Goal: Task Accomplishment & Management: Complete application form

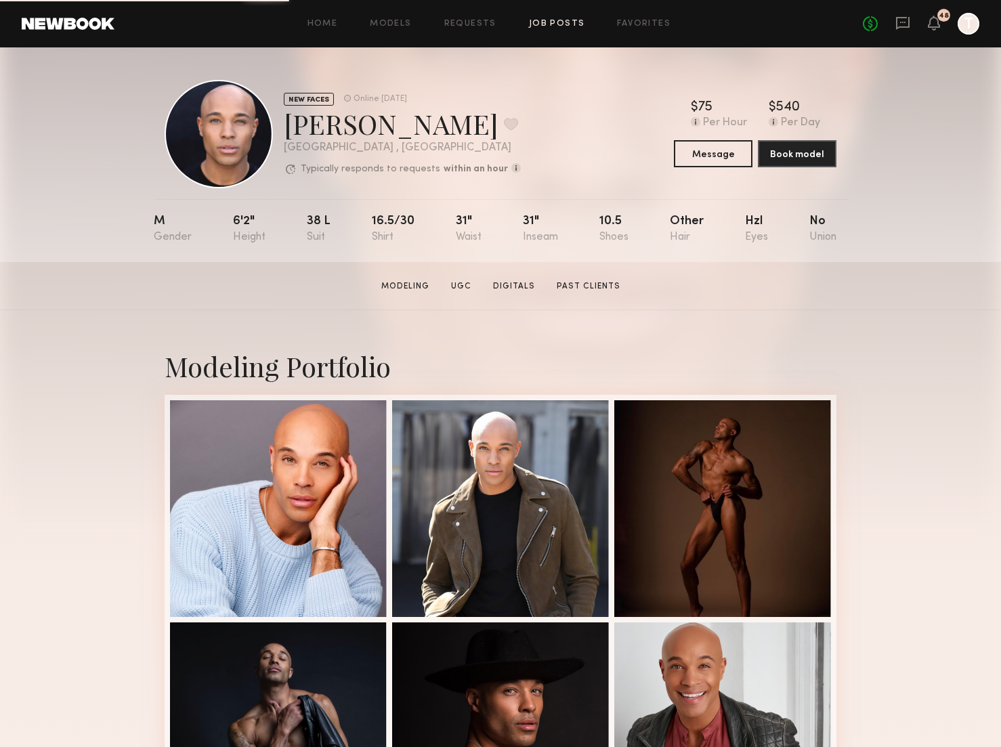
click at [573, 26] on link "Job Posts" at bounding box center [557, 24] width 56 height 9
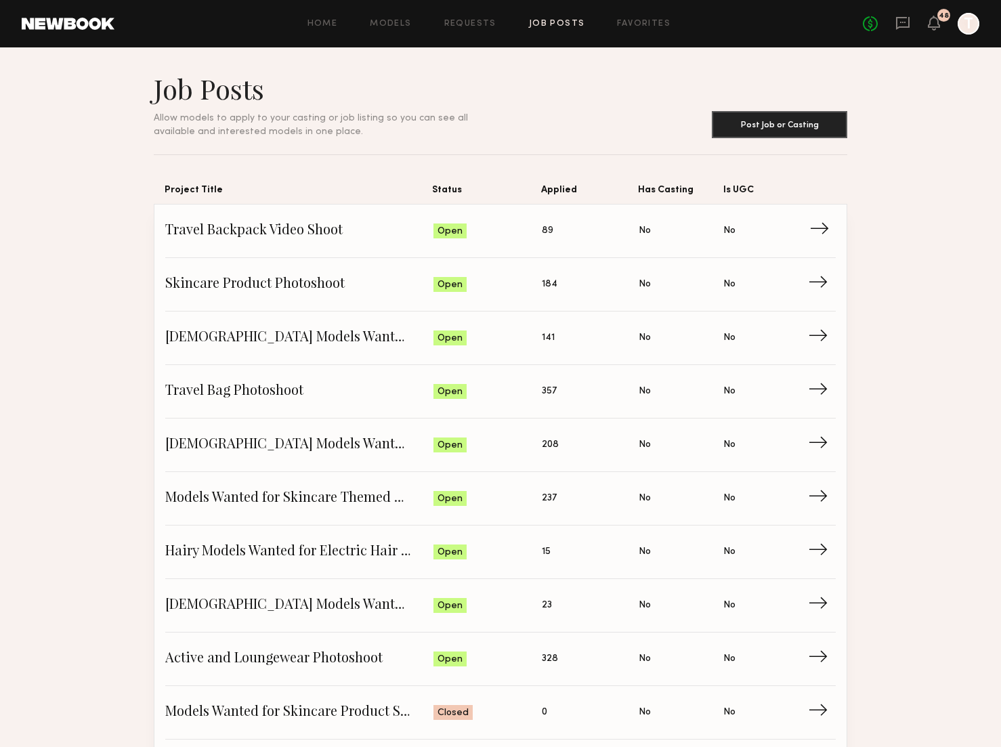
click at [318, 226] on span "Travel Backpack Video Shoot" at bounding box center [299, 231] width 268 height 20
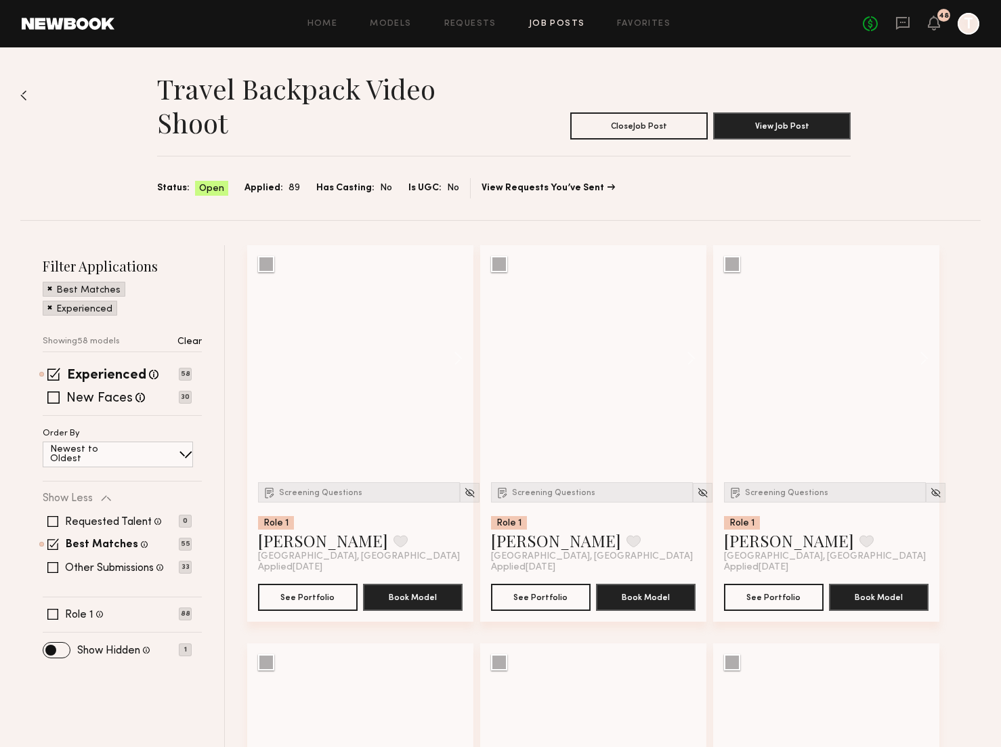
click at [49, 289] on span at bounding box center [49, 288] width 5 height 12
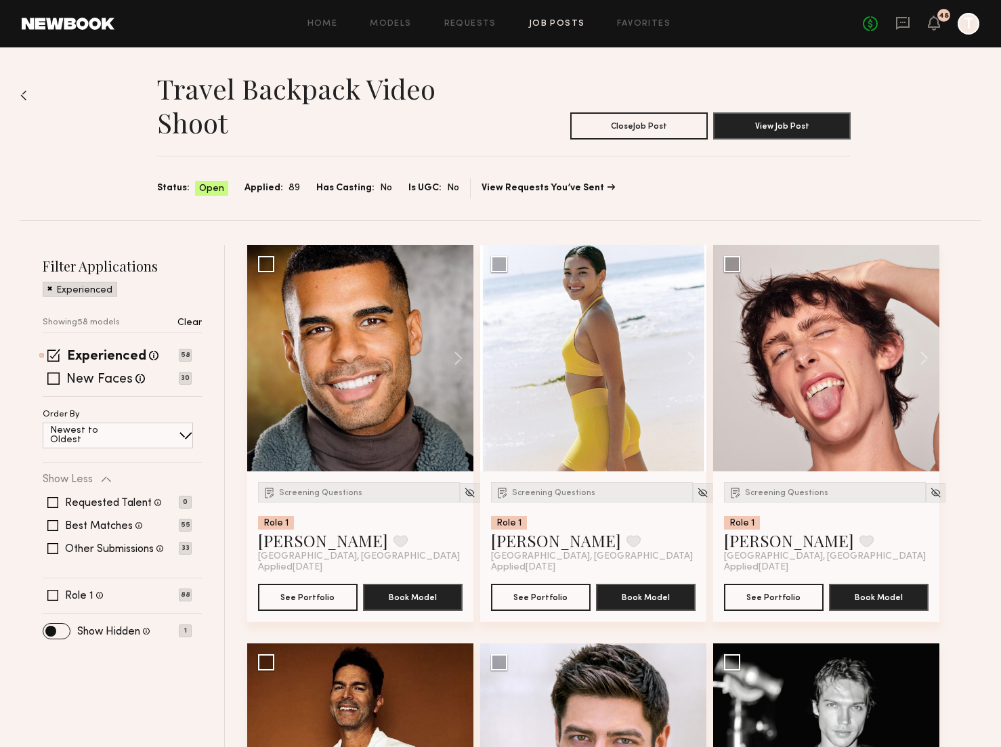
click at [49, 287] on span at bounding box center [49, 288] width 5 height 12
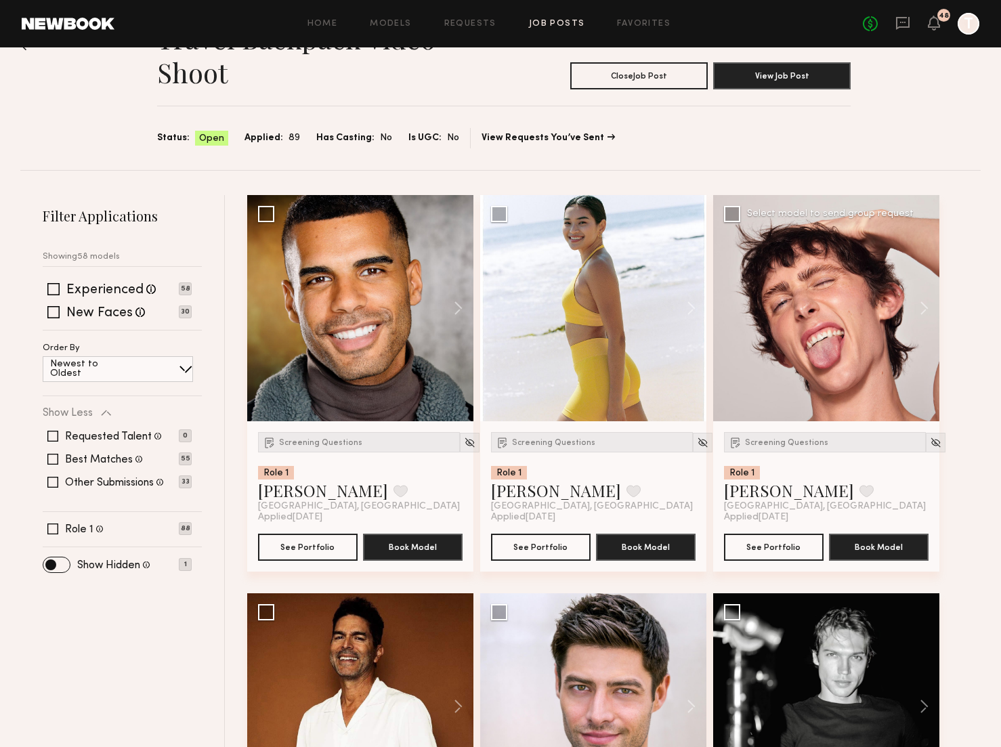
scroll to position [52, 0]
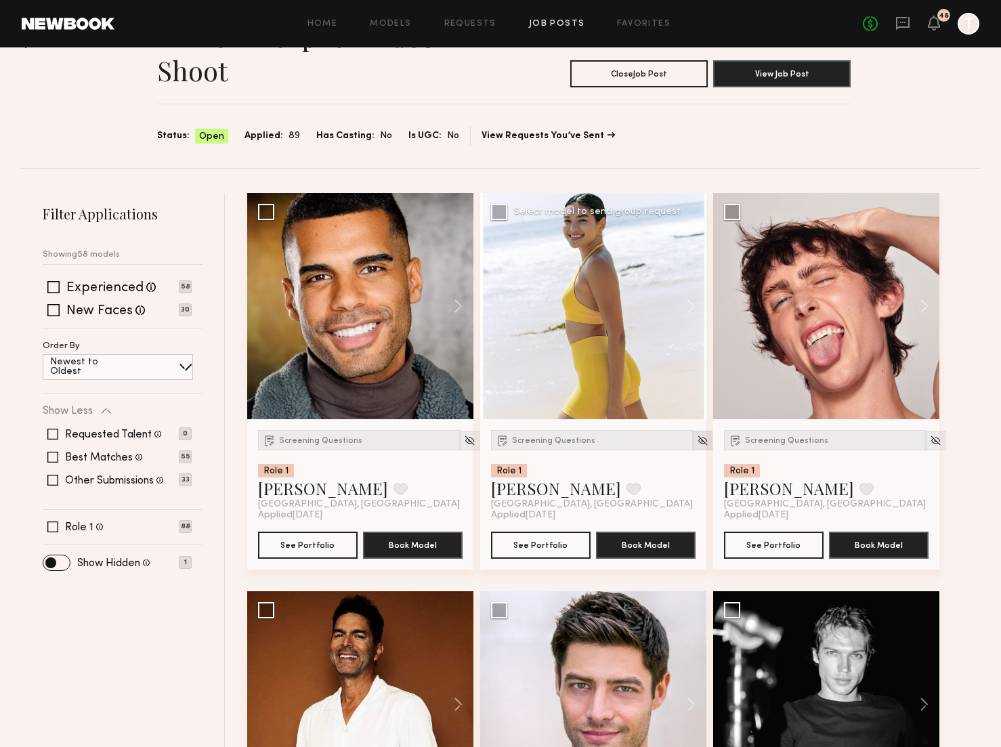
click at [697, 438] on img at bounding box center [703, 441] width 12 height 12
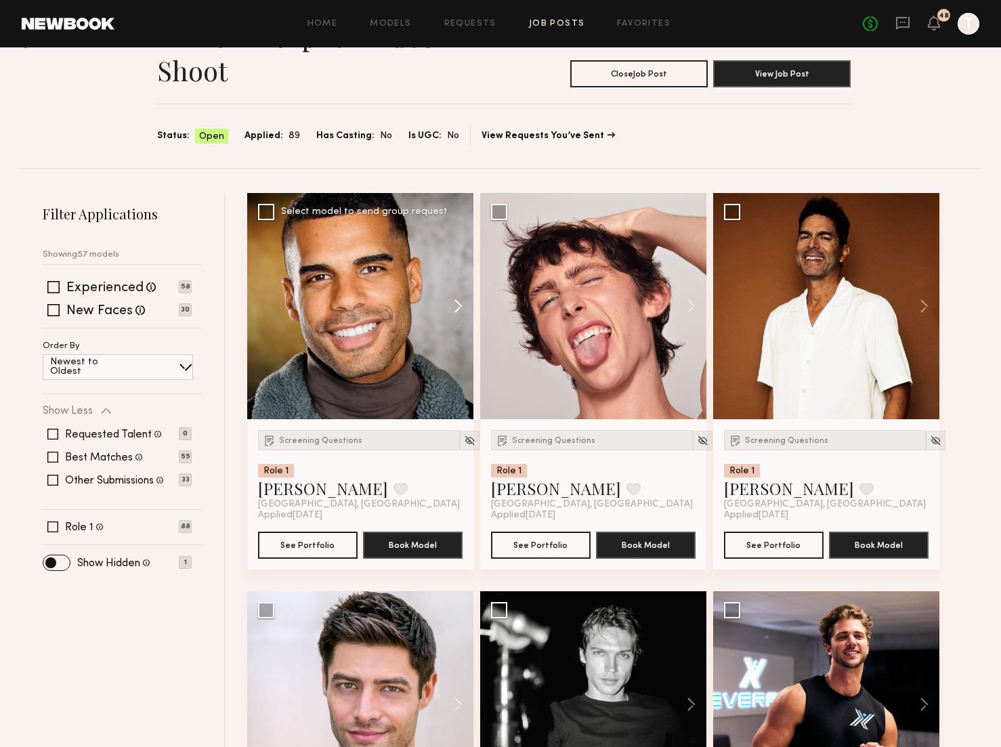
click at [457, 298] on button at bounding box center [451, 306] width 43 height 226
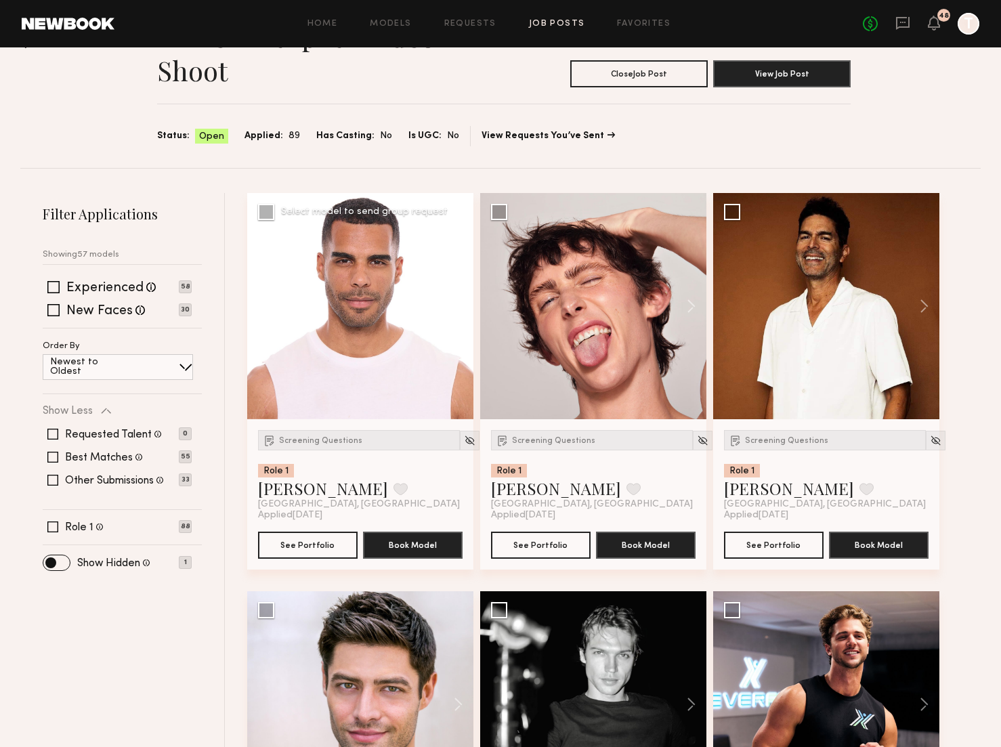
click at [457, 298] on button at bounding box center [451, 306] width 43 height 226
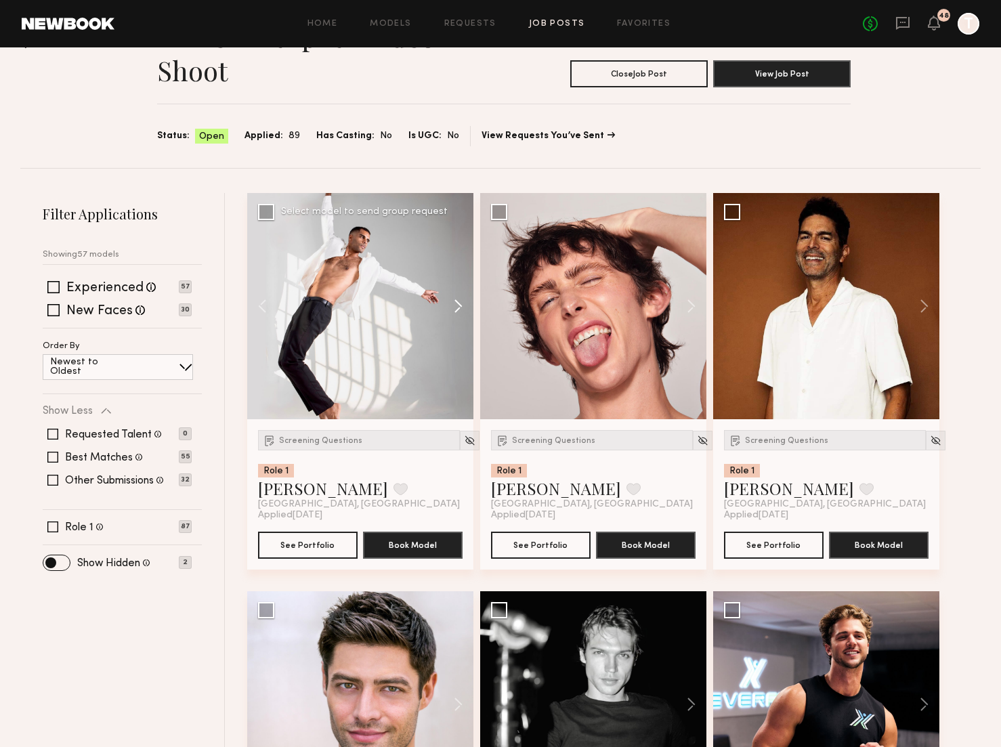
click at [457, 298] on button at bounding box center [451, 306] width 43 height 226
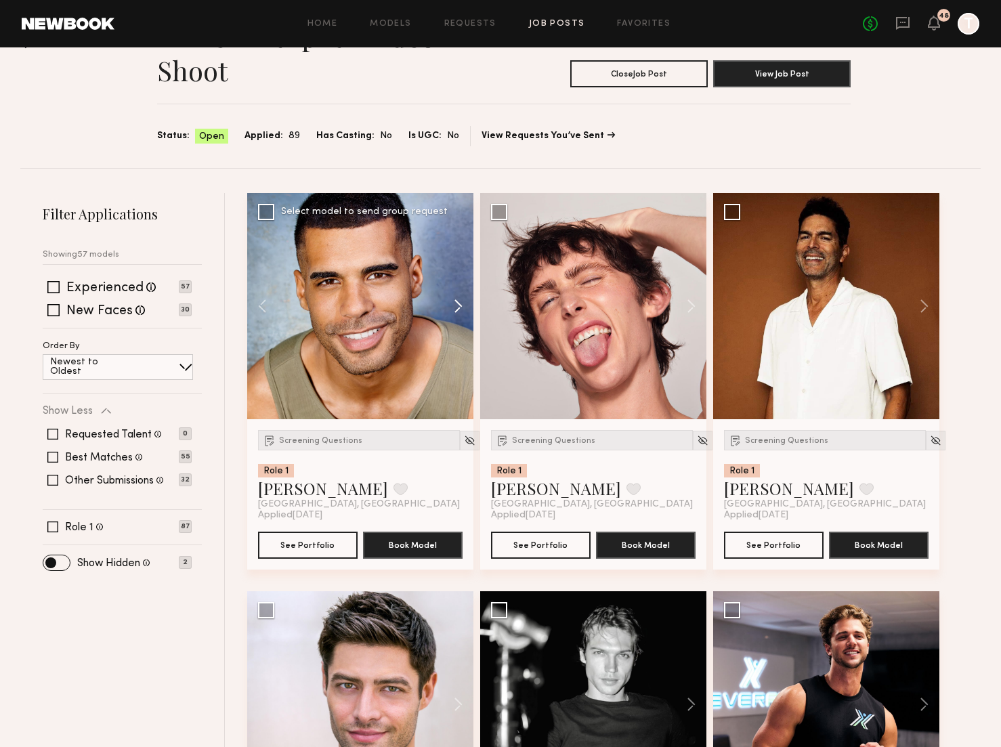
click at [457, 298] on button at bounding box center [451, 306] width 43 height 226
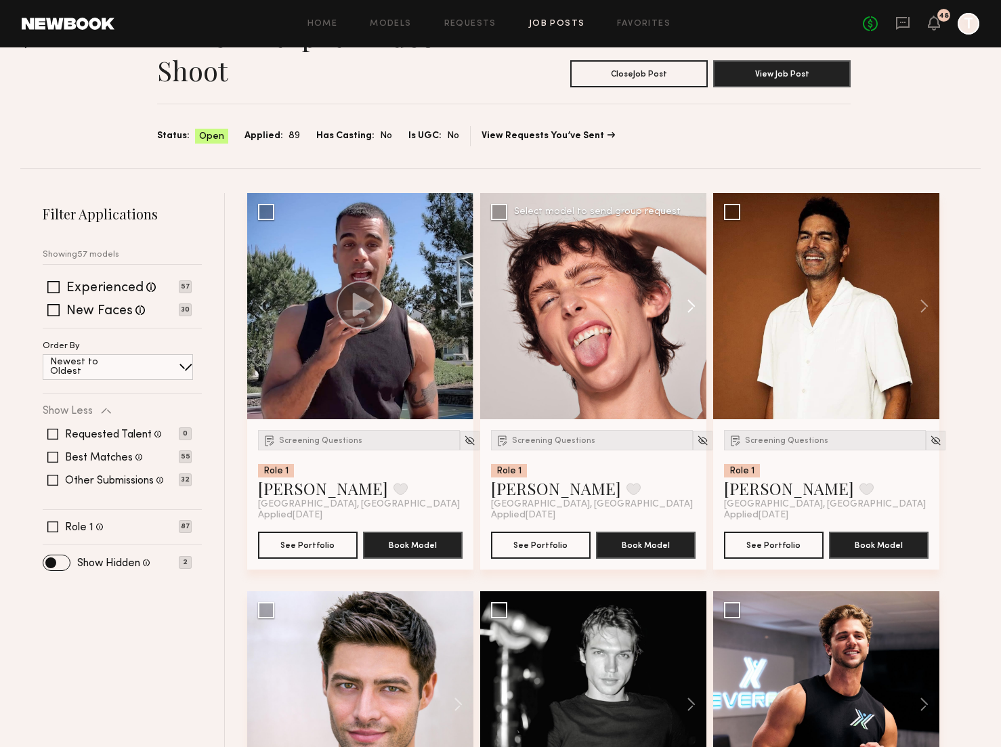
click at [692, 302] on button at bounding box center [684, 306] width 43 height 226
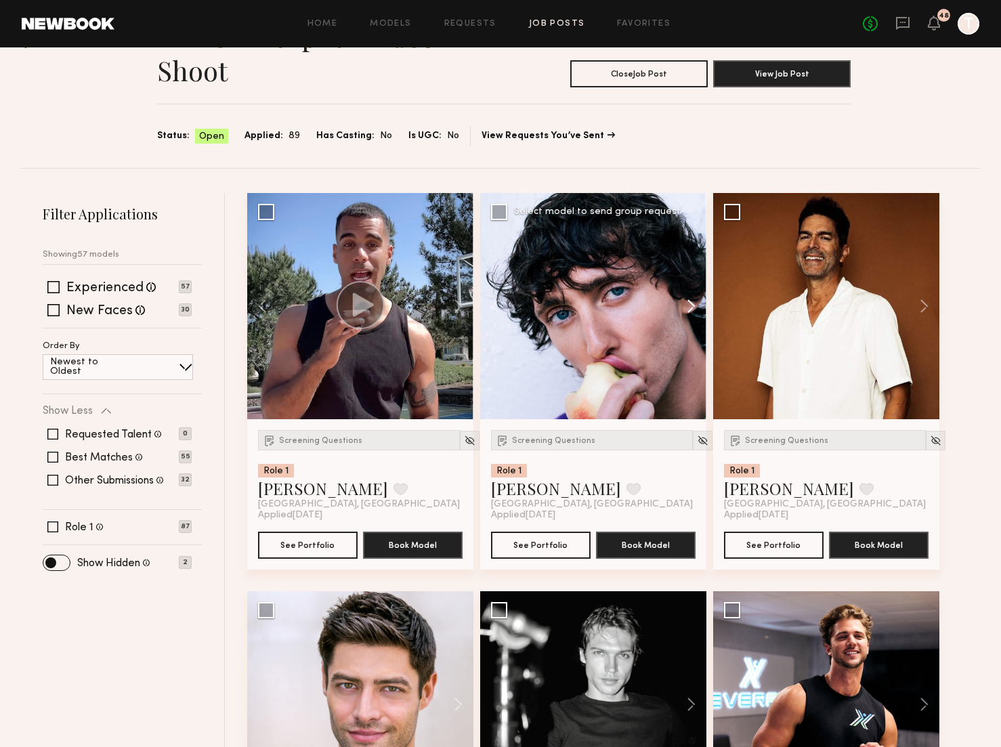
click at [692, 302] on button at bounding box center [684, 306] width 43 height 226
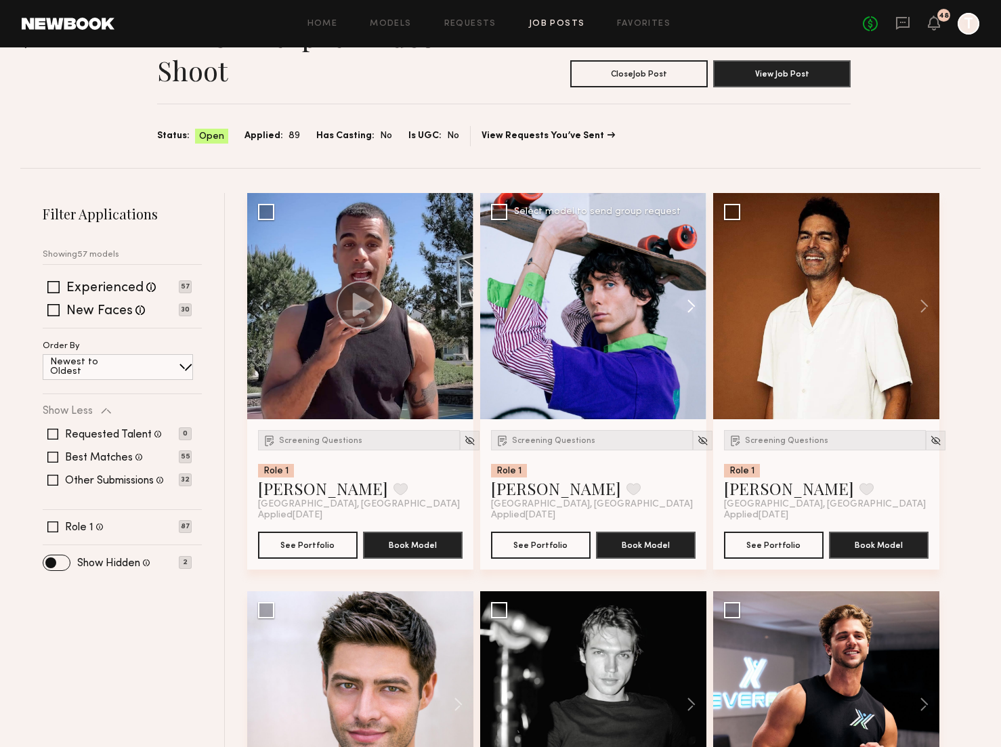
click at [692, 302] on button at bounding box center [684, 306] width 43 height 226
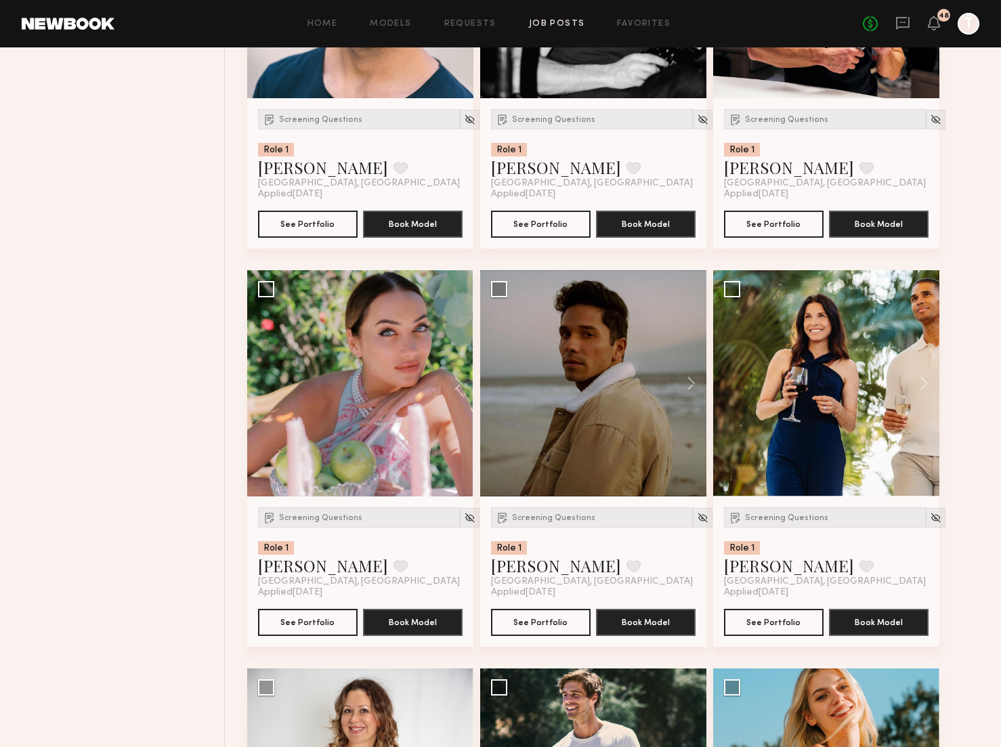
scroll to position [814, 0]
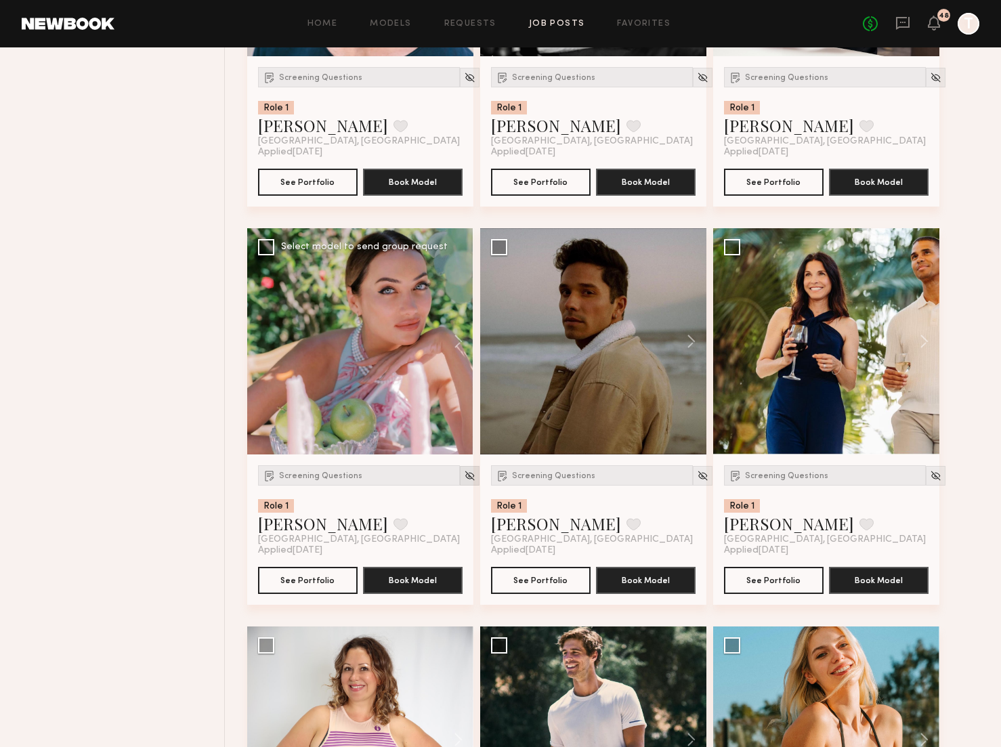
click at [464, 472] on img at bounding box center [470, 476] width 12 height 12
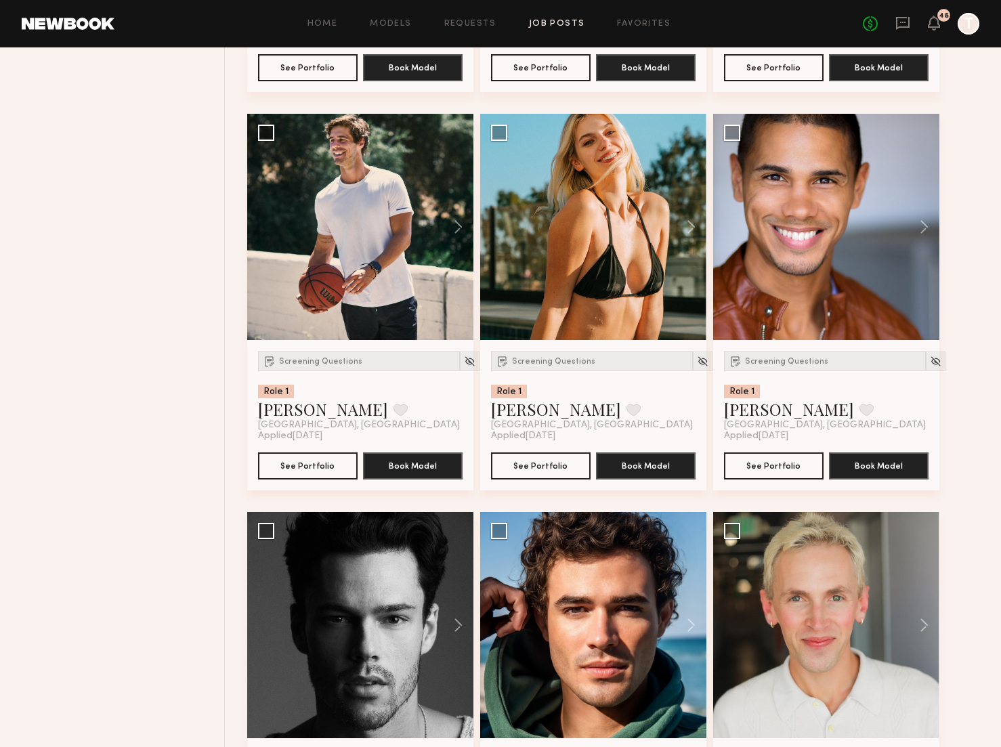
scroll to position [1211, 0]
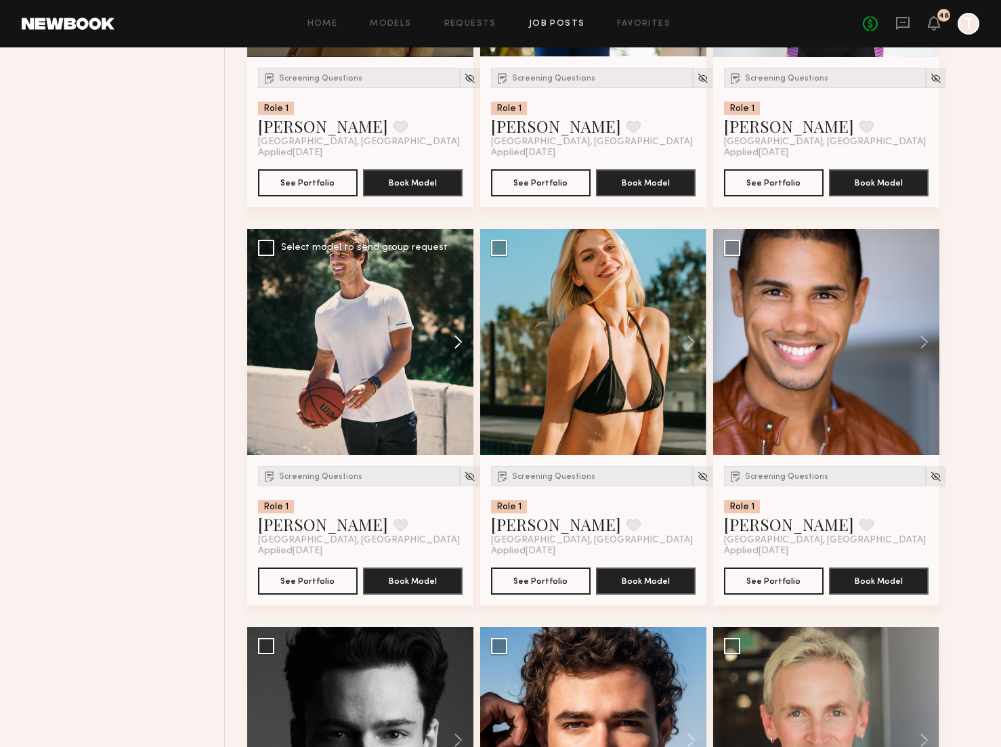
click at [452, 341] on button at bounding box center [451, 342] width 43 height 226
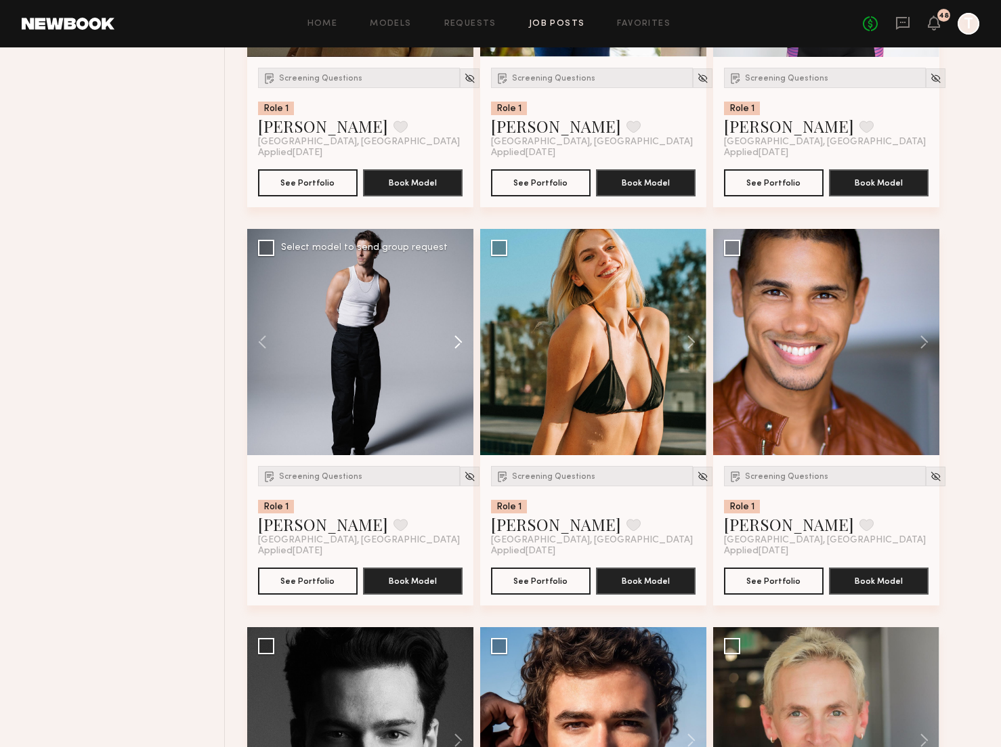
click at [452, 341] on button at bounding box center [451, 342] width 43 height 226
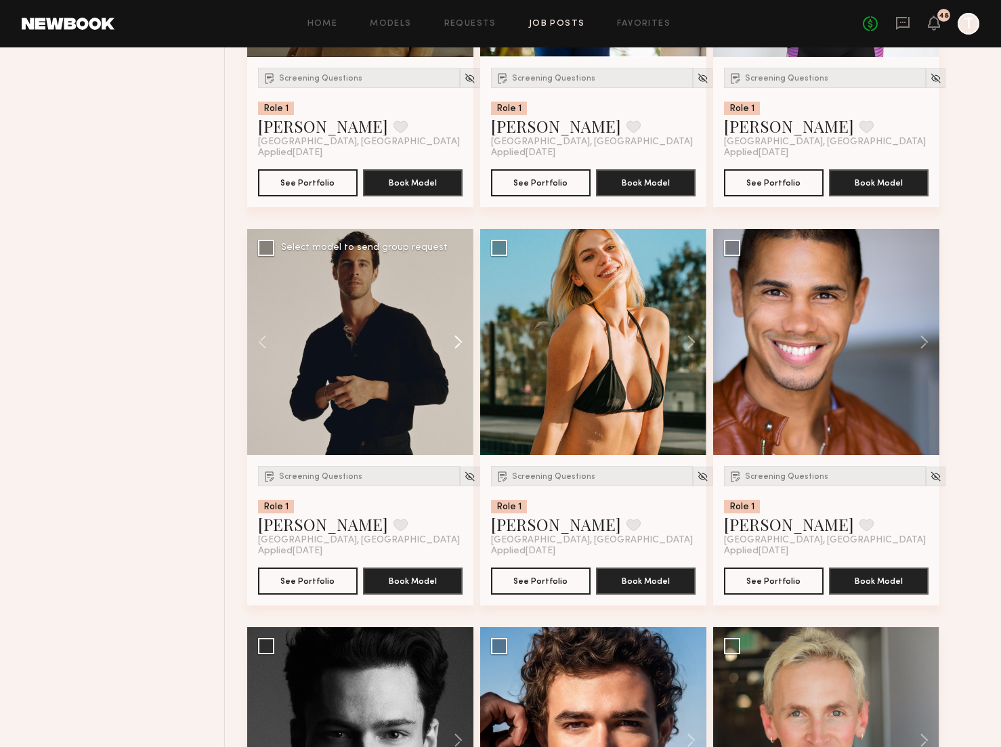
click at [452, 341] on button at bounding box center [451, 342] width 43 height 226
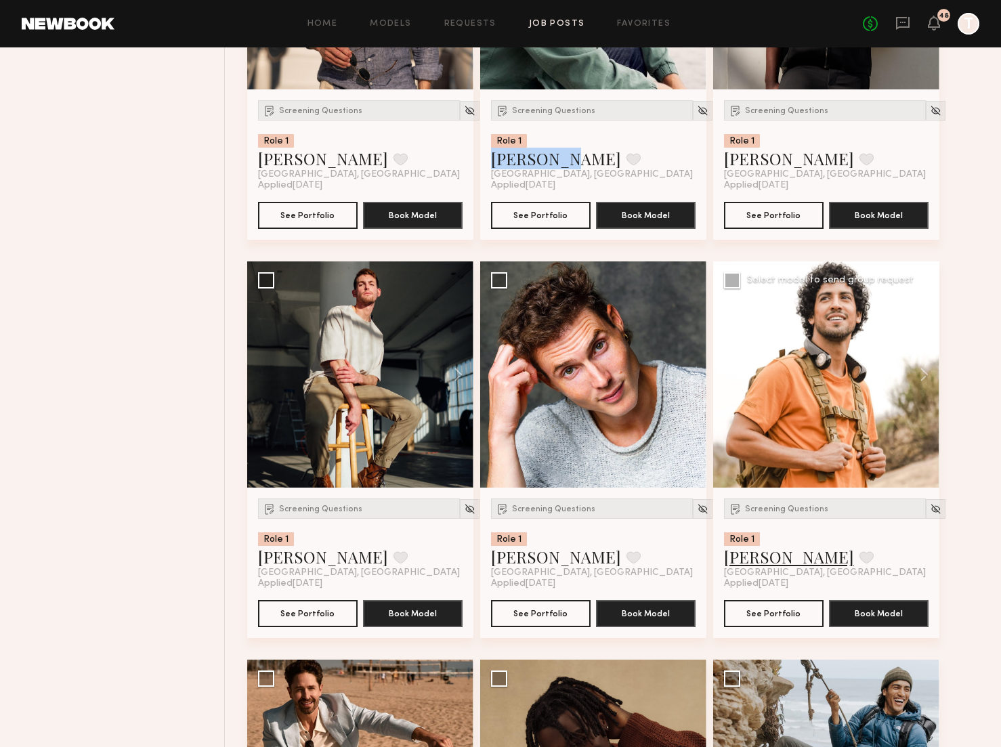
scroll to position [3132, 0]
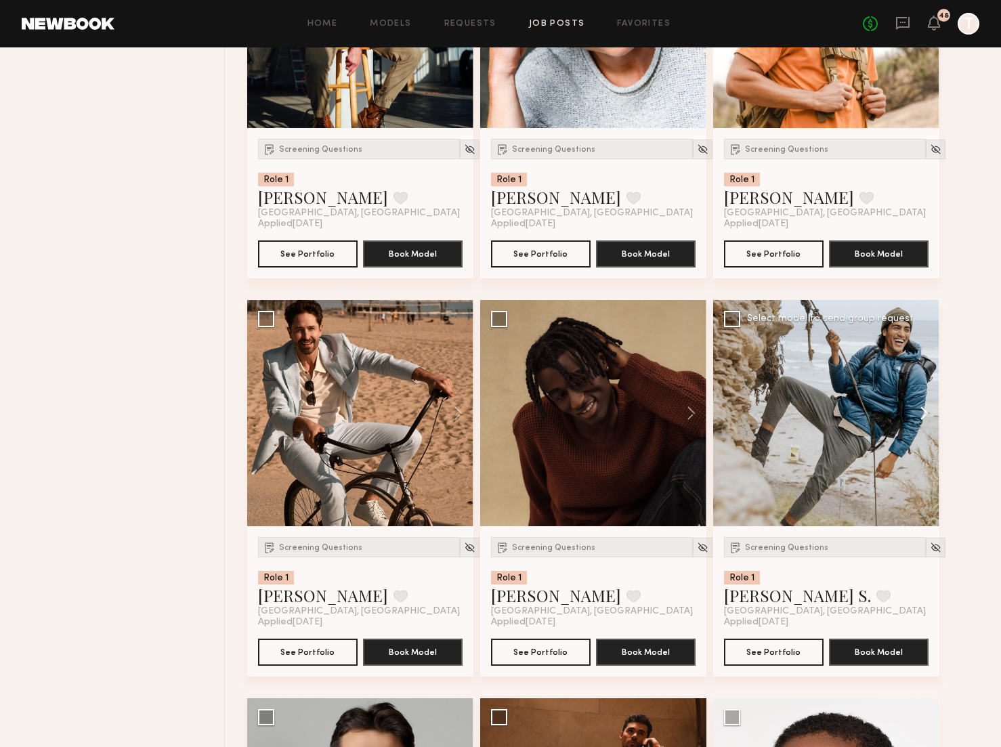
click at [923, 408] on button at bounding box center [917, 413] width 43 height 226
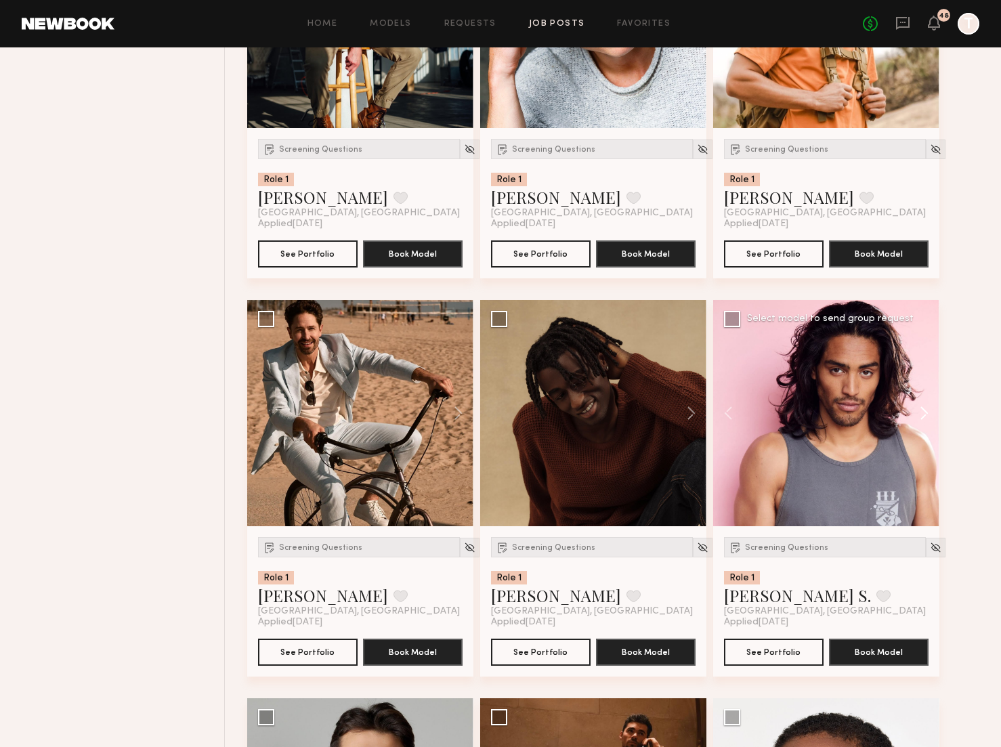
click at [923, 408] on button at bounding box center [917, 413] width 43 height 226
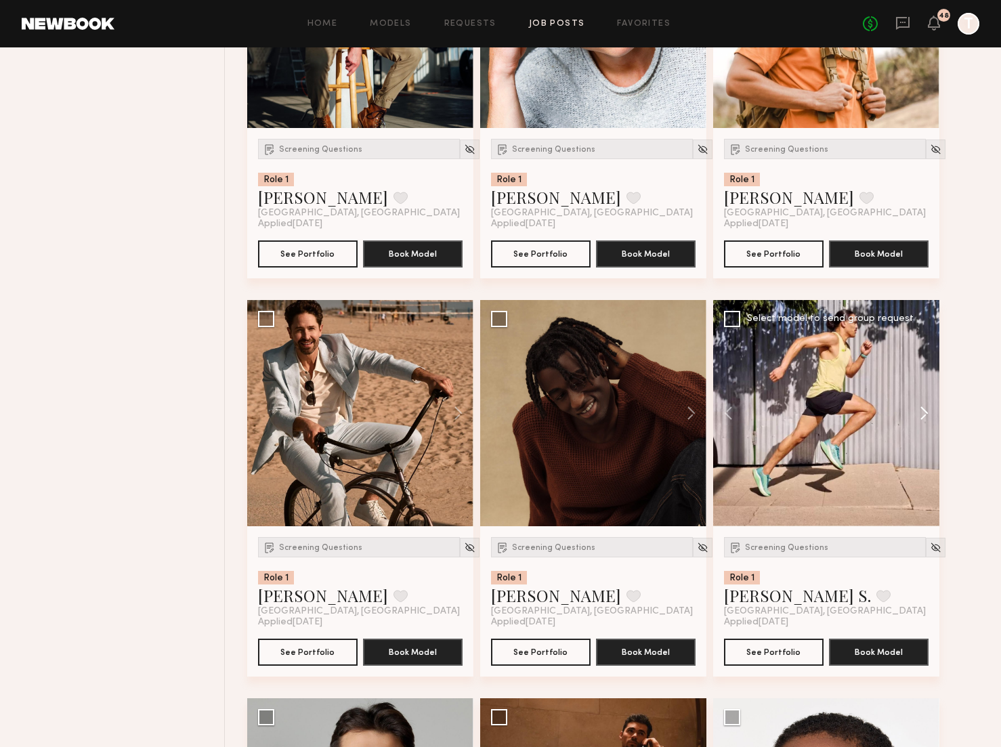
click at [923, 408] on button at bounding box center [917, 413] width 43 height 226
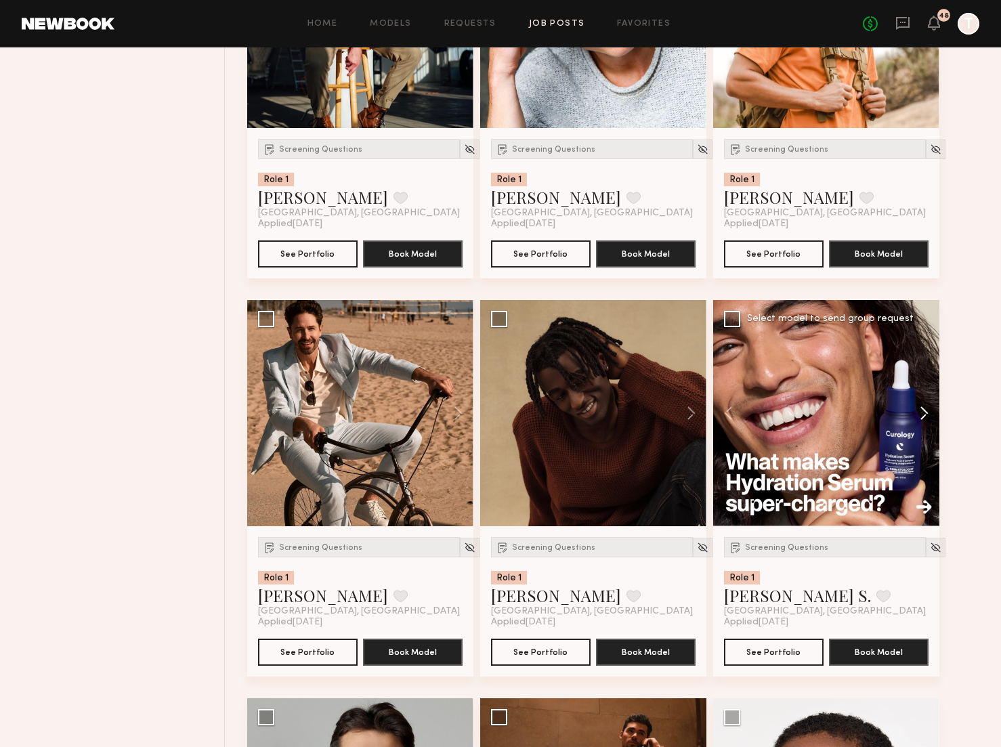
click at [923, 408] on button at bounding box center [917, 413] width 43 height 226
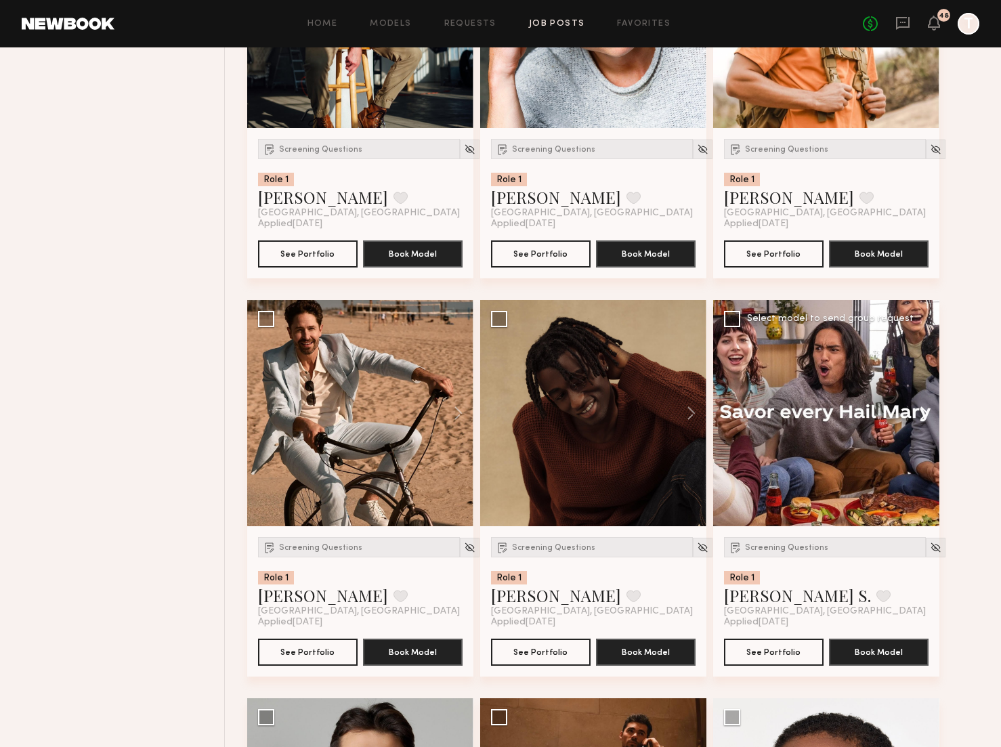
click at [923, 408] on button at bounding box center [917, 413] width 43 height 226
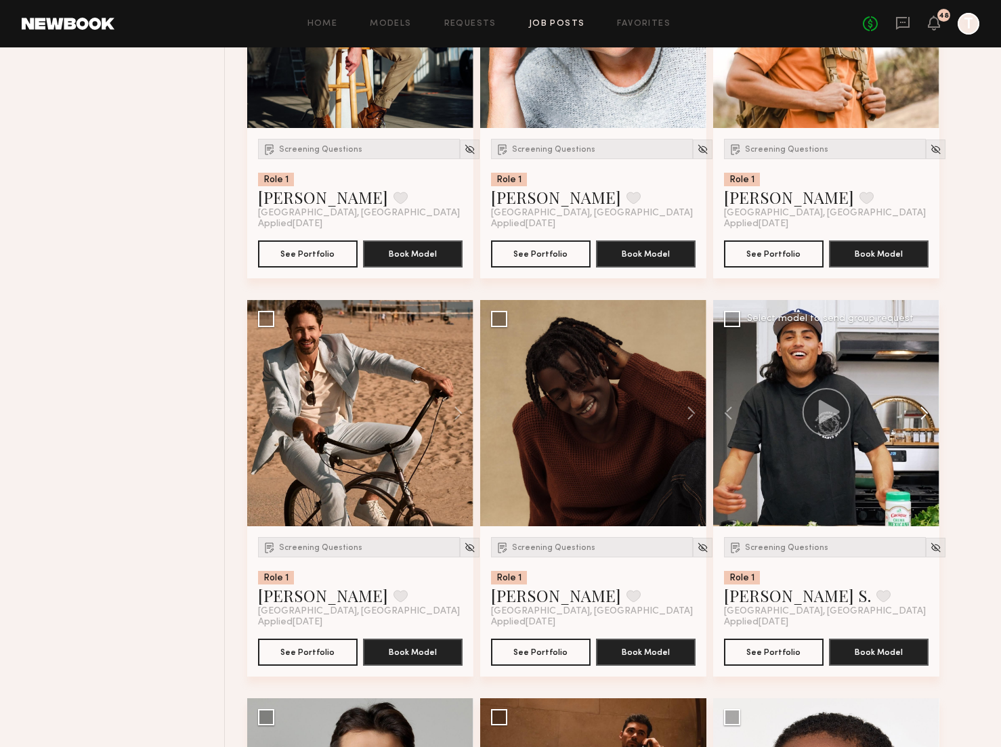
click at [923, 408] on button at bounding box center [917, 413] width 43 height 226
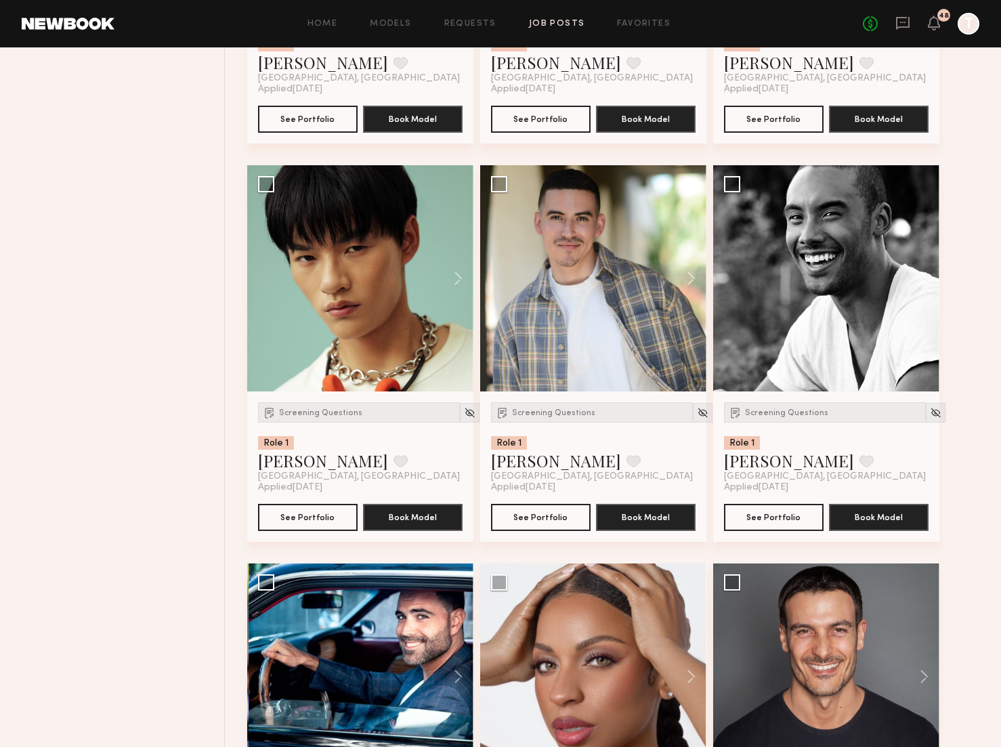
scroll to position [4488, 0]
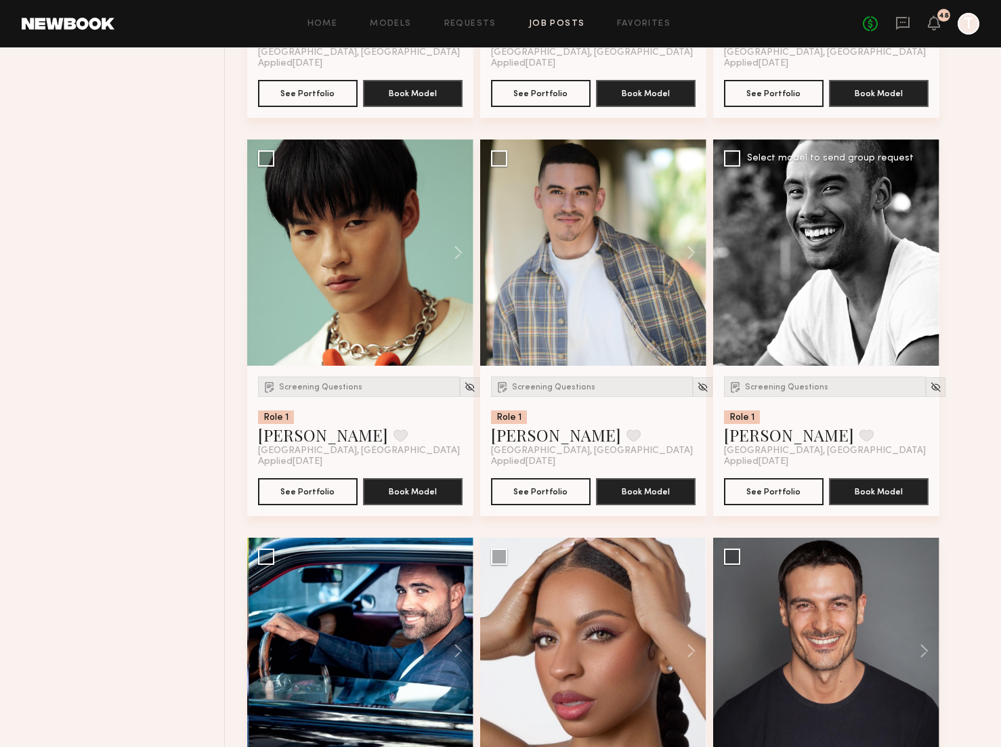
click at [926, 255] on button at bounding box center [917, 253] width 43 height 226
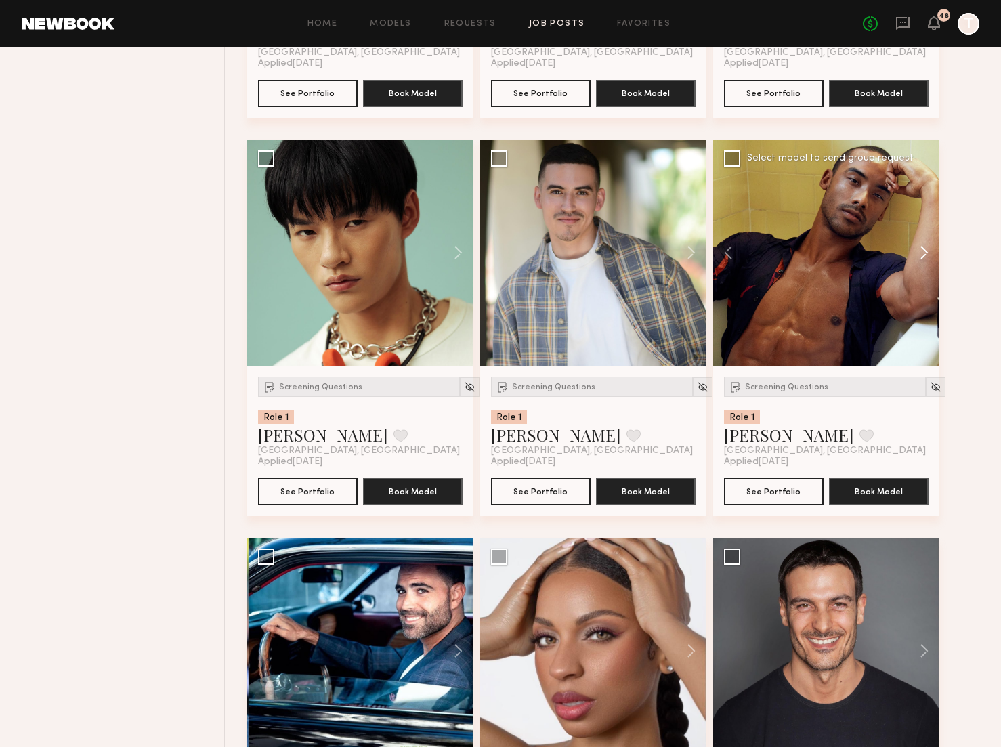
click at [926, 255] on button at bounding box center [917, 253] width 43 height 226
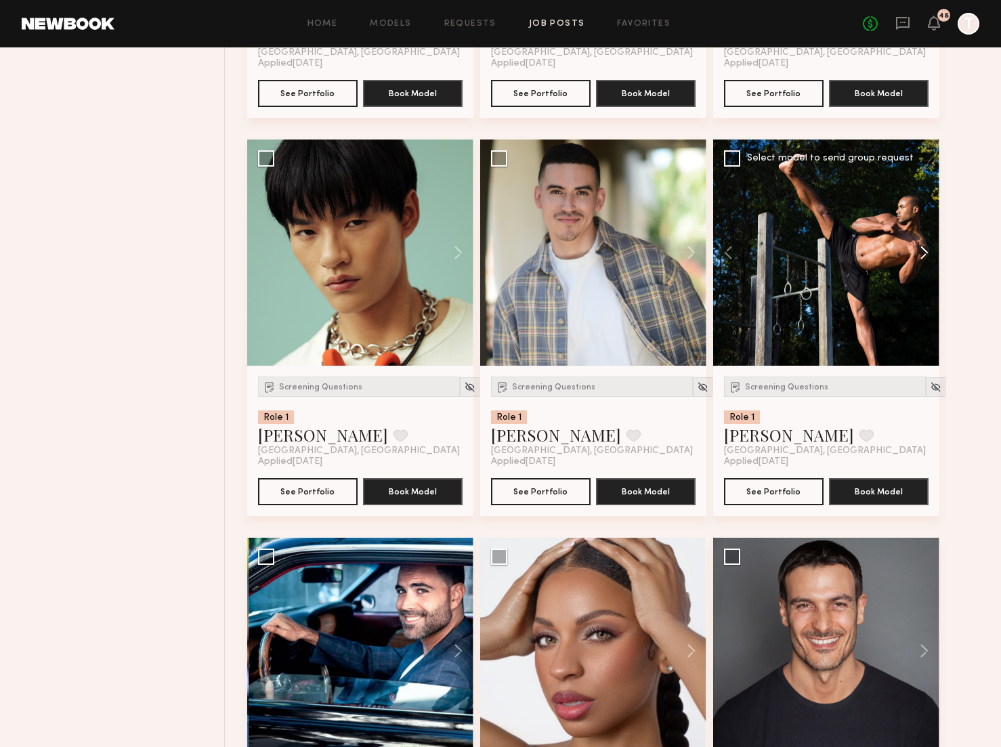
click at [926, 255] on button at bounding box center [917, 253] width 43 height 226
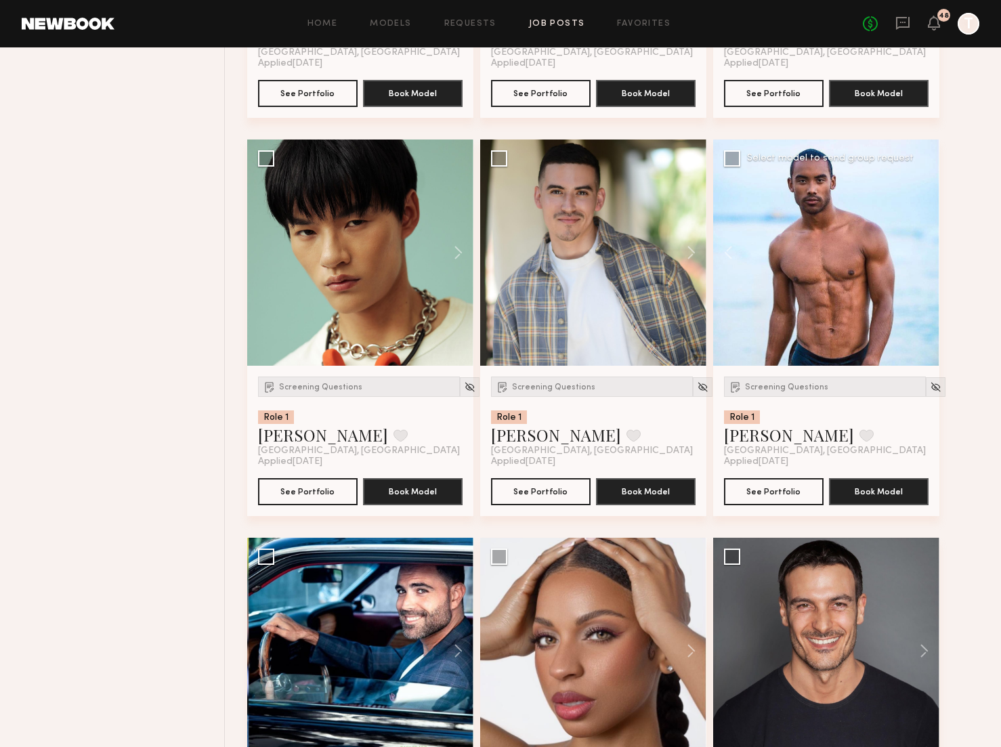
click at [926, 255] on div at bounding box center [826, 253] width 226 height 226
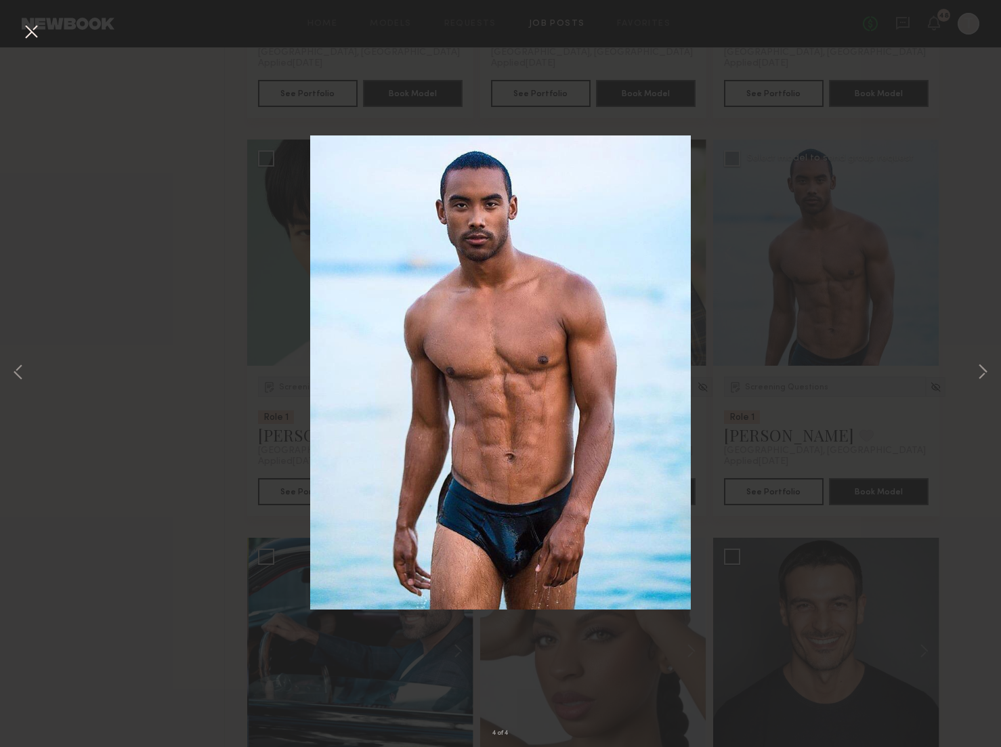
click at [37, 33] on button at bounding box center [31, 32] width 22 height 24
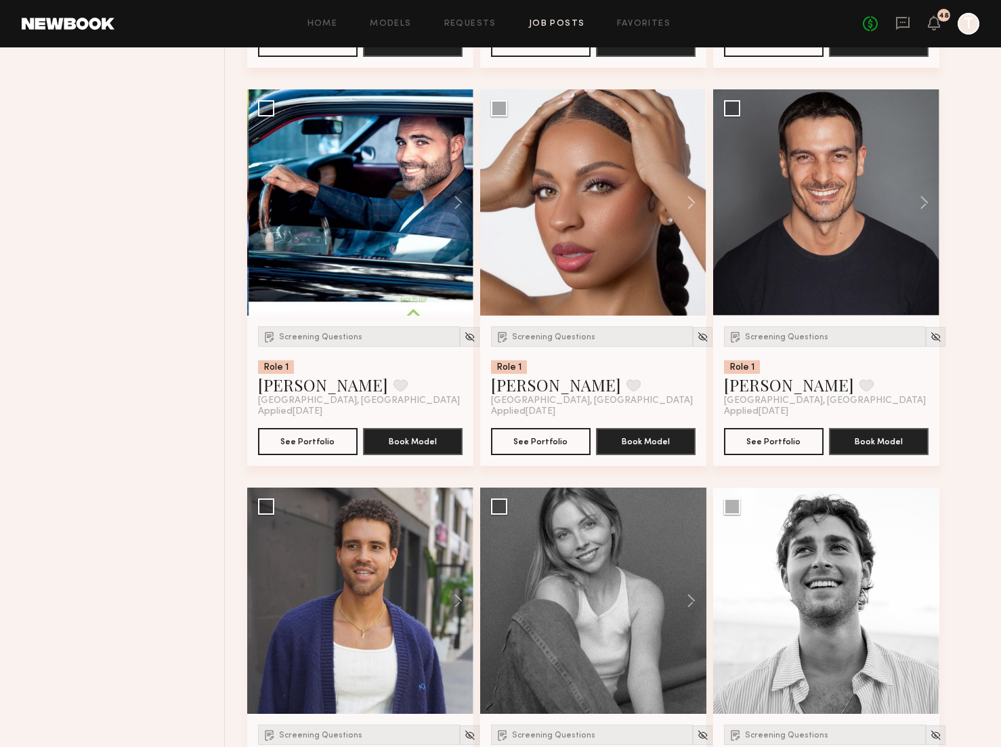
scroll to position [4924, 0]
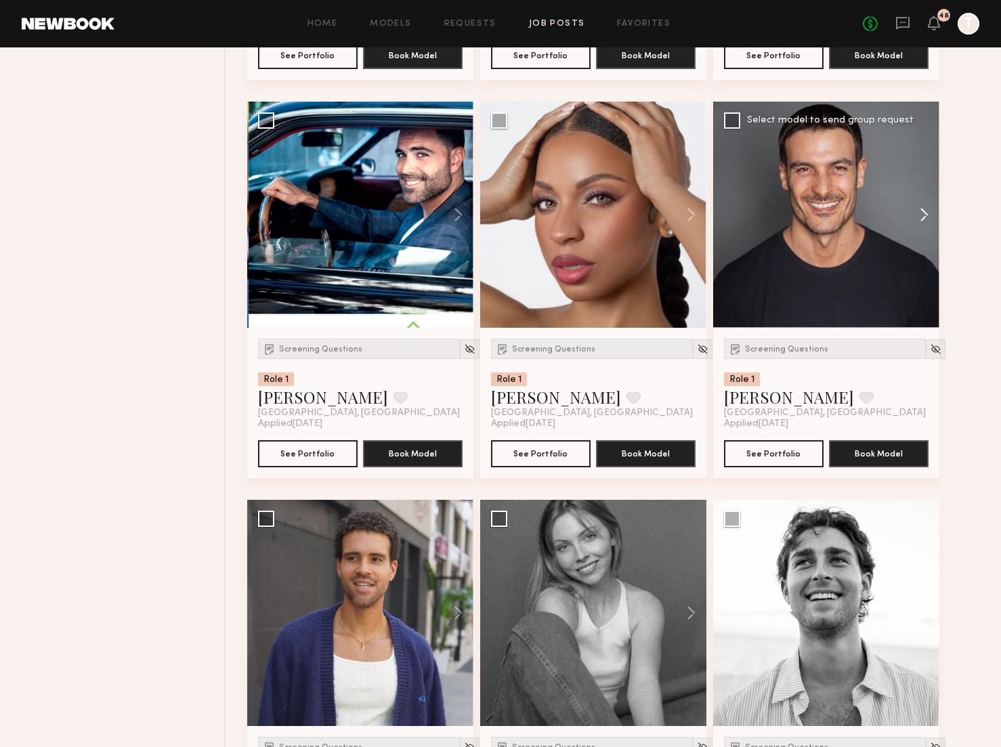
click at [927, 216] on button at bounding box center [917, 215] width 43 height 226
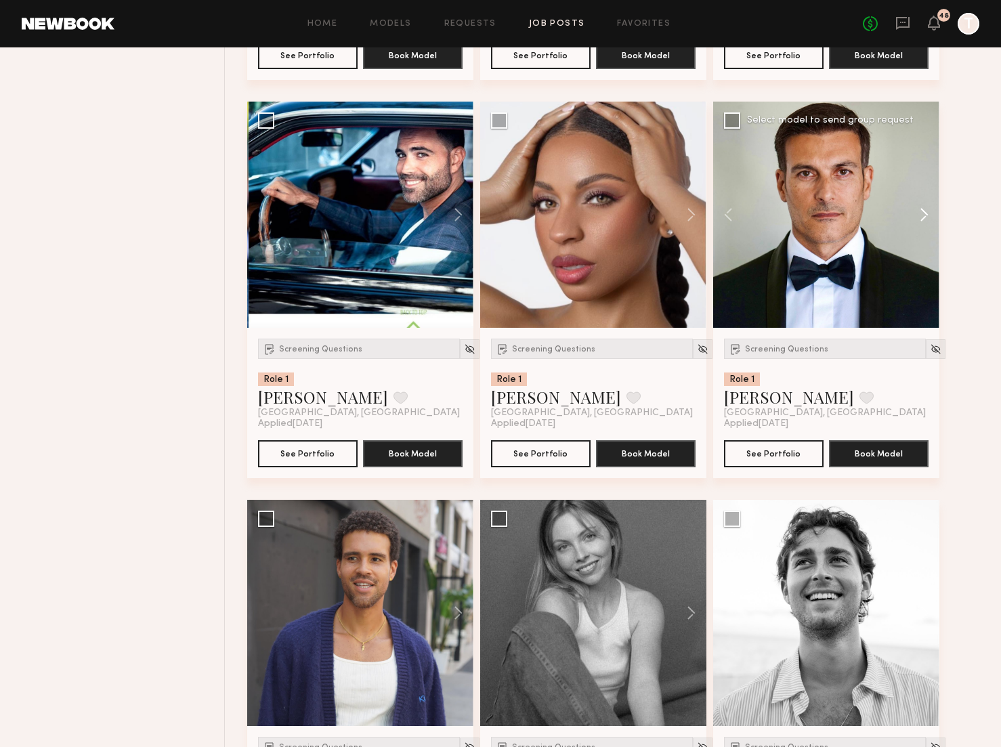
click at [927, 216] on button at bounding box center [917, 215] width 43 height 226
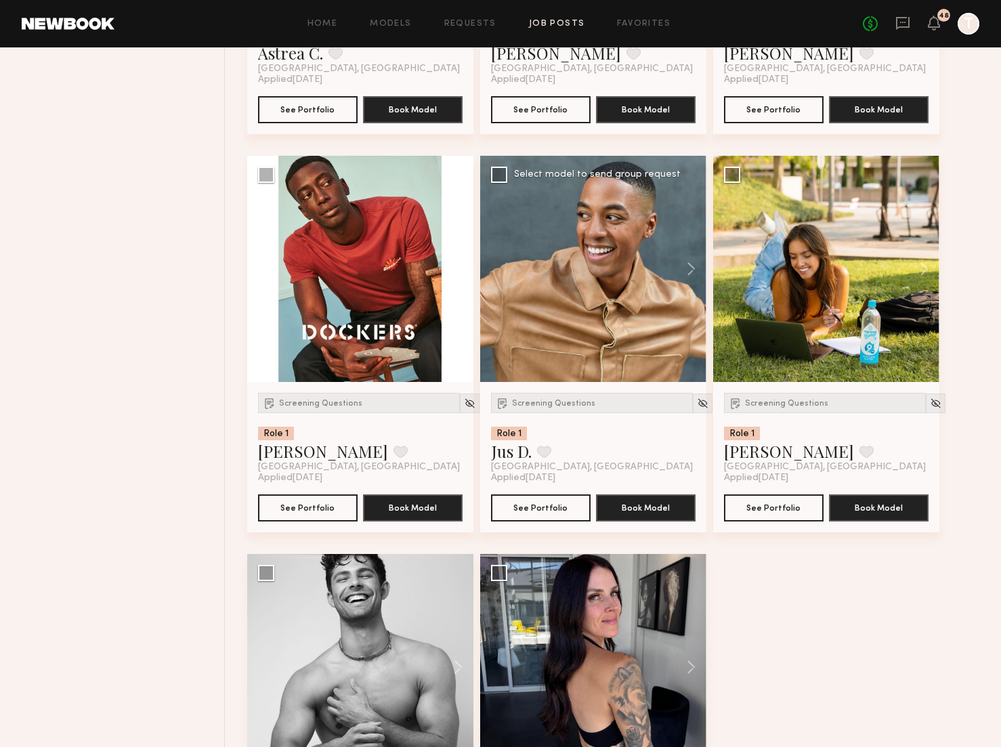
scroll to position [8533, 0]
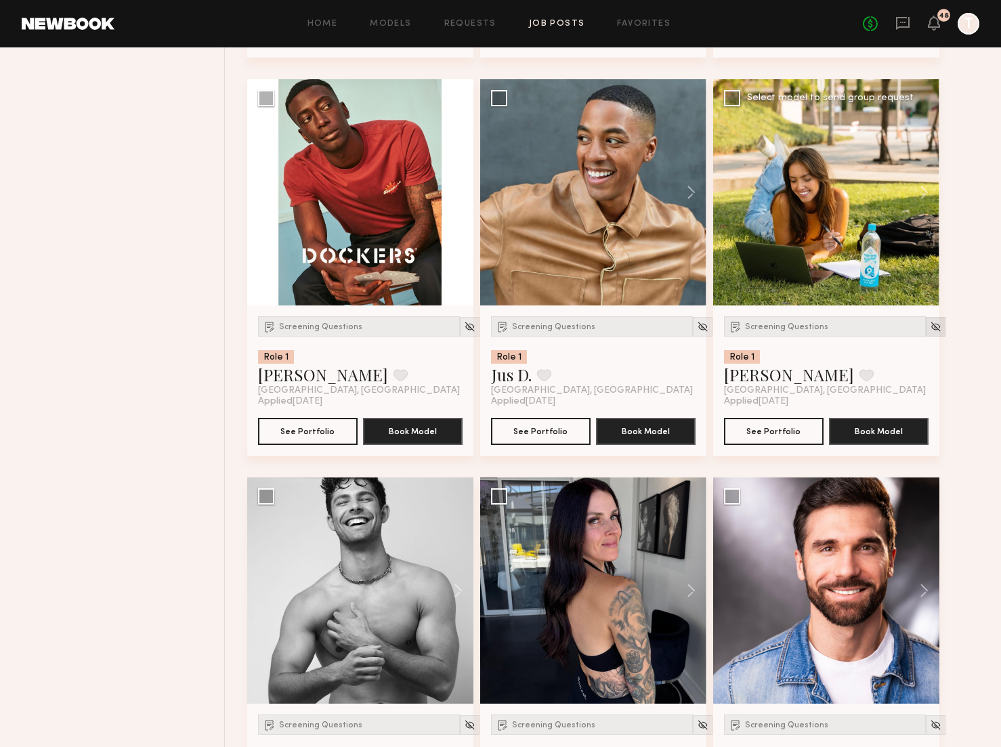
click at [930, 333] on img at bounding box center [936, 327] width 12 height 12
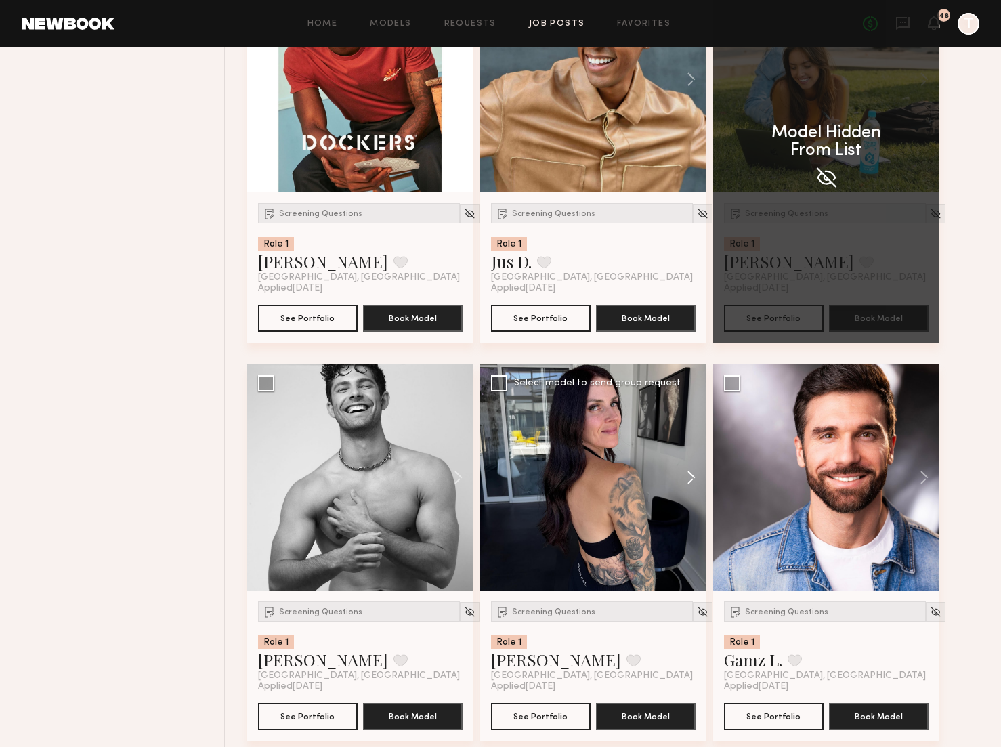
scroll to position [8657, 0]
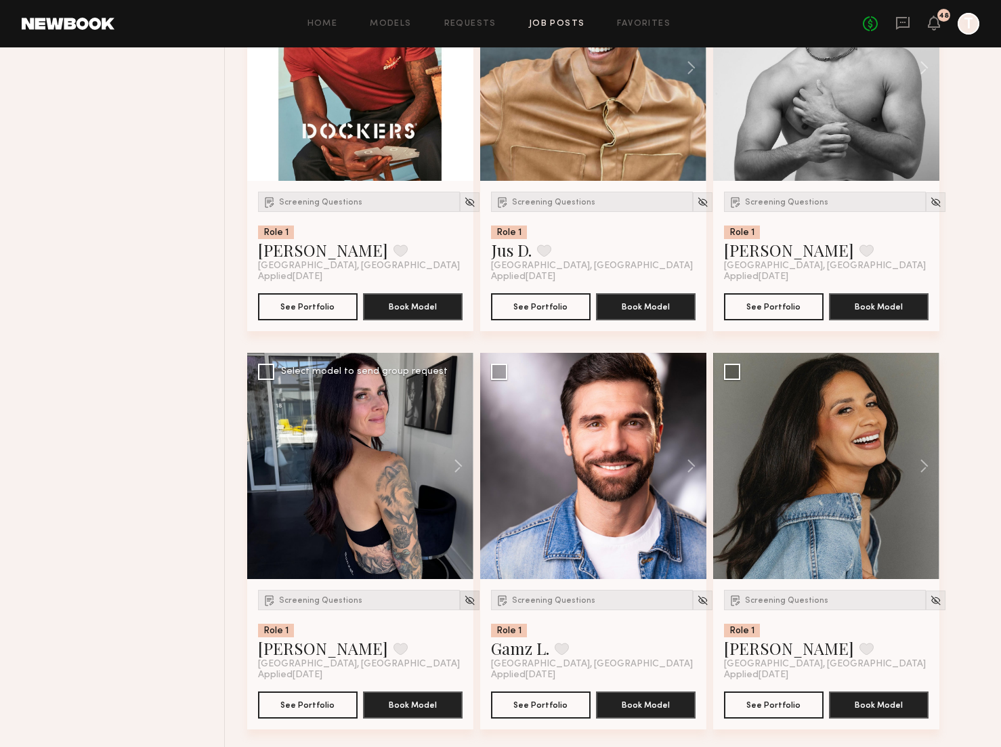
click at [464, 606] on img at bounding box center [470, 601] width 12 height 12
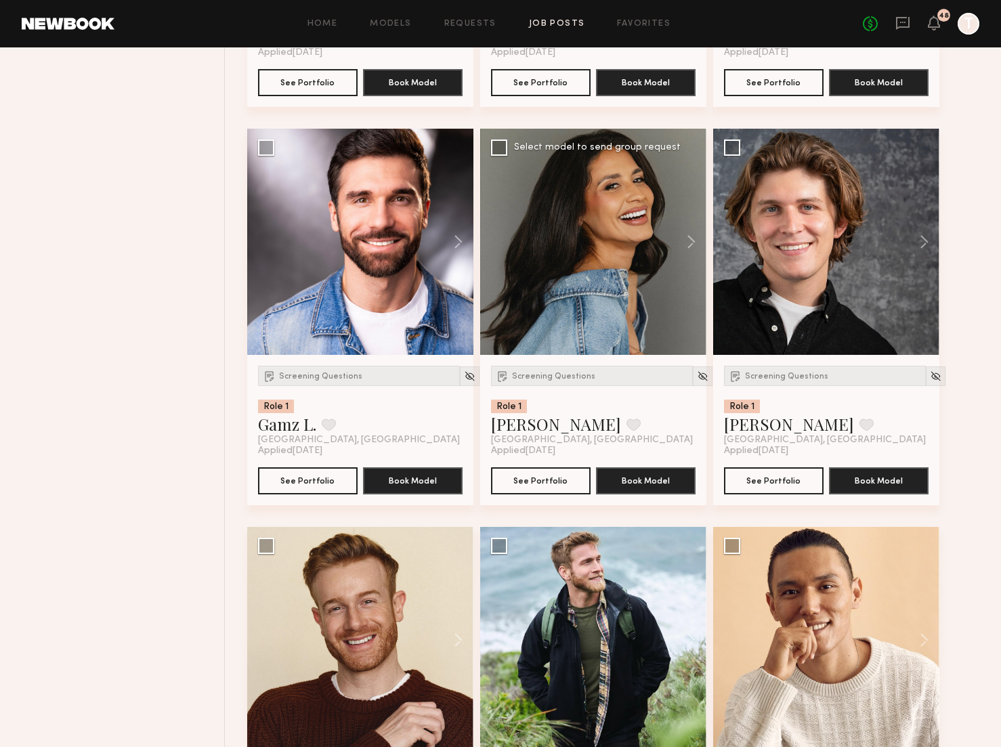
scroll to position [8917, 0]
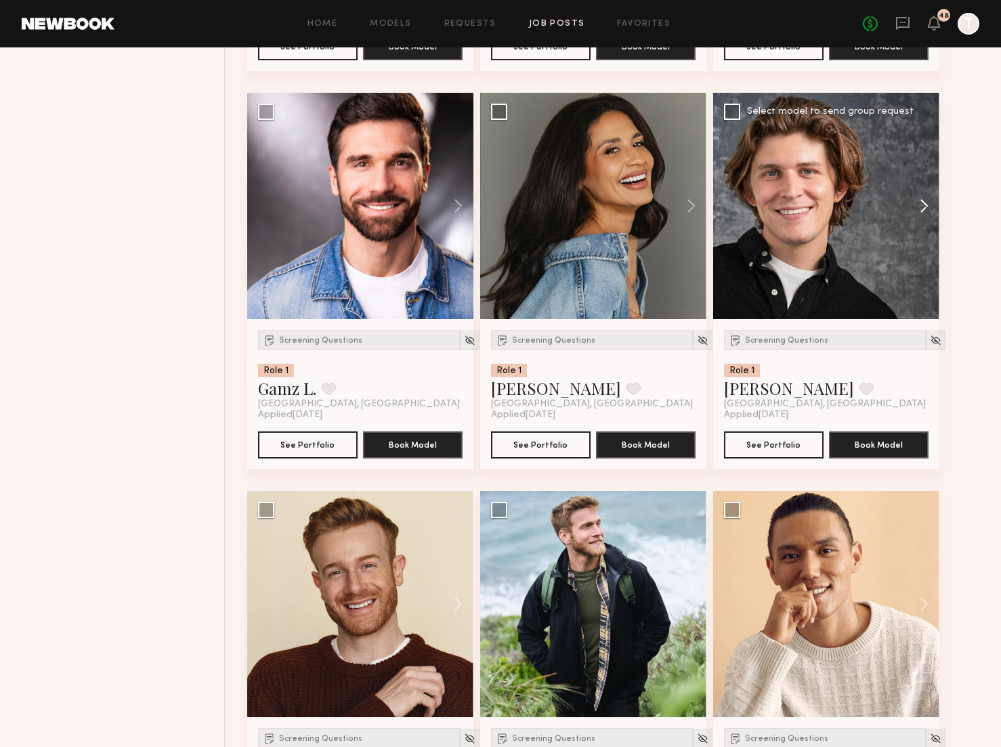
click at [927, 204] on button at bounding box center [917, 206] width 43 height 226
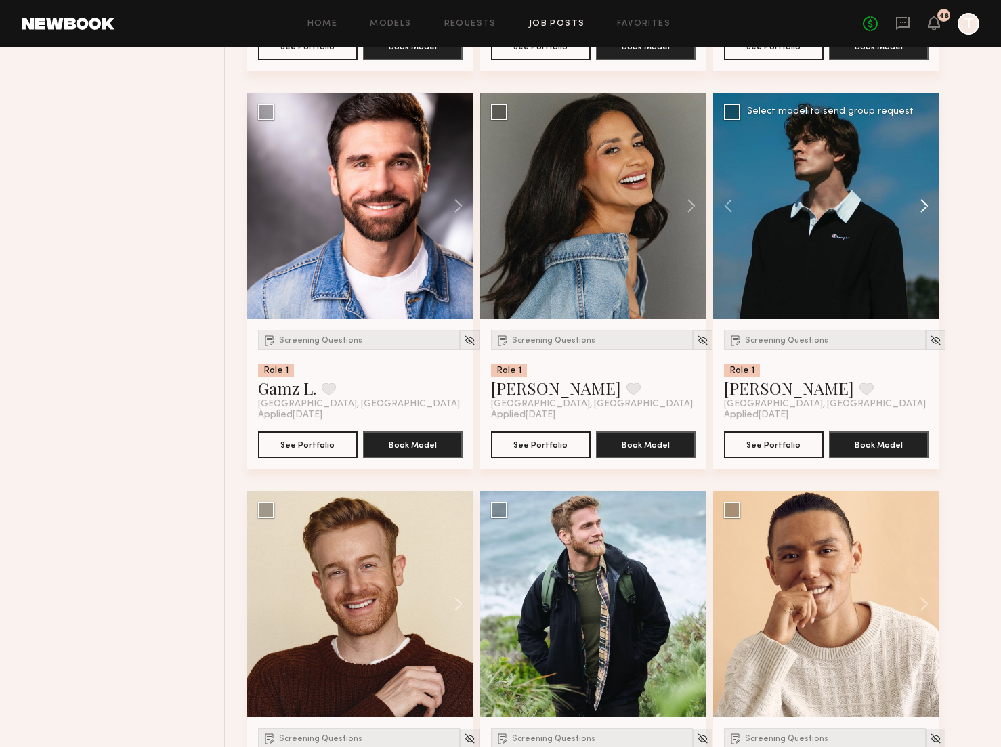
click at [927, 204] on button at bounding box center [917, 206] width 43 height 226
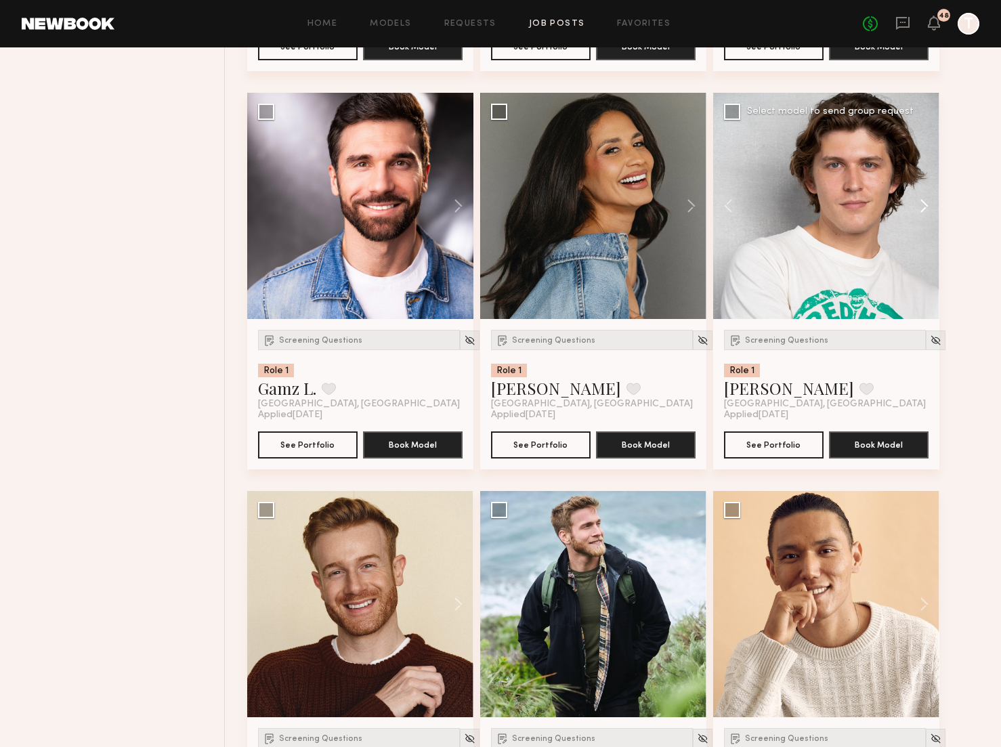
click at [927, 204] on button at bounding box center [917, 206] width 43 height 226
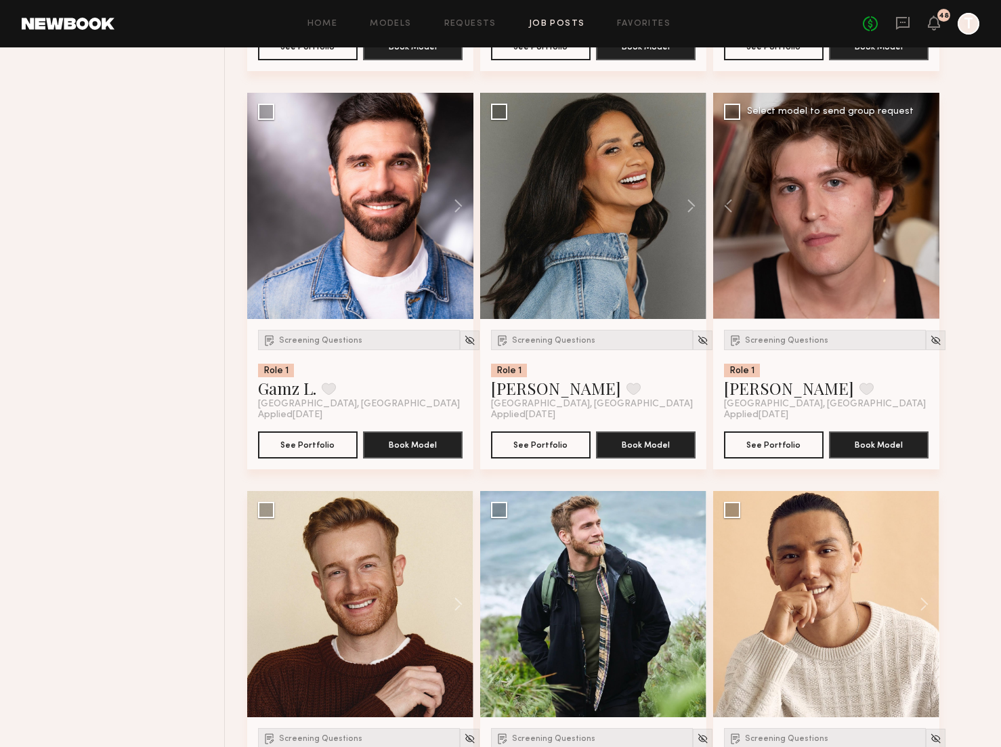
scroll to position [9068, 0]
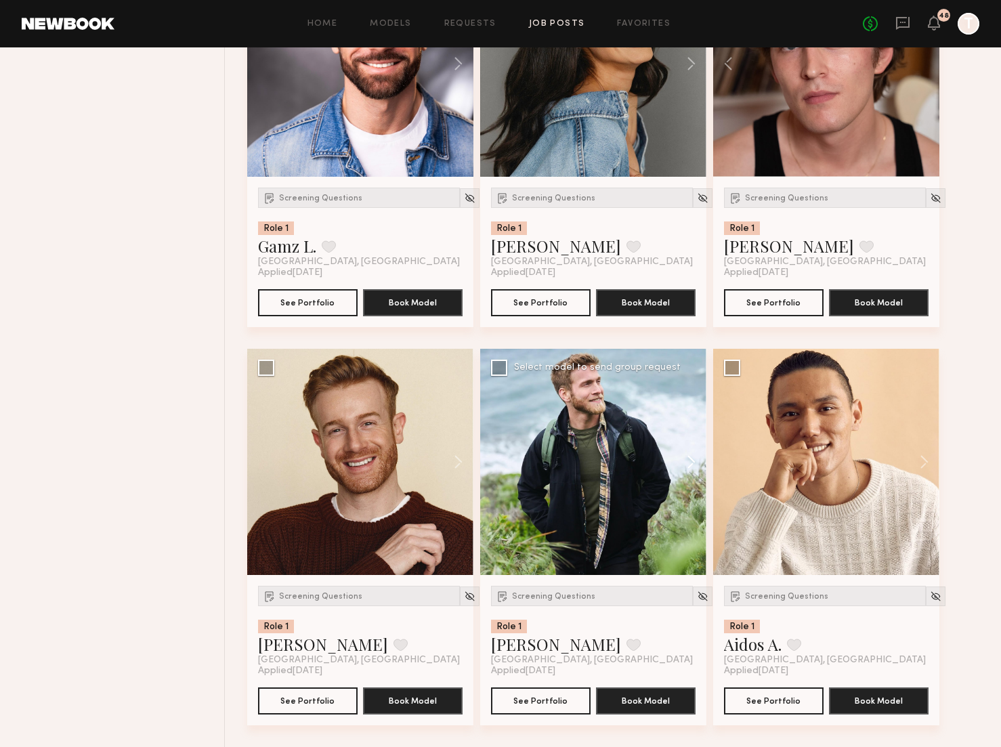
click at [690, 459] on button at bounding box center [684, 462] width 43 height 226
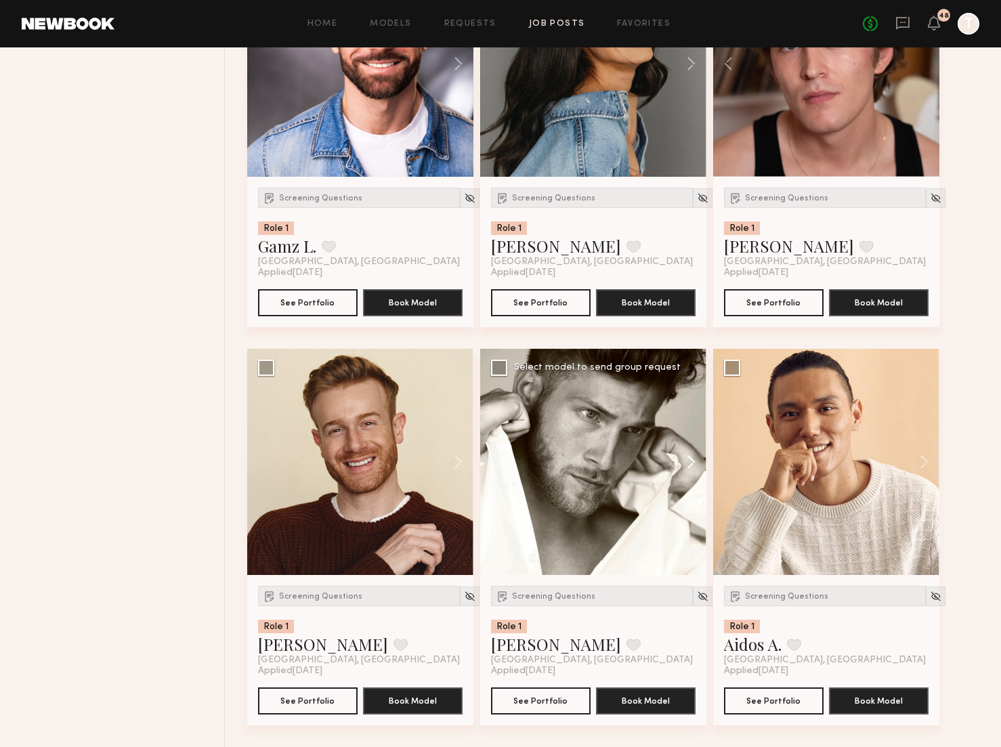
click at [690, 459] on button at bounding box center [684, 462] width 43 height 226
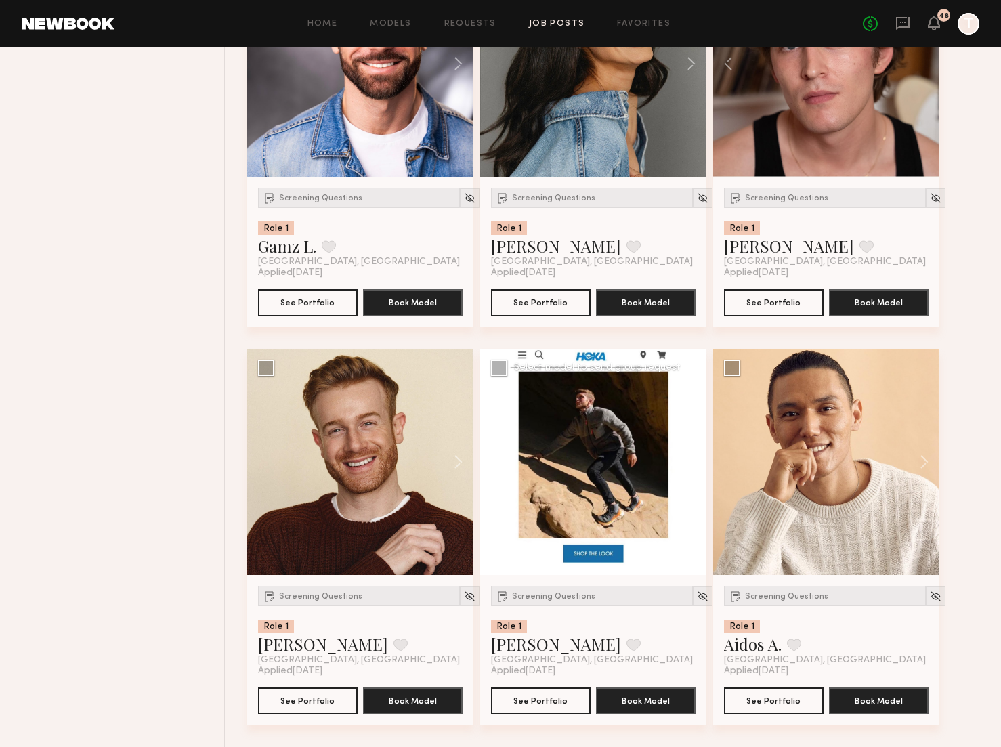
click at [690, 459] on button at bounding box center [684, 462] width 43 height 226
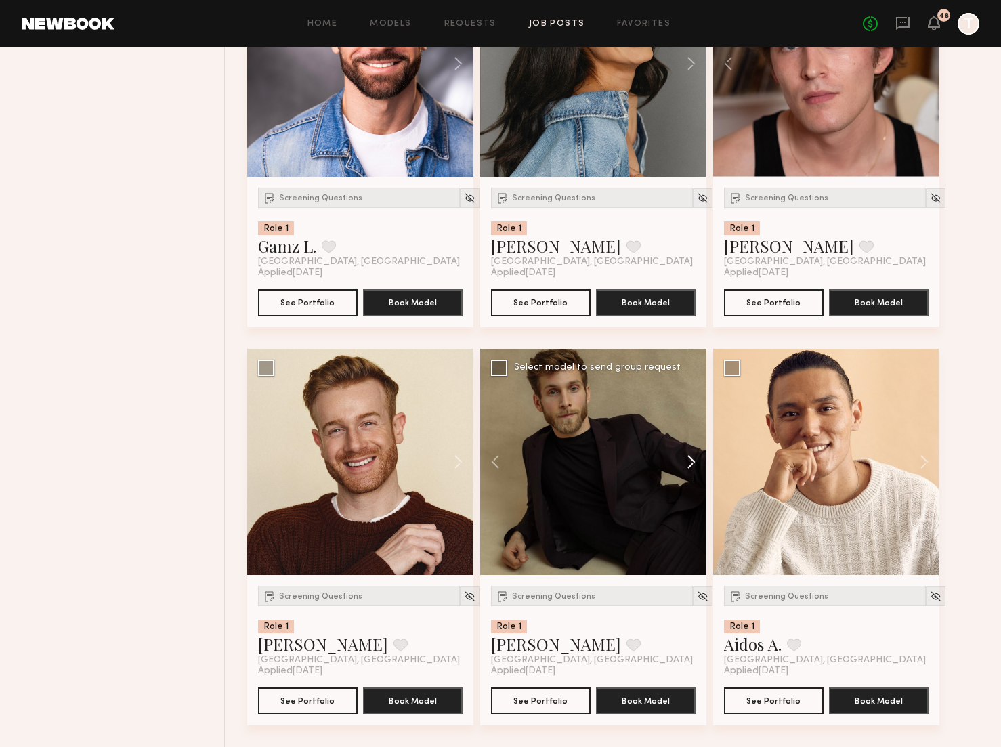
click at [690, 459] on button at bounding box center [684, 462] width 43 height 226
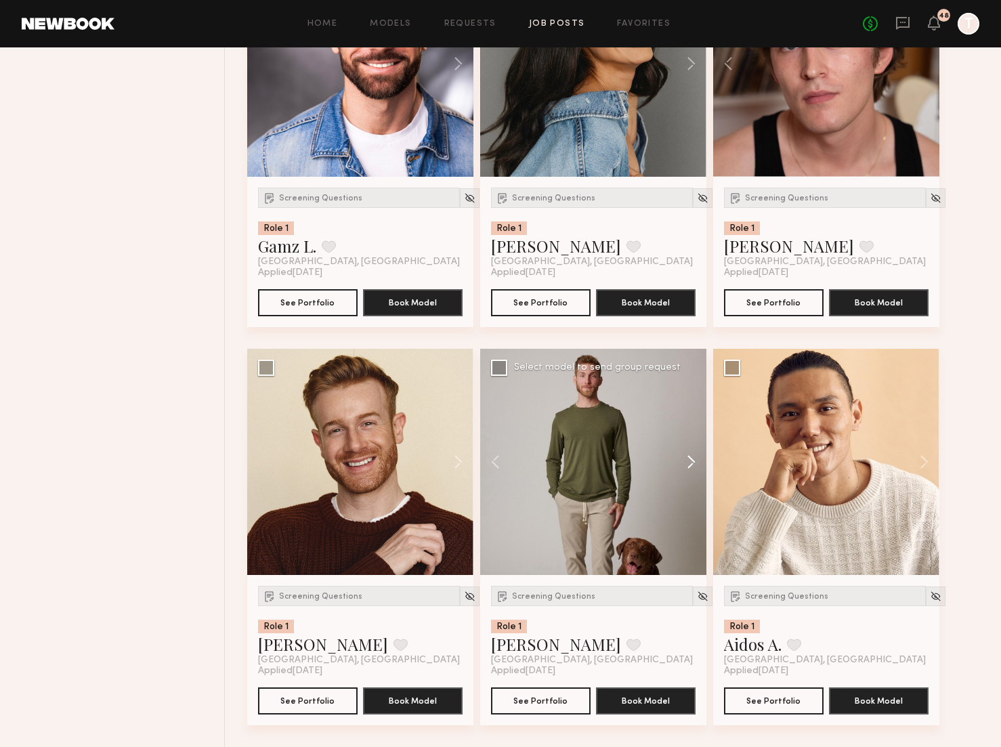
click at [690, 459] on button at bounding box center [684, 462] width 43 height 226
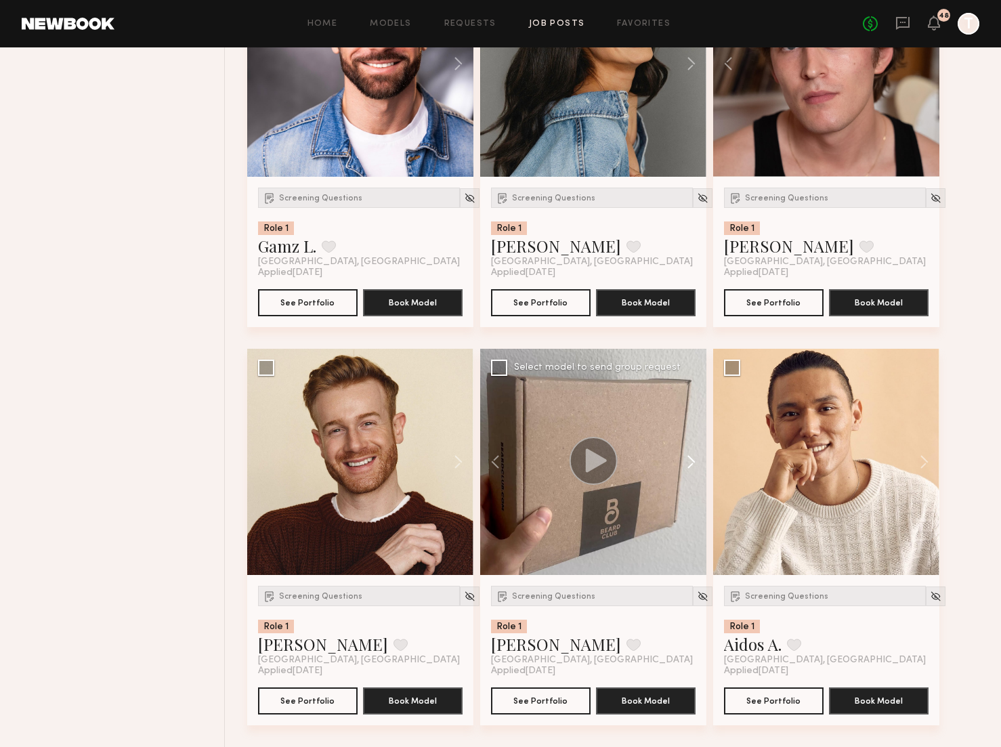
click at [690, 459] on button at bounding box center [684, 462] width 43 height 226
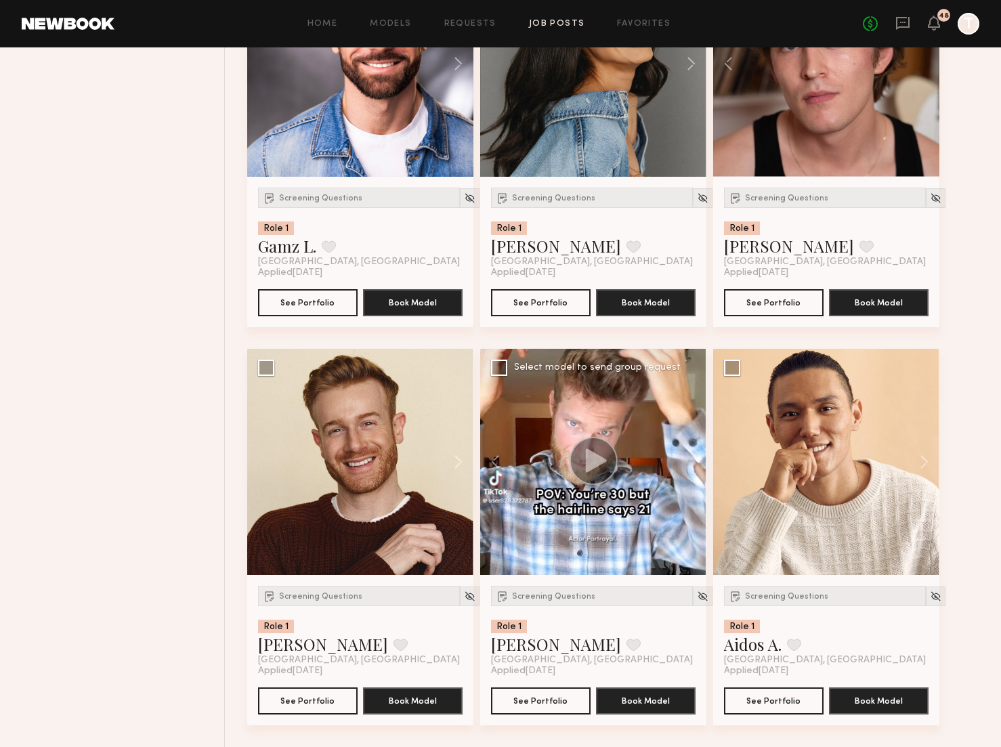
click at [690, 459] on div at bounding box center [593, 462] width 226 height 226
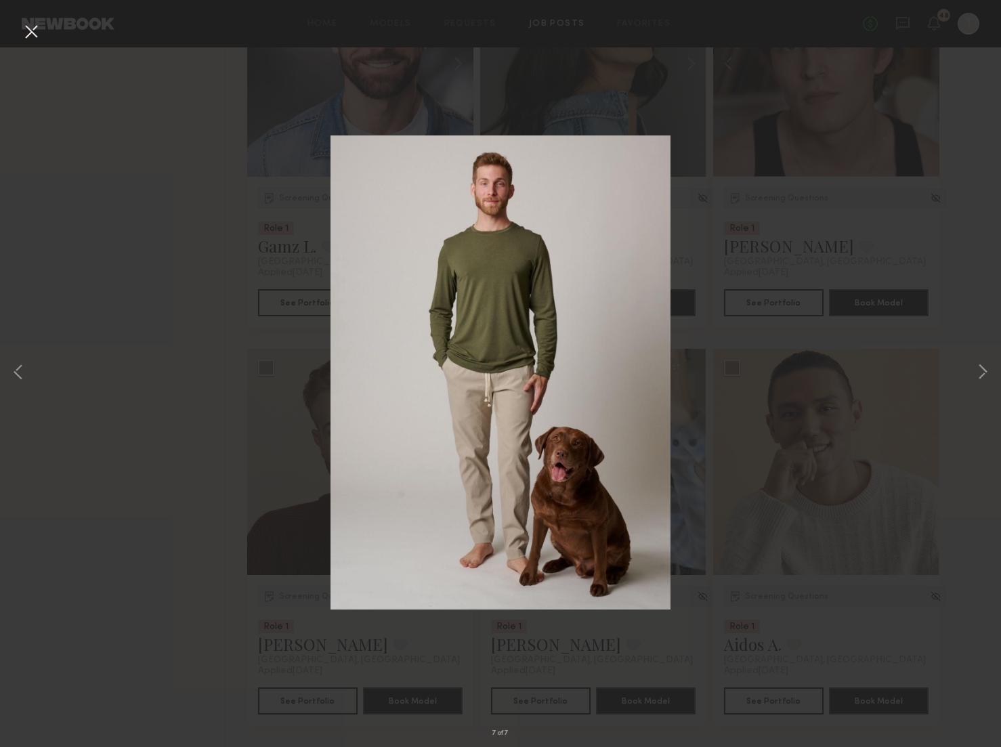
click at [30, 32] on button at bounding box center [31, 32] width 22 height 24
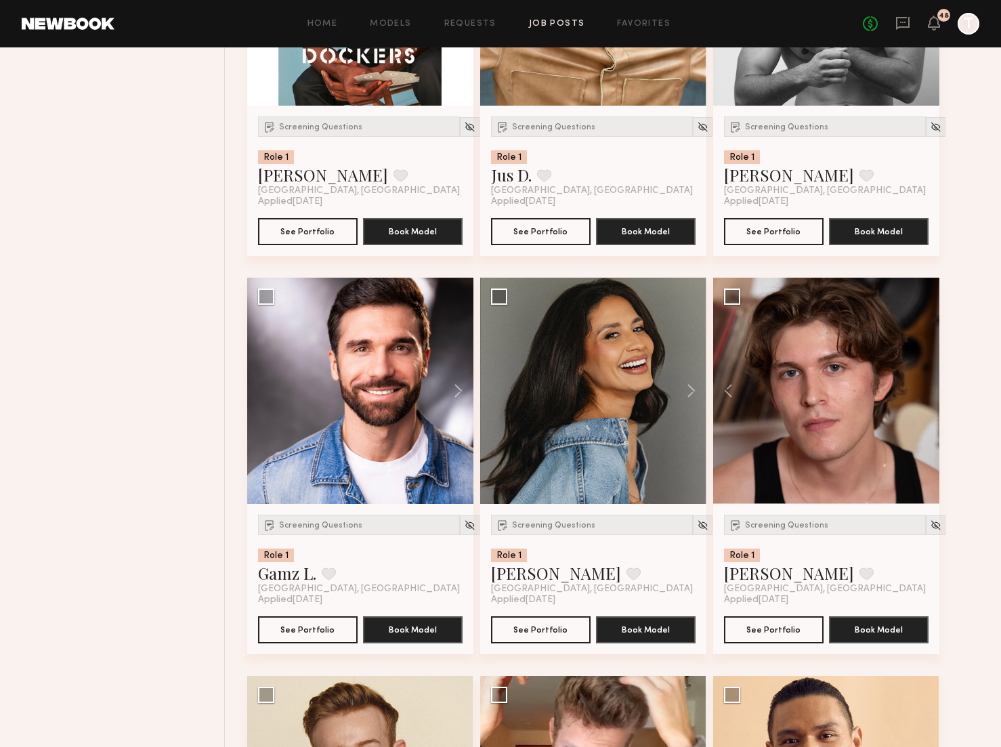
scroll to position [8728, 0]
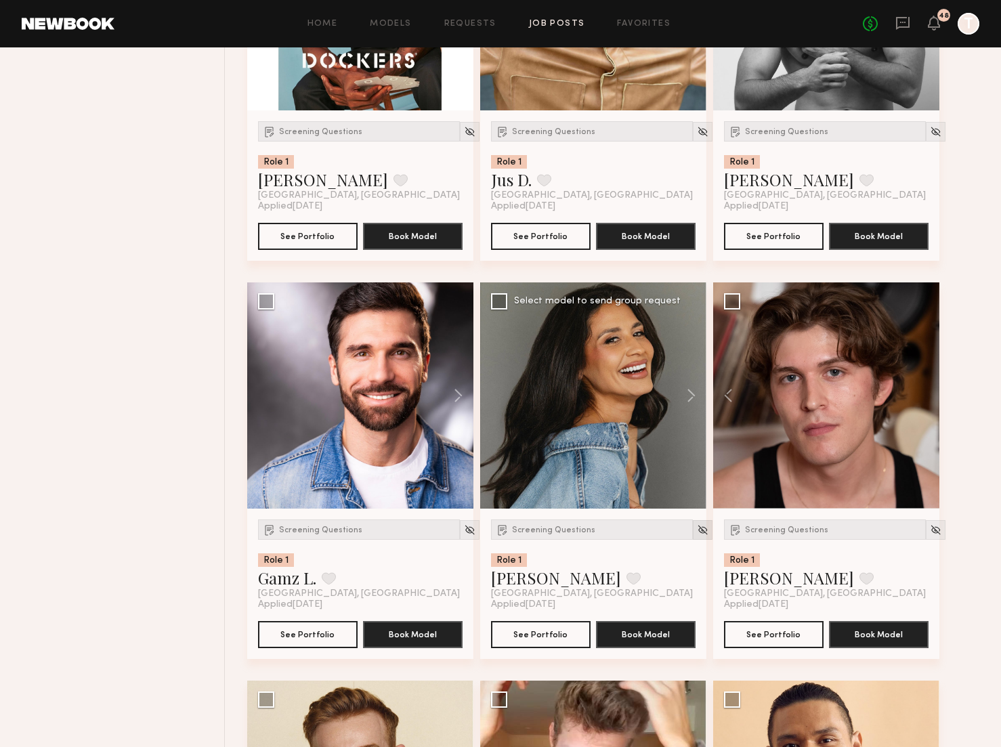
click at [697, 536] on img at bounding box center [703, 530] width 12 height 12
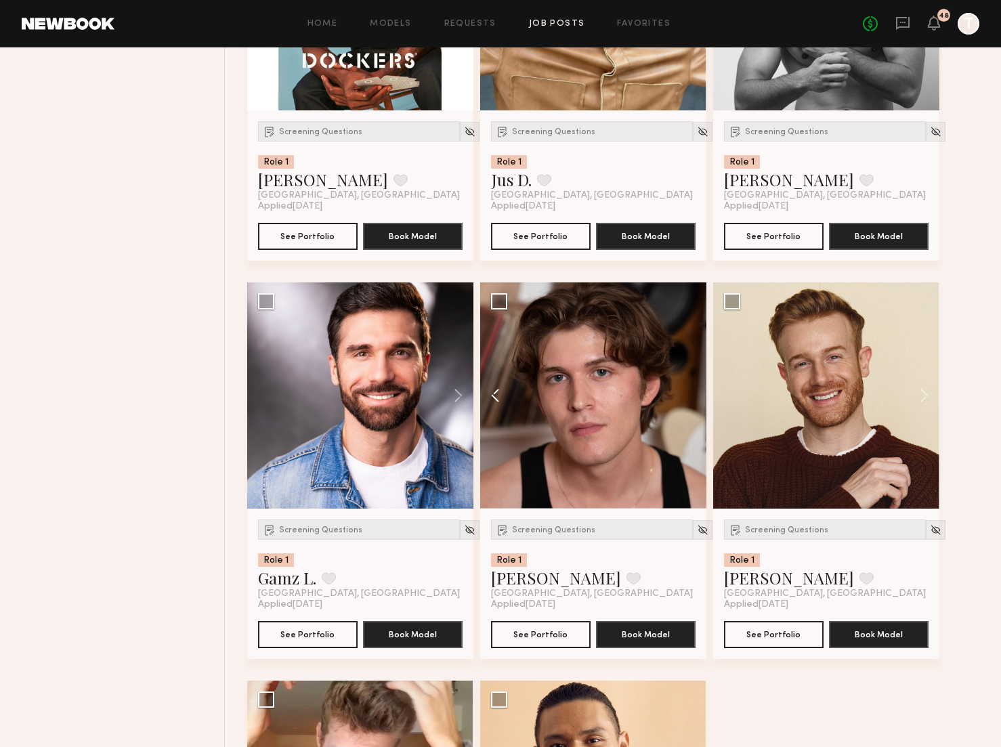
click at [495, 399] on button at bounding box center [501, 396] width 43 height 226
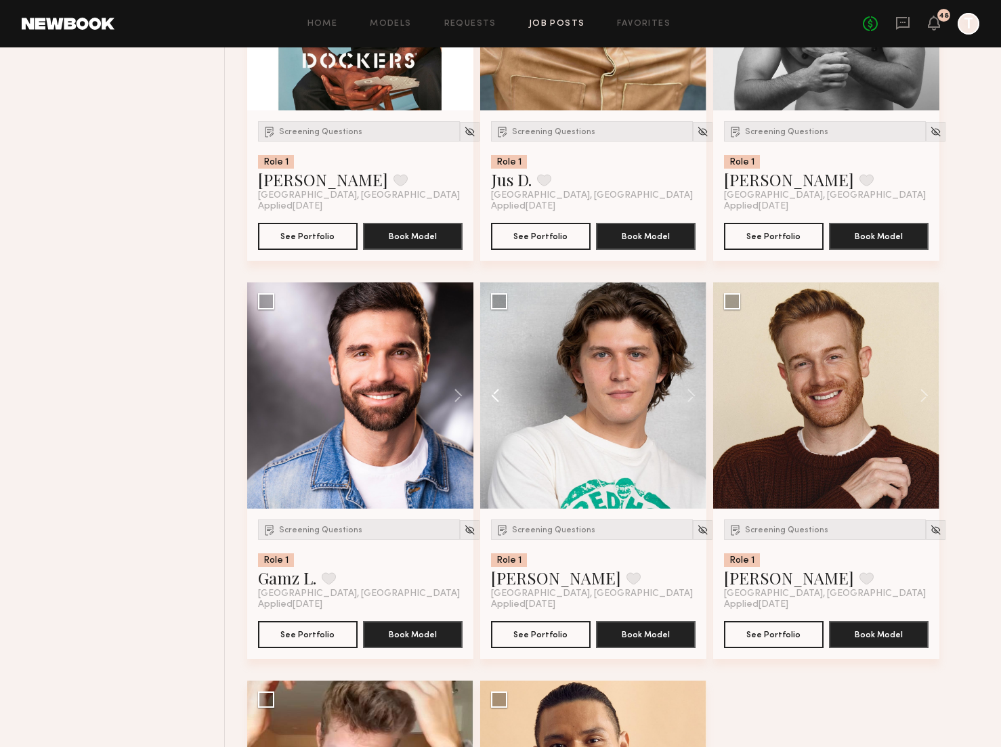
click at [495, 399] on button at bounding box center [501, 396] width 43 height 226
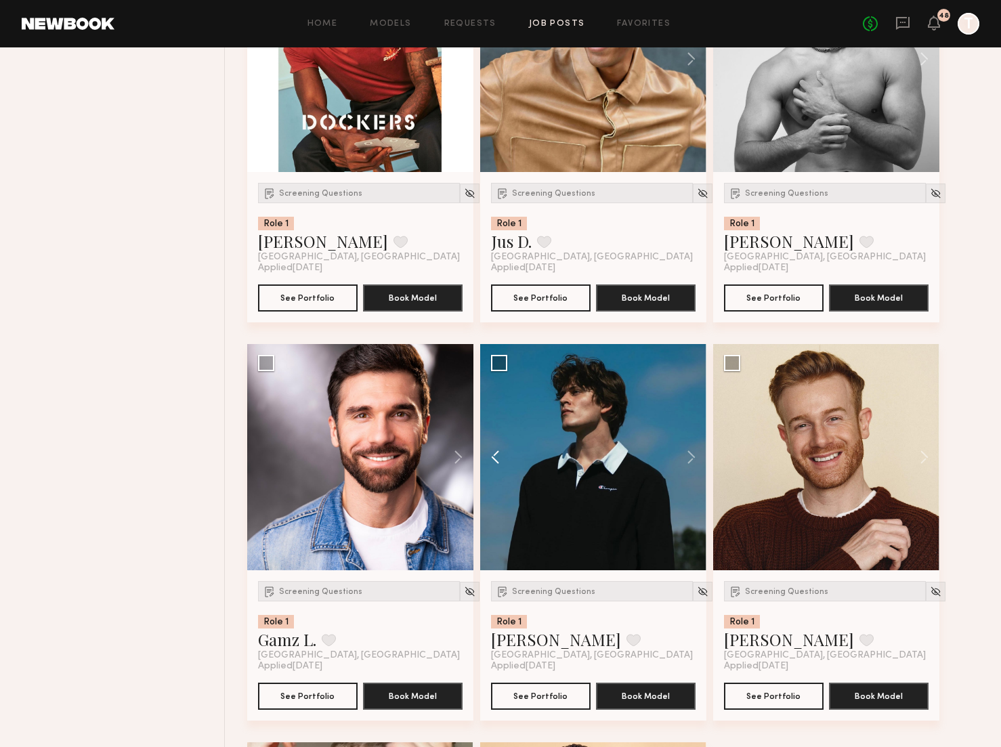
scroll to position [8661, 0]
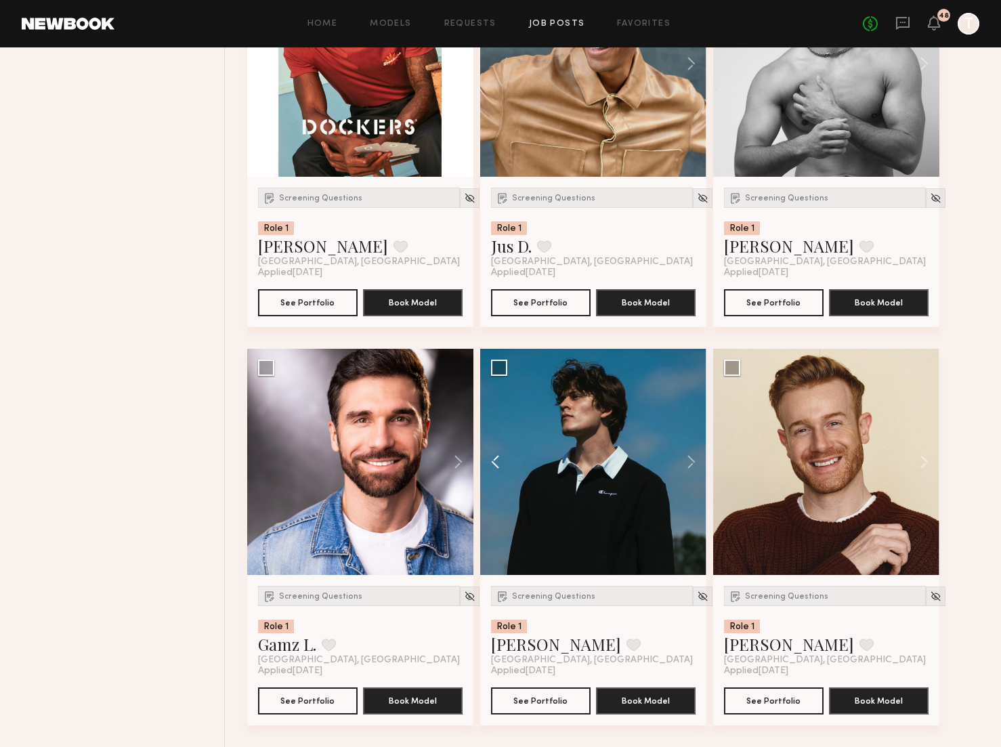
click at [498, 463] on button at bounding box center [501, 462] width 43 height 226
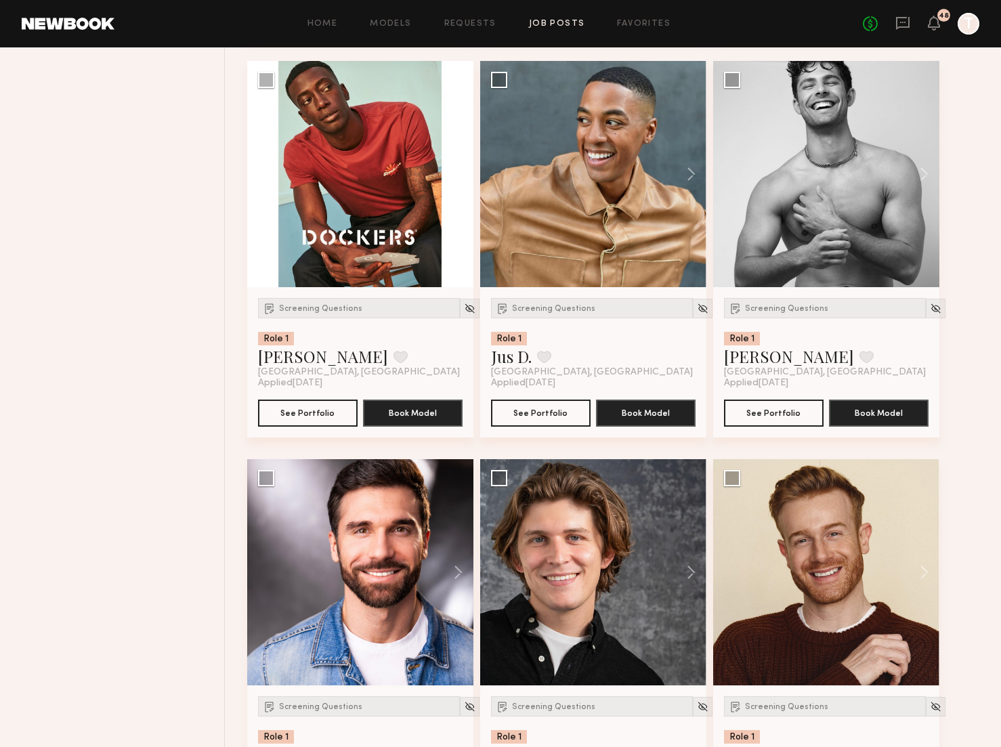
scroll to position [8537, 0]
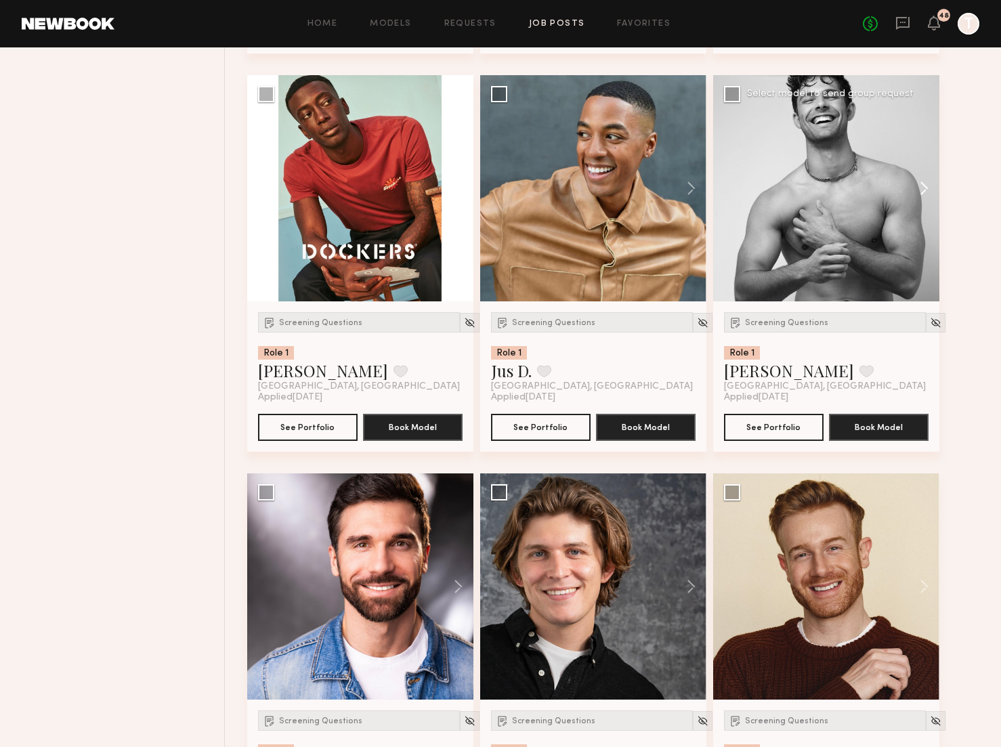
click at [925, 194] on button at bounding box center [917, 188] width 43 height 226
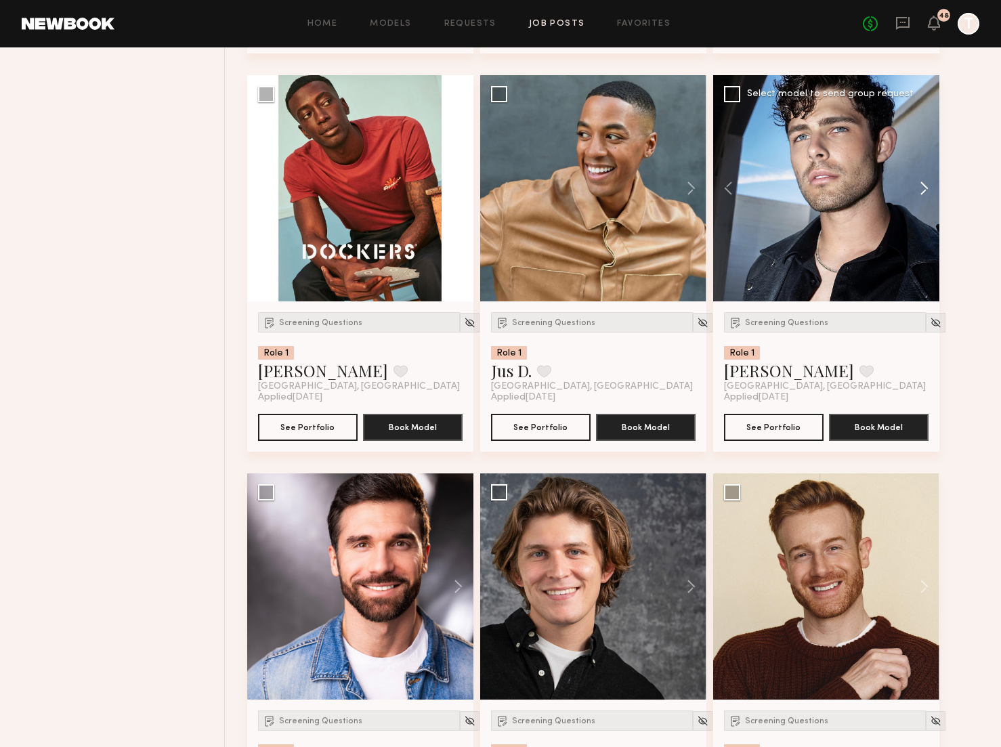
click at [925, 194] on button at bounding box center [917, 188] width 43 height 226
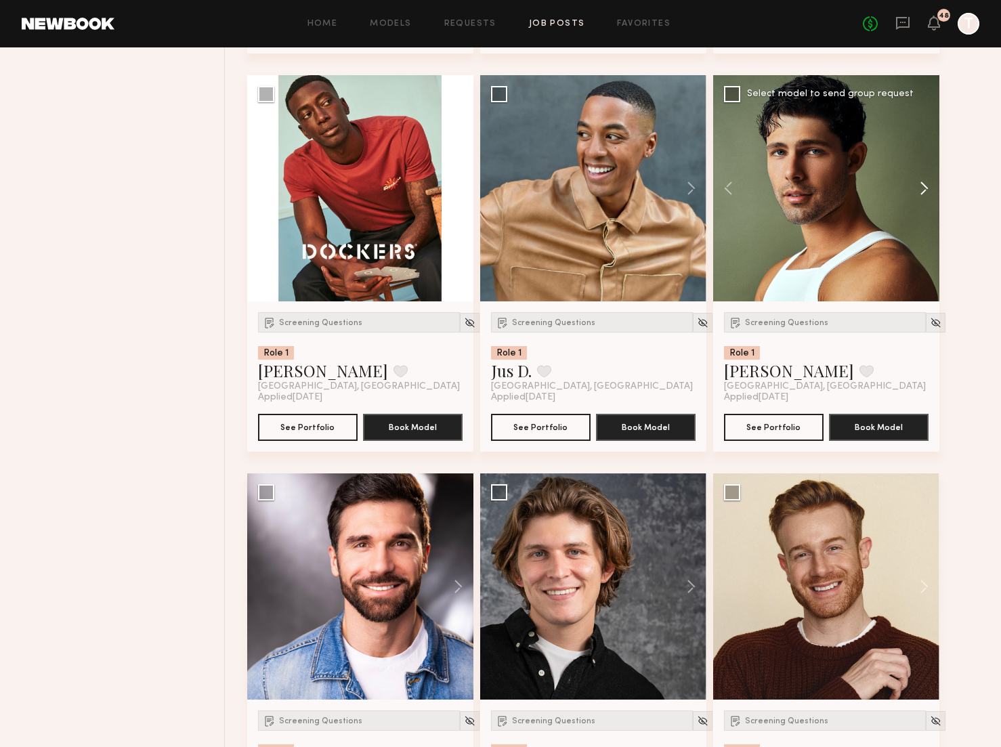
click at [925, 194] on button at bounding box center [917, 188] width 43 height 226
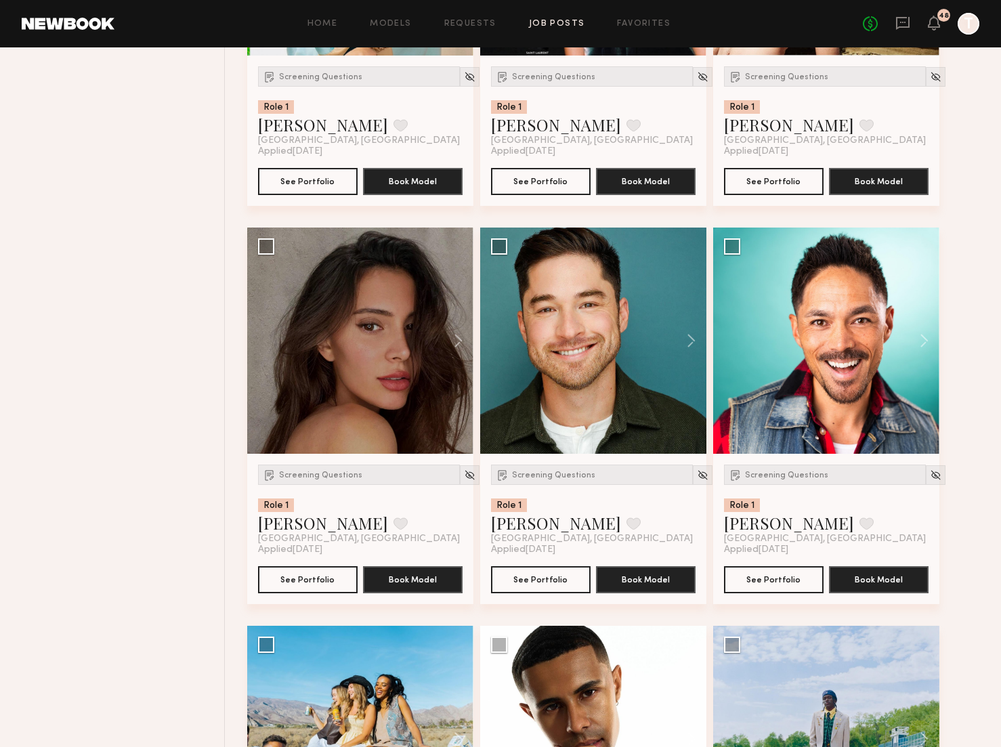
scroll to position [7186, 0]
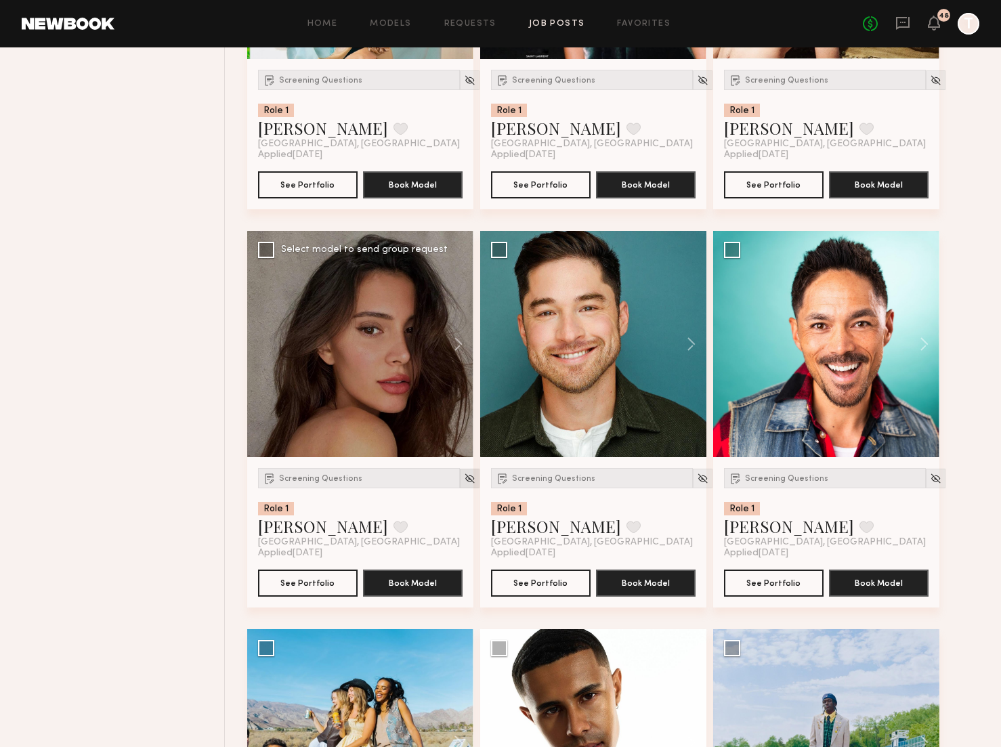
click at [464, 480] on img at bounding box center [470, 479] width 12 height 12
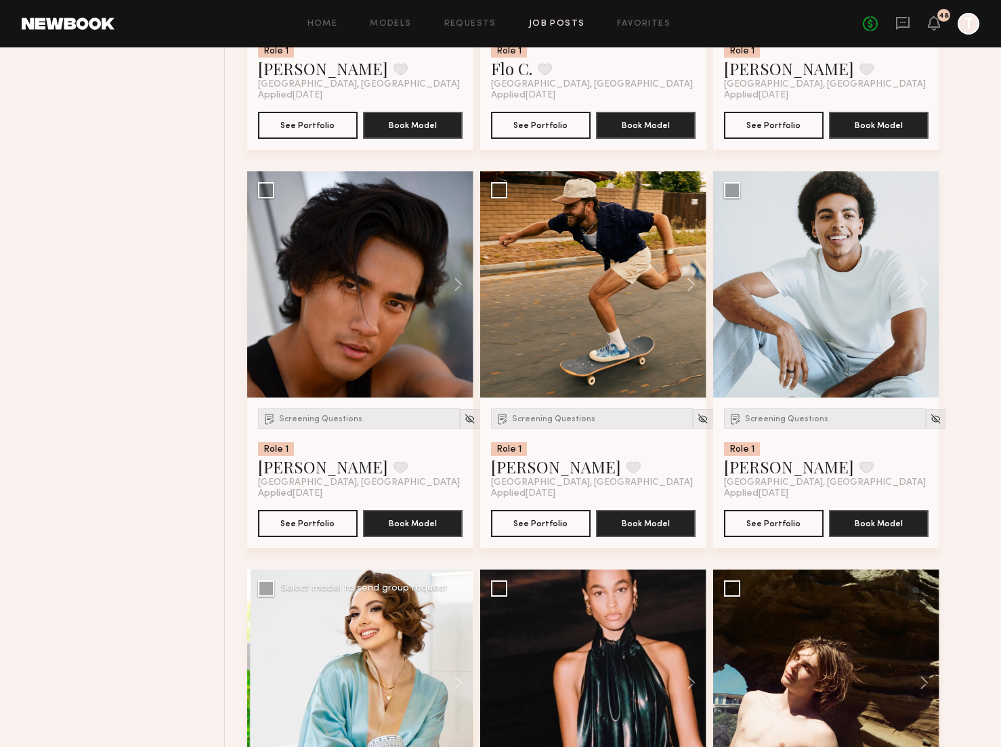
scroll to position [6444, 0]
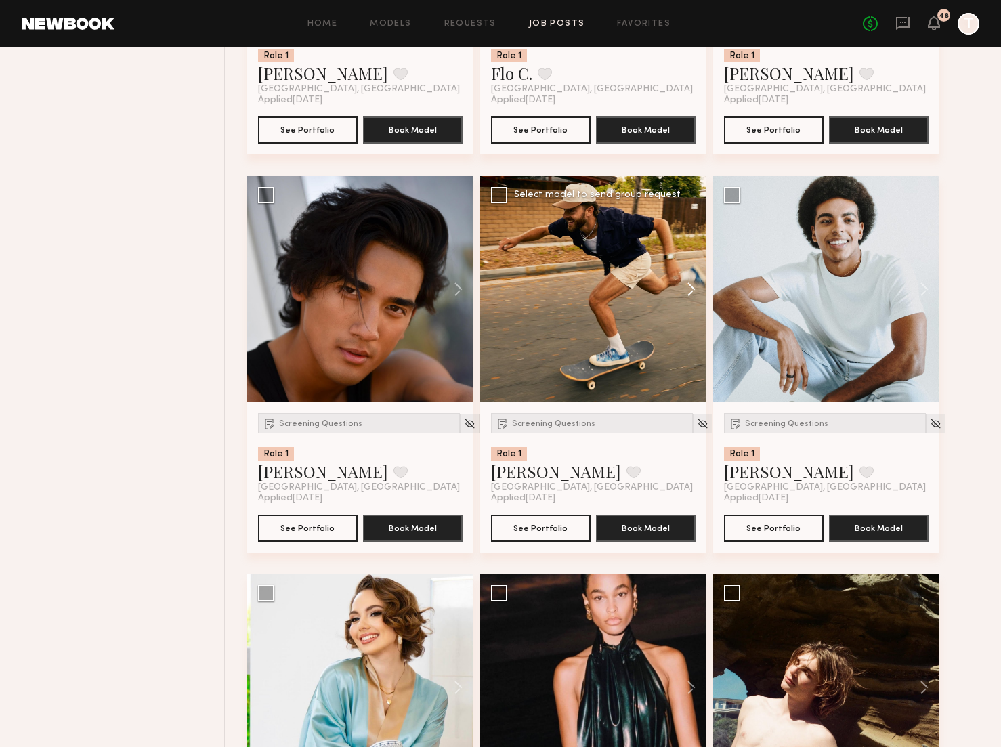
click at [694, 287] on button at bounding box center [684, 289] width 43 height 226
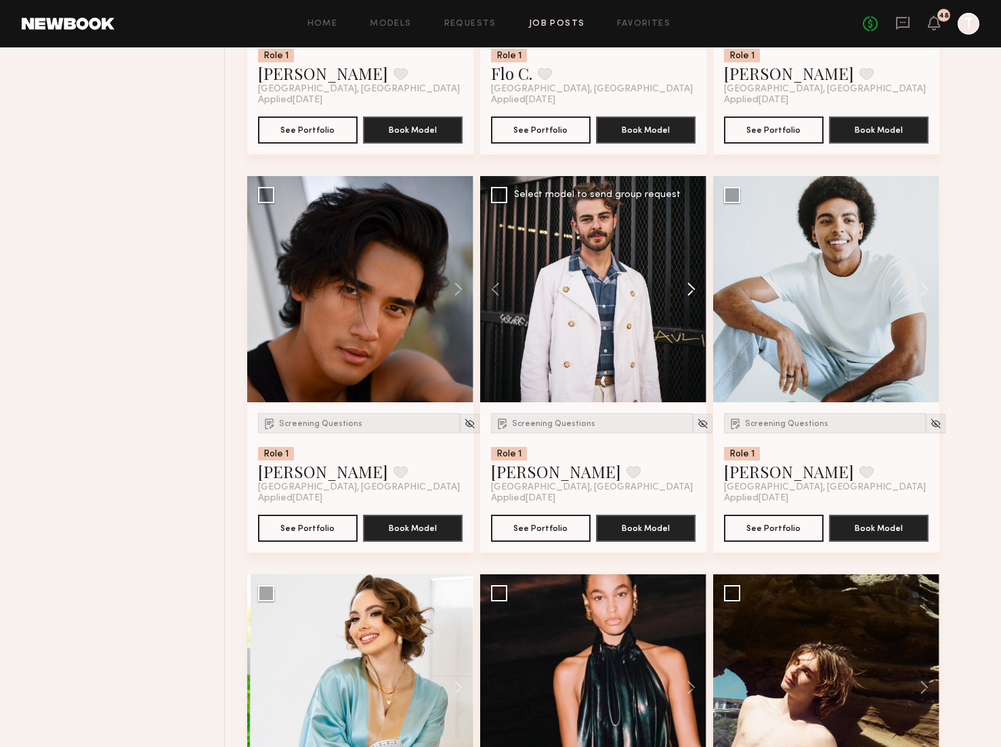
click at [694, 287] on button at bounding box center [684, 289] width 43 height 226
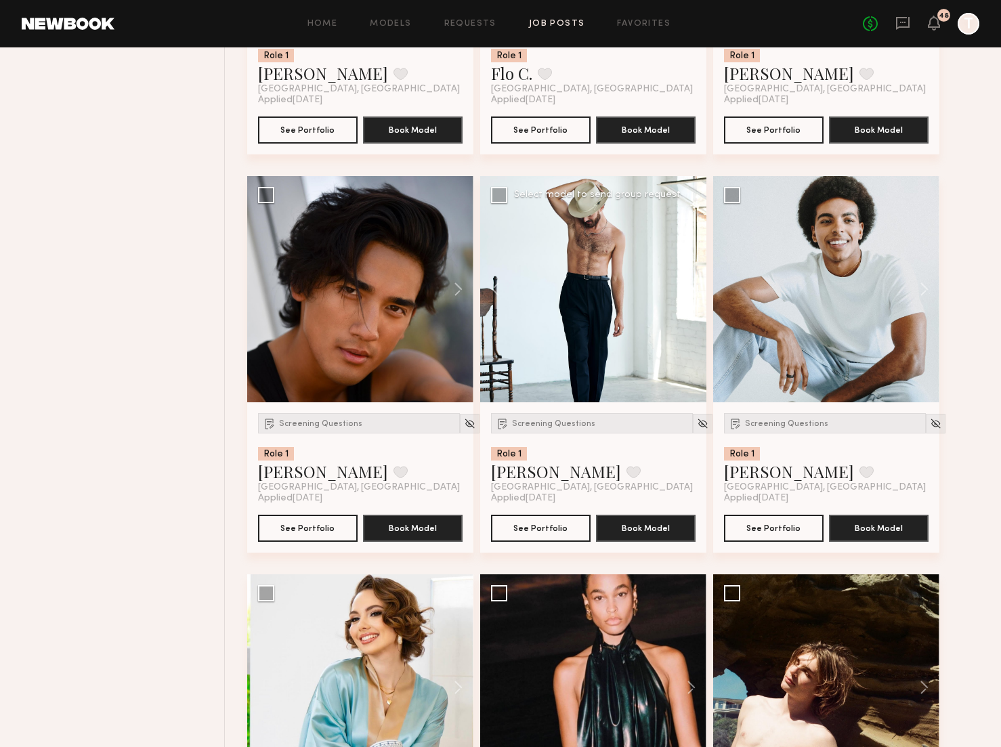
click at [694, 287] on button at bounding box center [684, 289] width 43 height 226
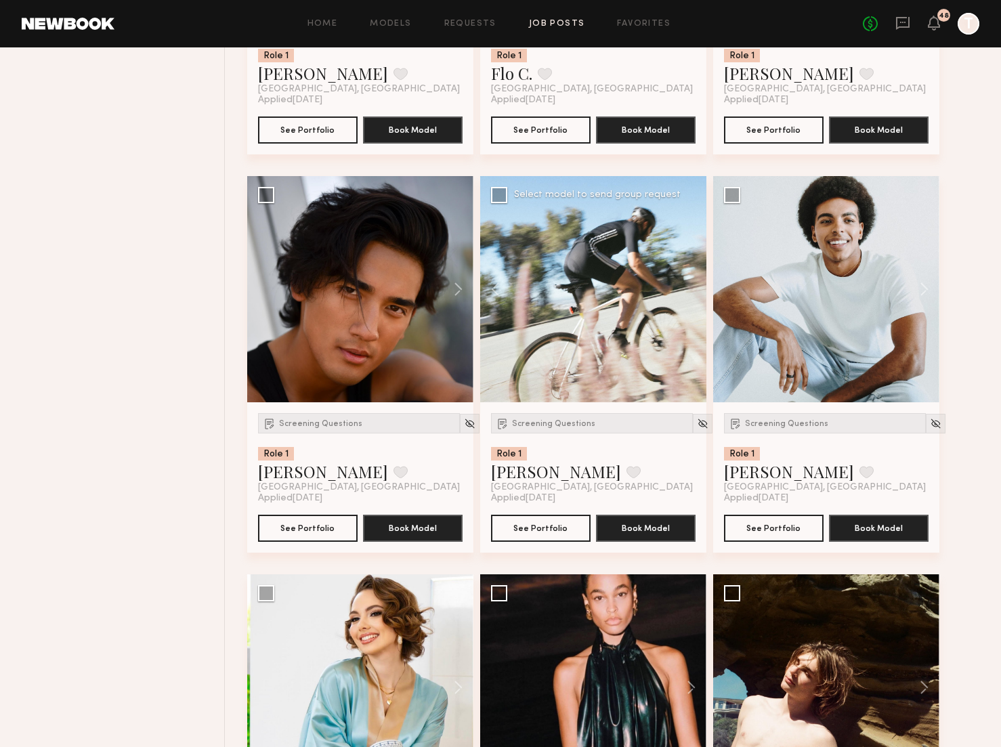
click at [694, 287] on div at bounding box center [593, 289] width 226 height 226
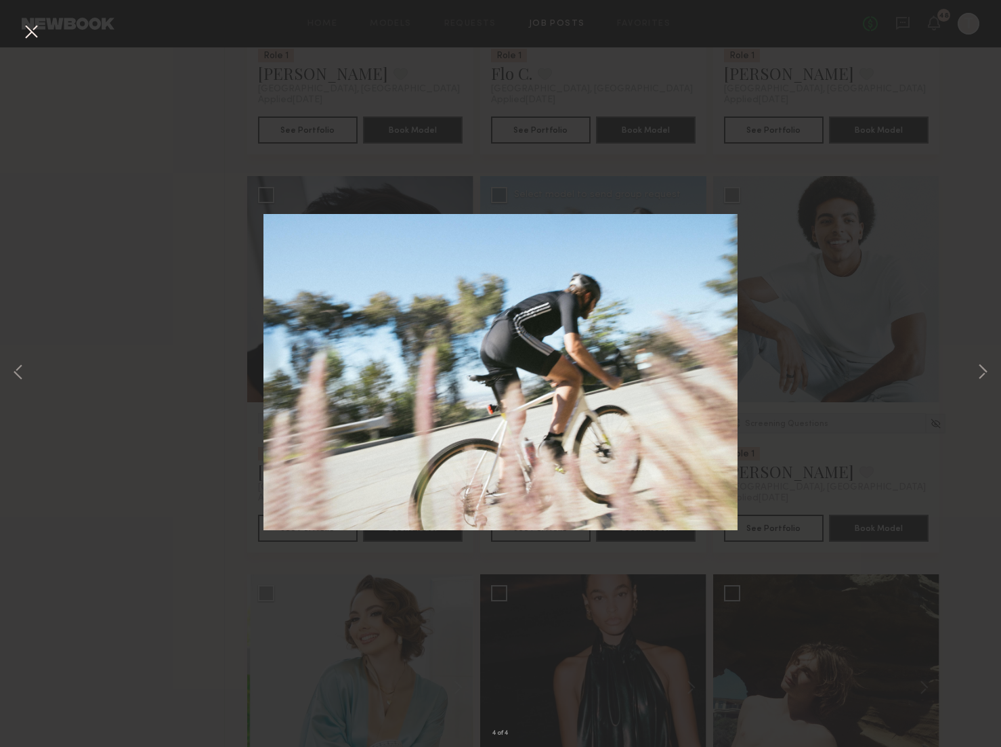
click at [31, 26] on button at bounding box center [31, 32] width 22 height 24
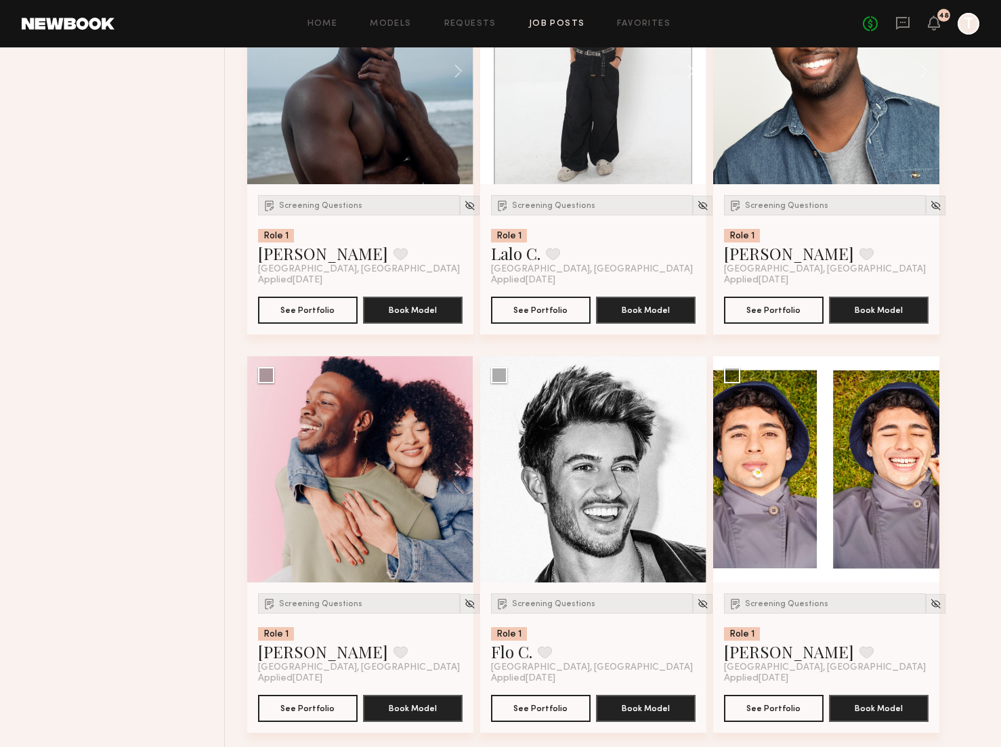
scroll to position [5713, 0]
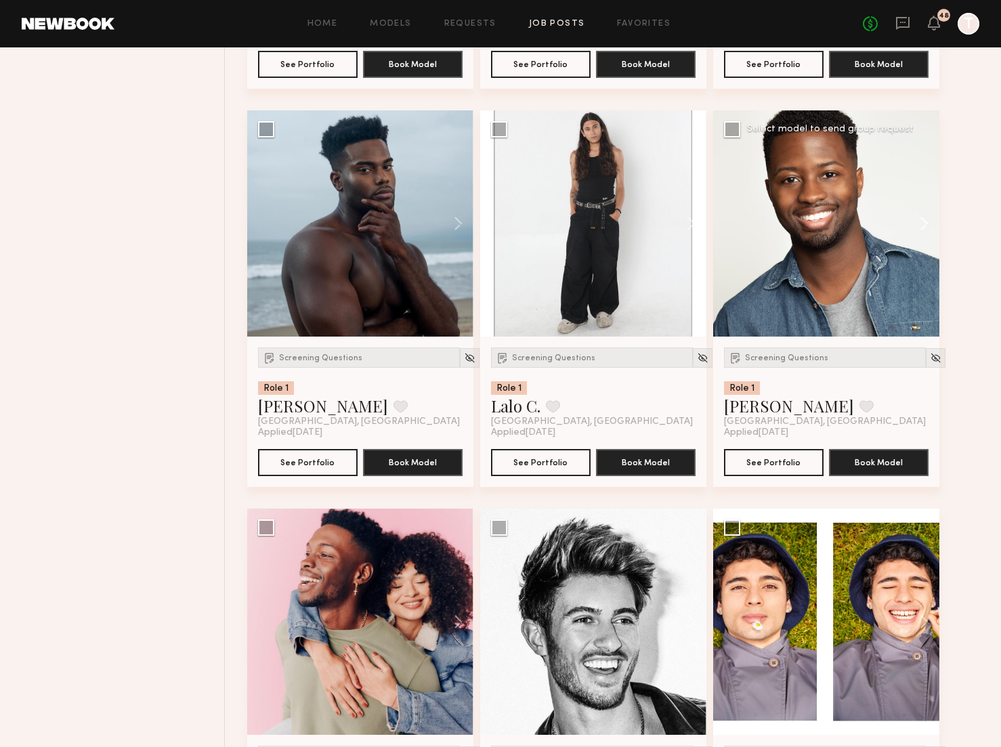
click at [916, 225] on button at bounding box center [917, 223] width 43 height 226
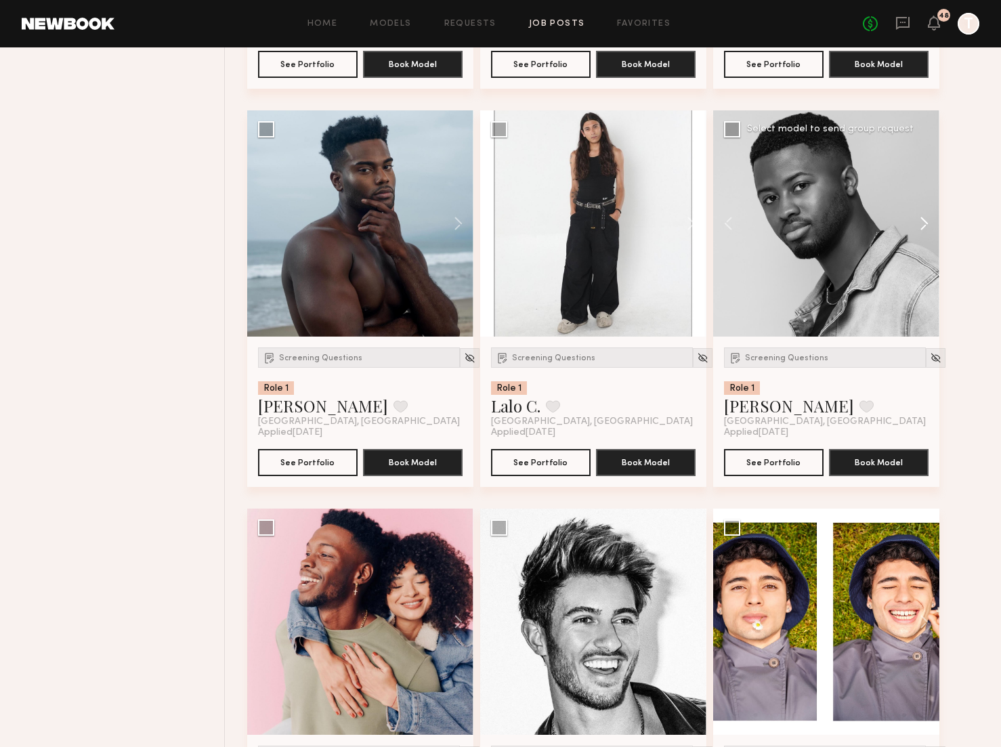
click at [916, 225] on button at bounding box center [917, 223] width 43 height 226
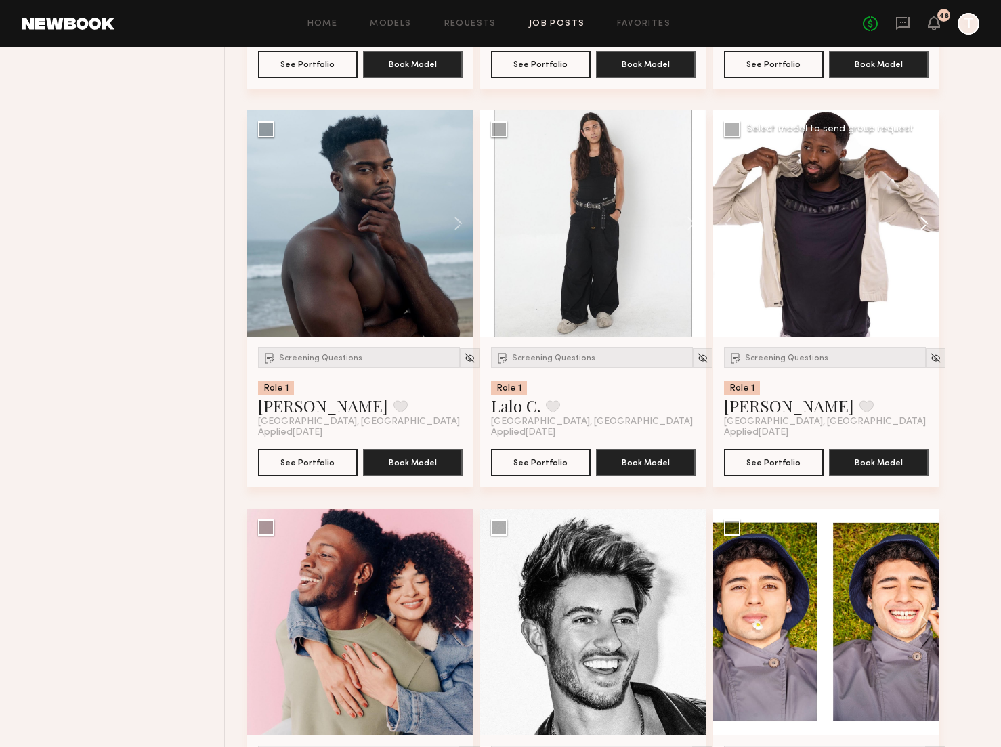
click at [916, 225] on button at bounding box center [917, 223] width 43 height 226
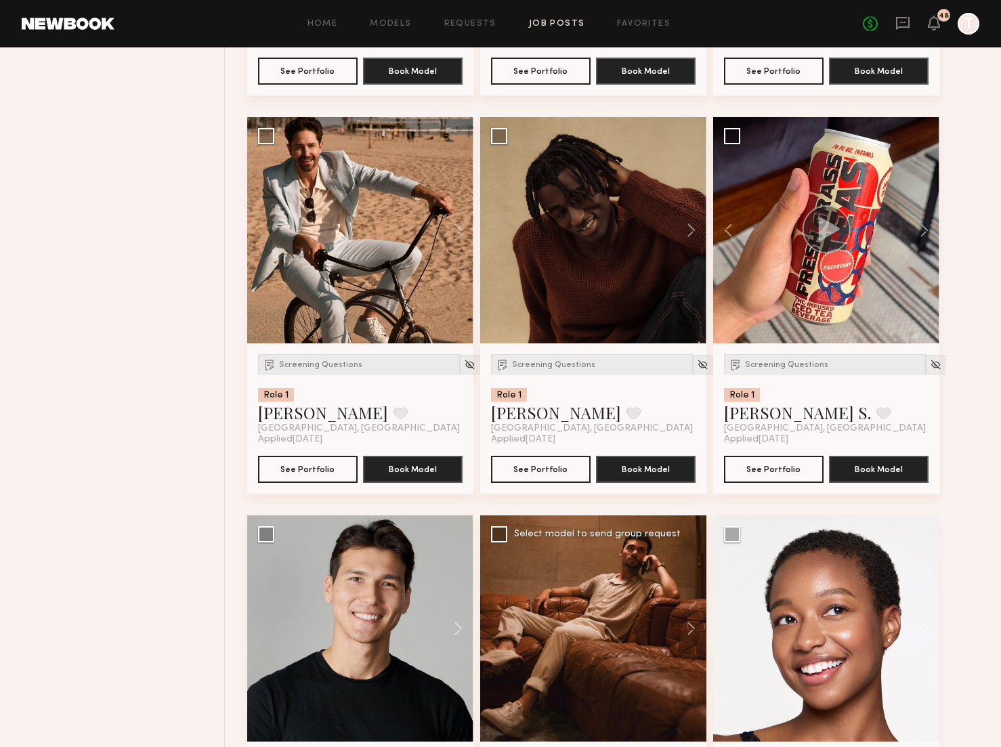
scroll to position [3316, 0]
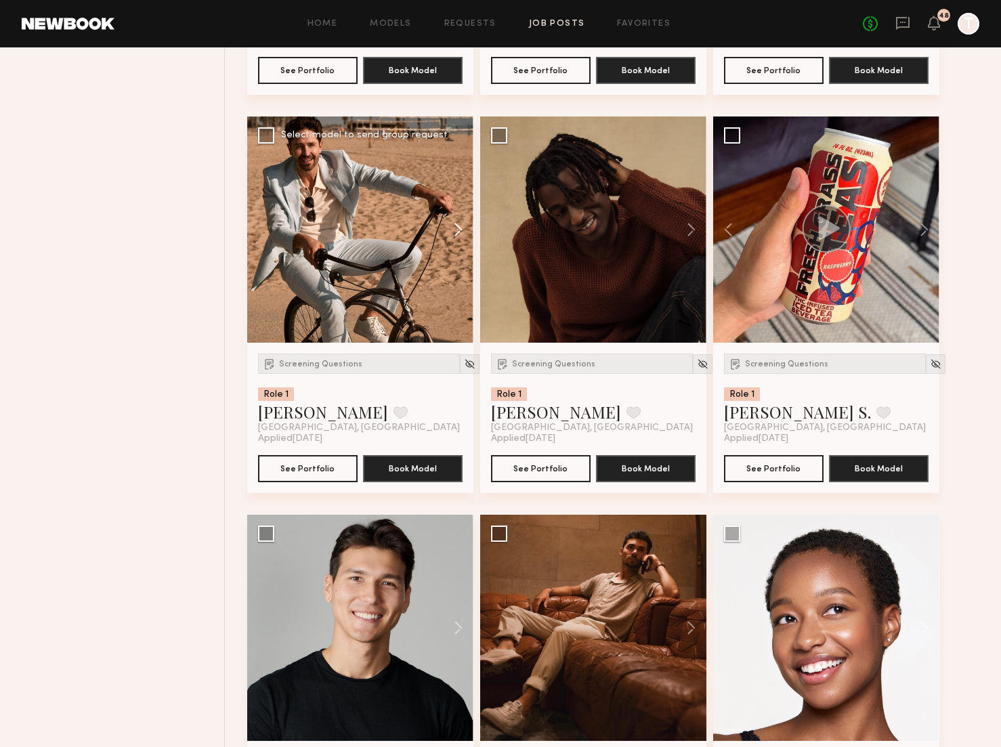
click at [452, 227] on button at bounding box center [451, 230] width 43 height 226
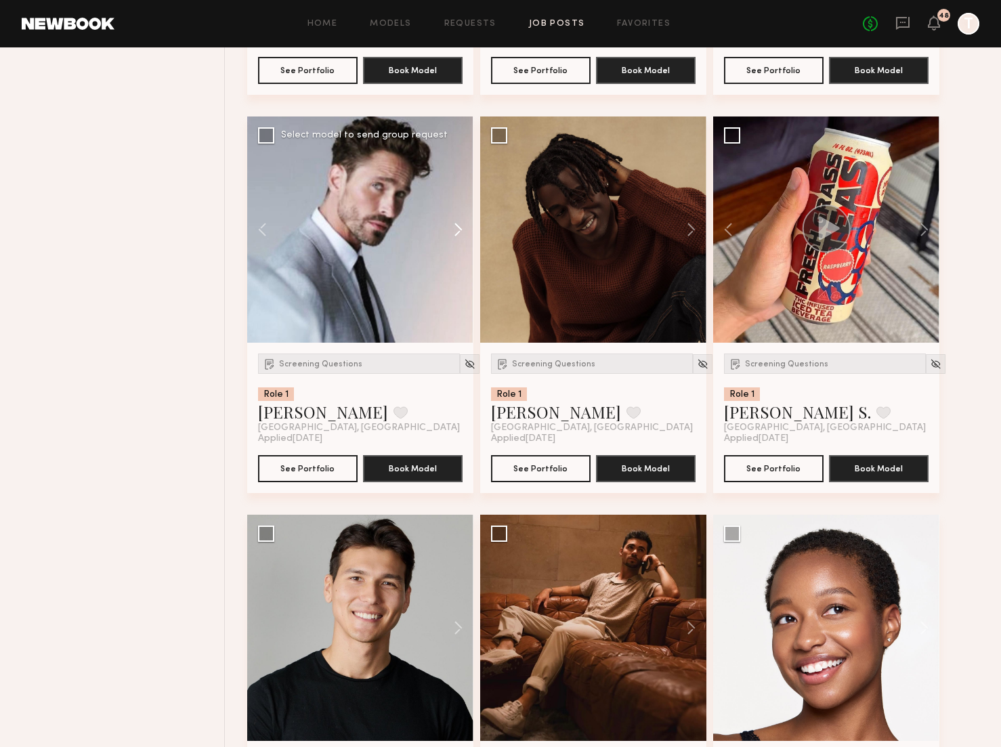
click at [452, 227] on button at bounding box center [451, 230] width 43 height 226
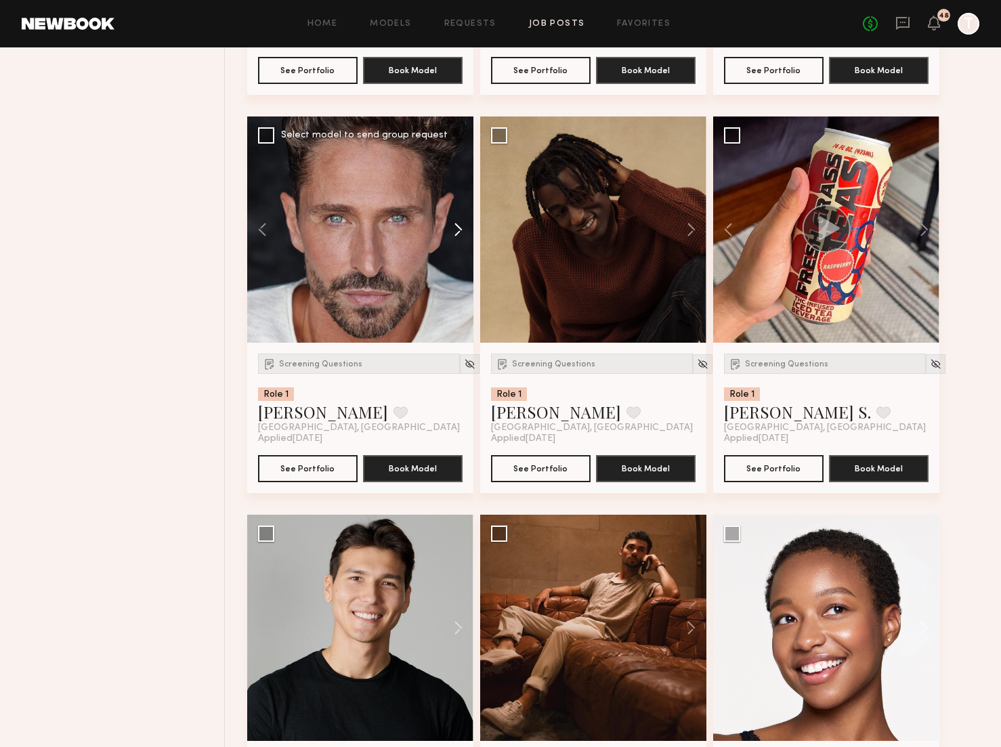
click at [452, 227] on button at bounding box center [451, 230] width 43 height 226
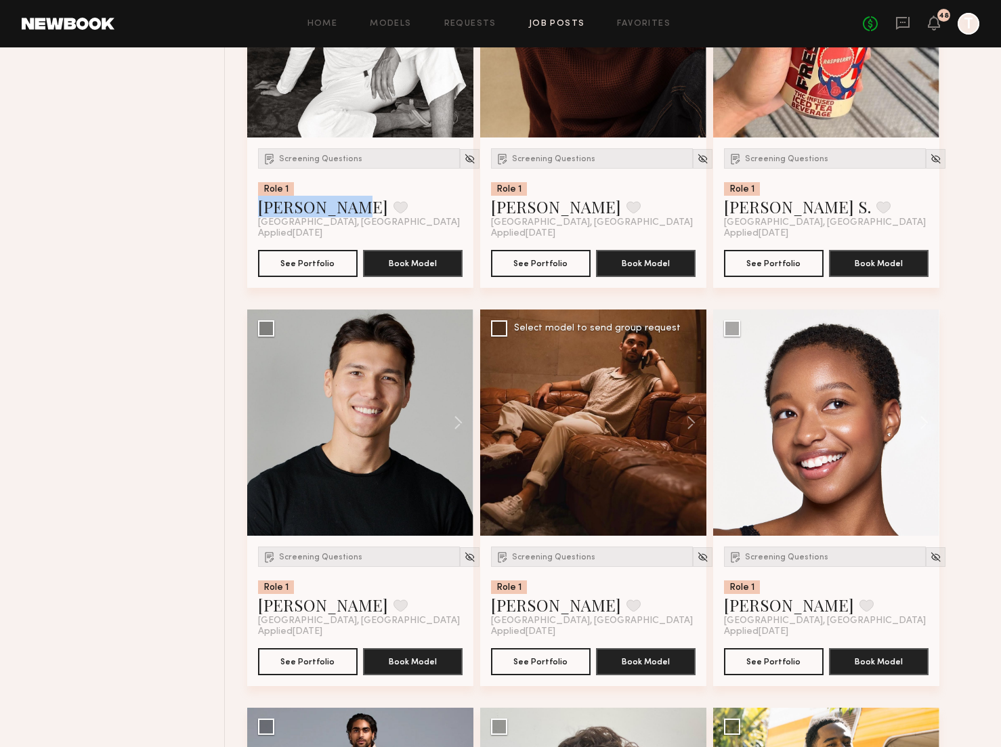
scroll to position [3589, 0]
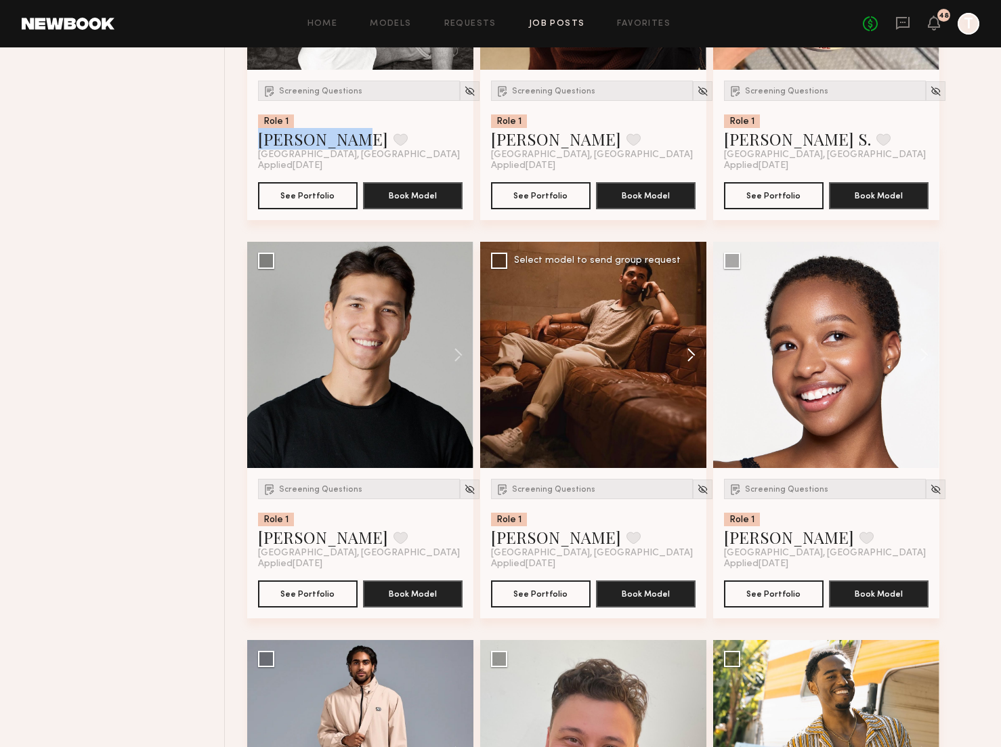
click at [688, 359] on button at bounding box center [684, 355] width 43 height 226
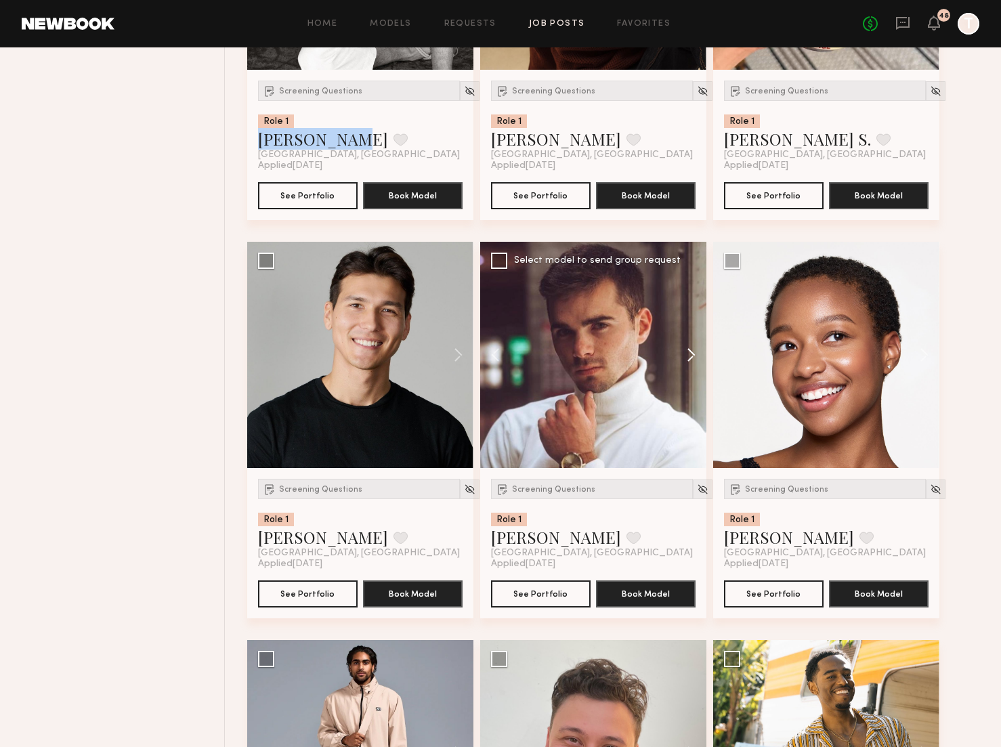
click at [688, 359] on button at bounding box center [684, 355] width 43 height 226
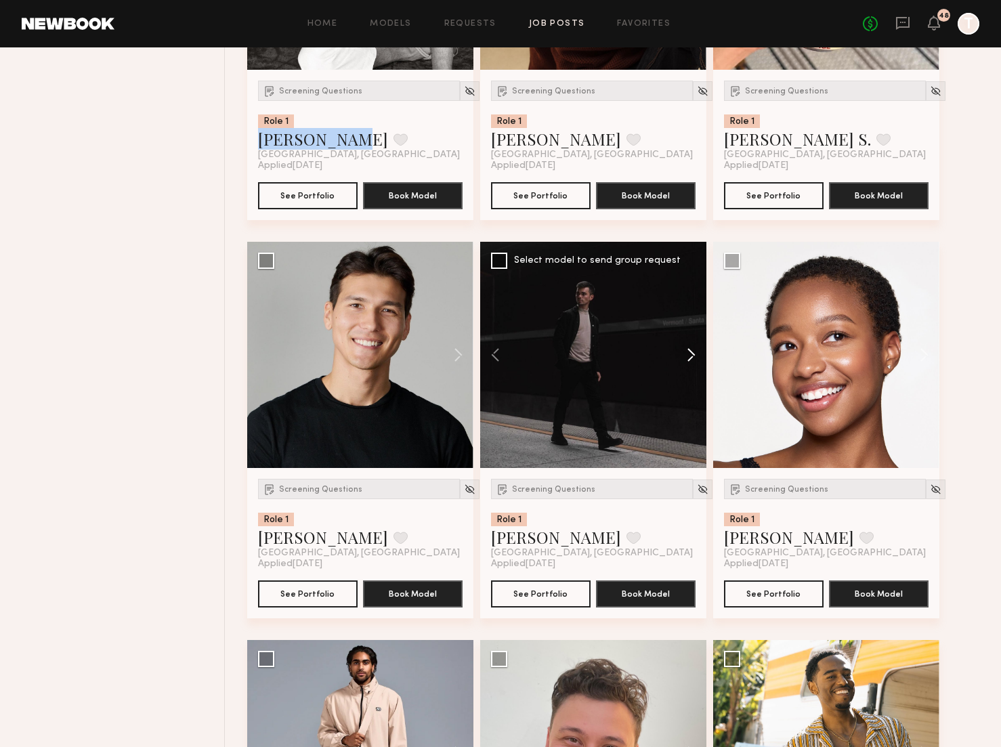
click at [688, 359] on button at bounding box center [684, 355] width 43 height 226
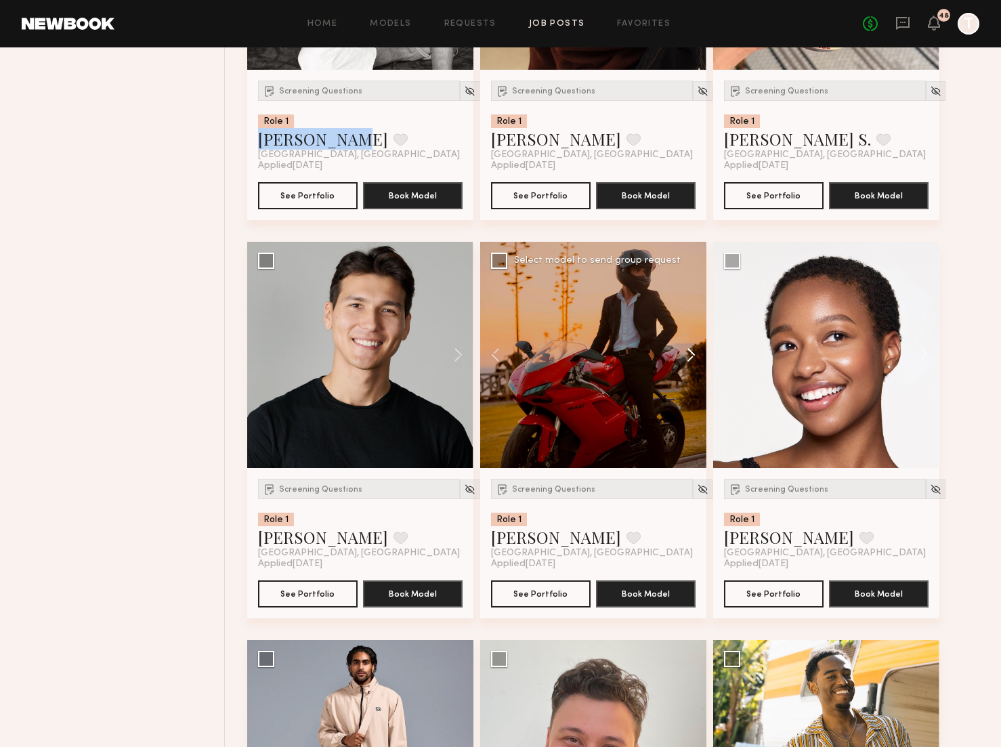
click at [688, 359] on button at bounding box center [684, 355] width 43 height 226
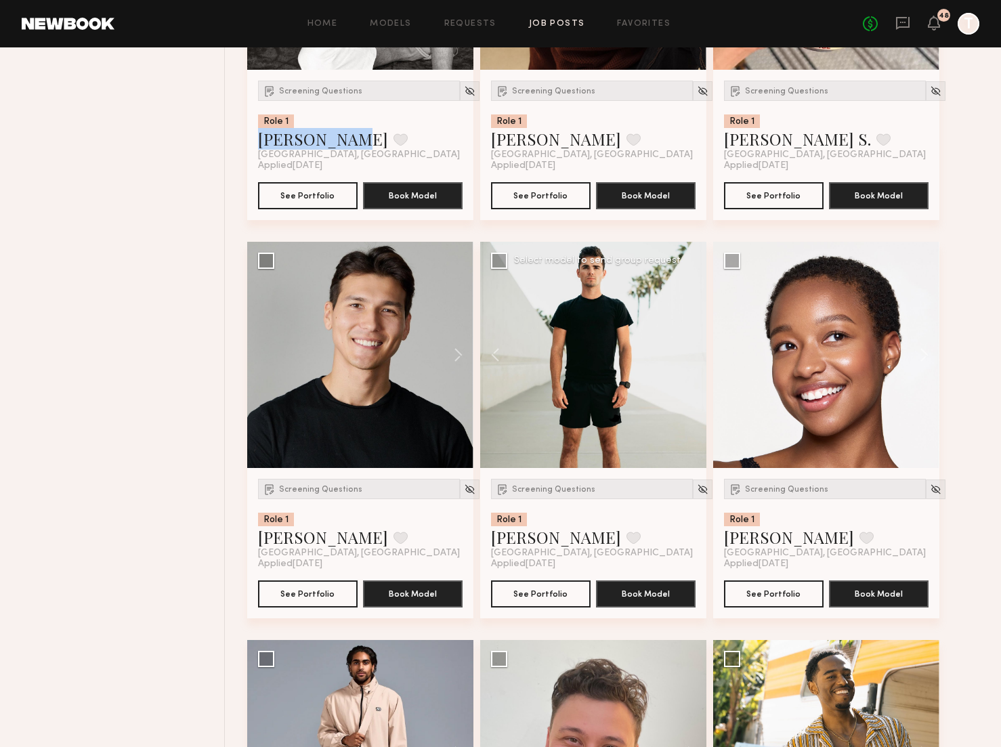
click at [688, 359] on div at bounding box center [593, 355] width 226 height 226
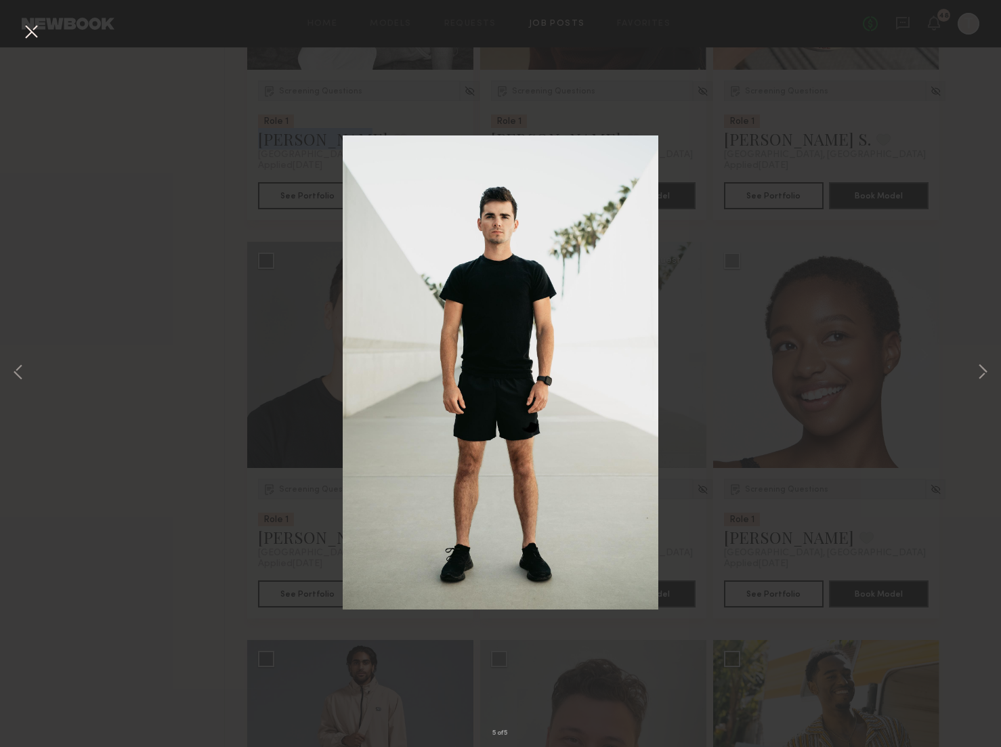
click at [33, 31] on button at bounding box center [31, 32] width 22 height 24
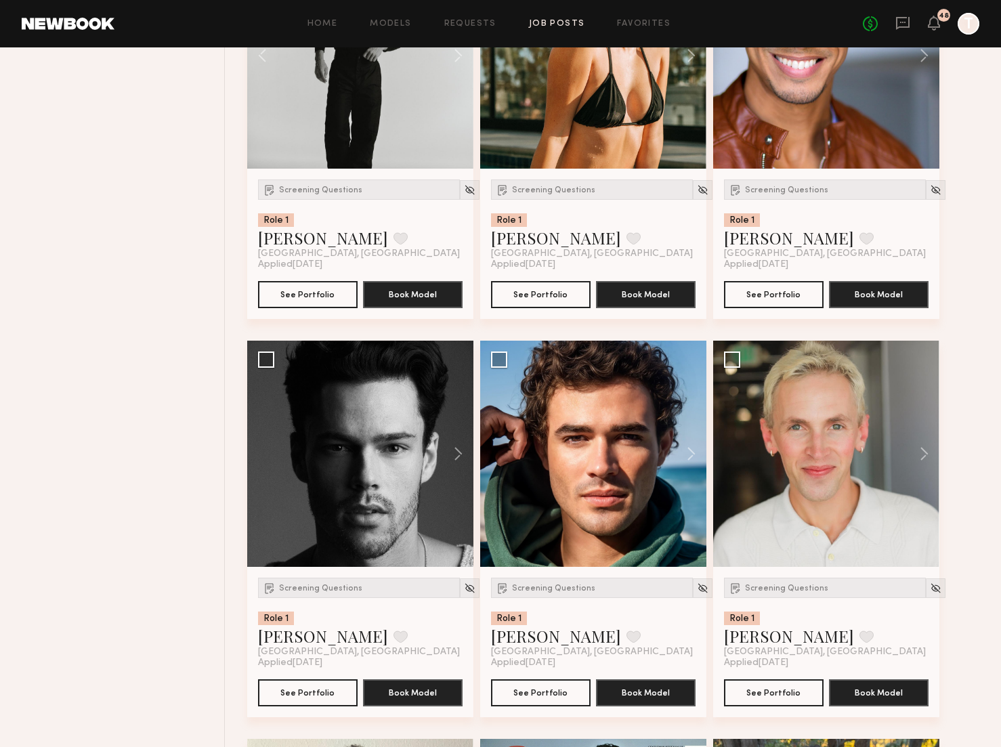
scroll to position [1504, 0]
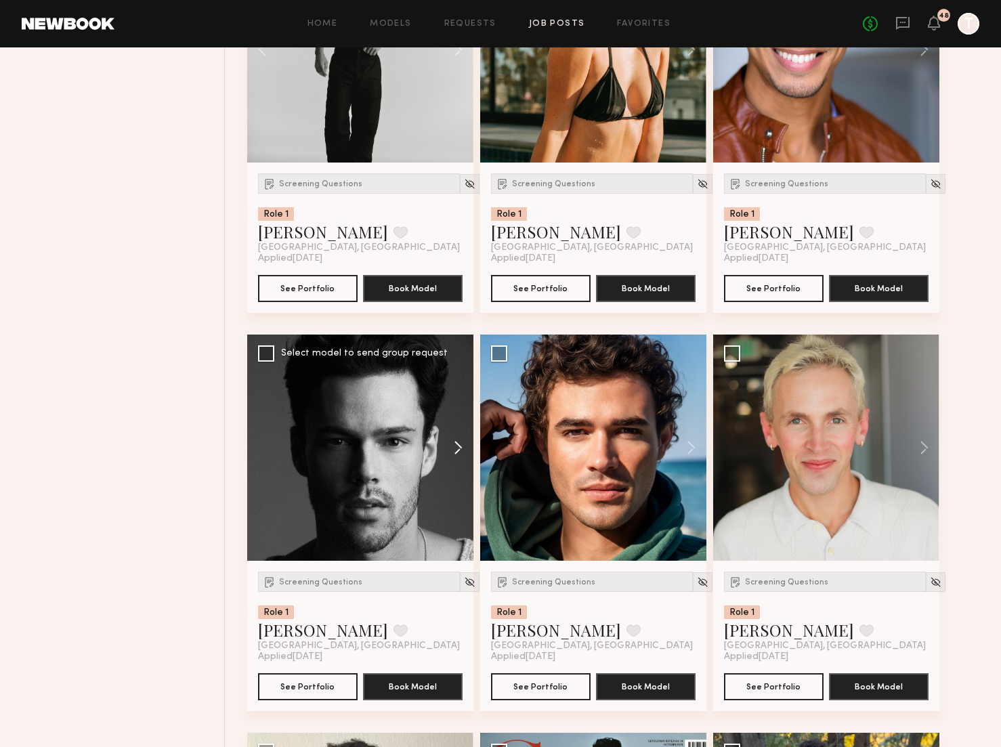
click at [455, 449] on button at bounding box center [451, 448] width 43 height 226
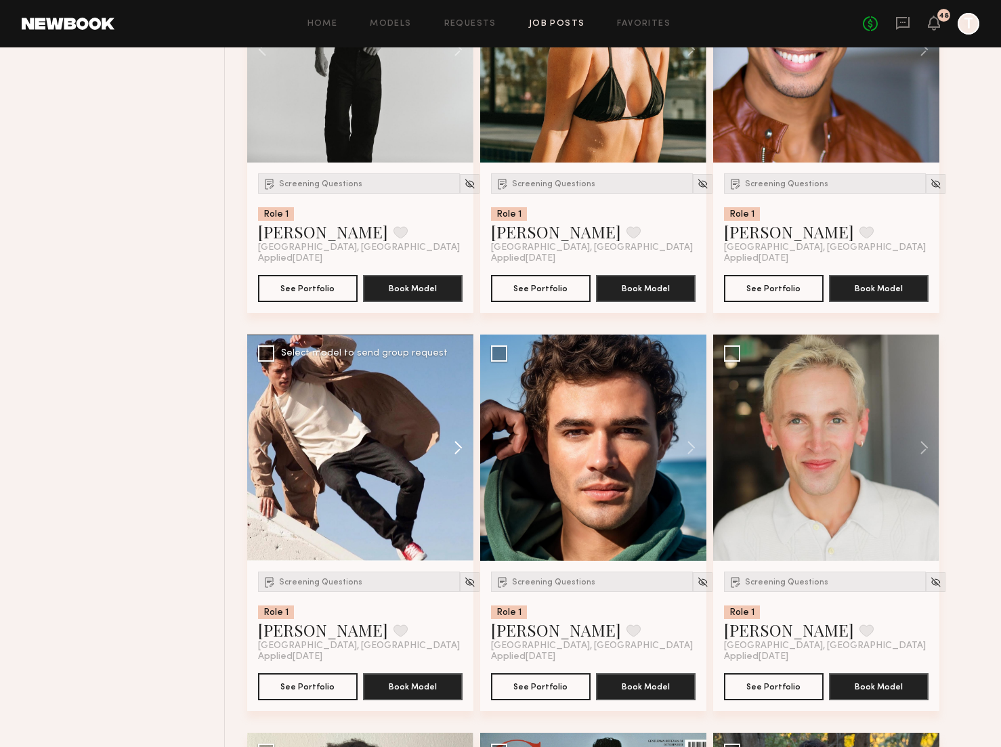
click at [455, 449] on button at bounding box center [451, 448] width 43 height 226
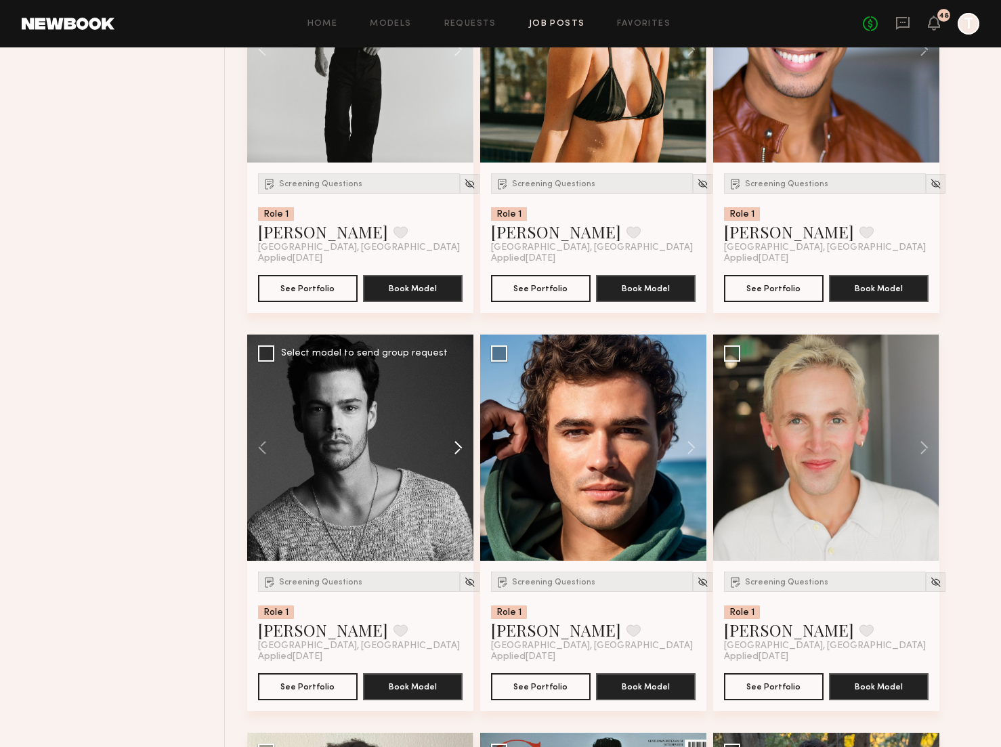
click at [455, 449] on button at bounding box center [451, 448] width 43 height 226
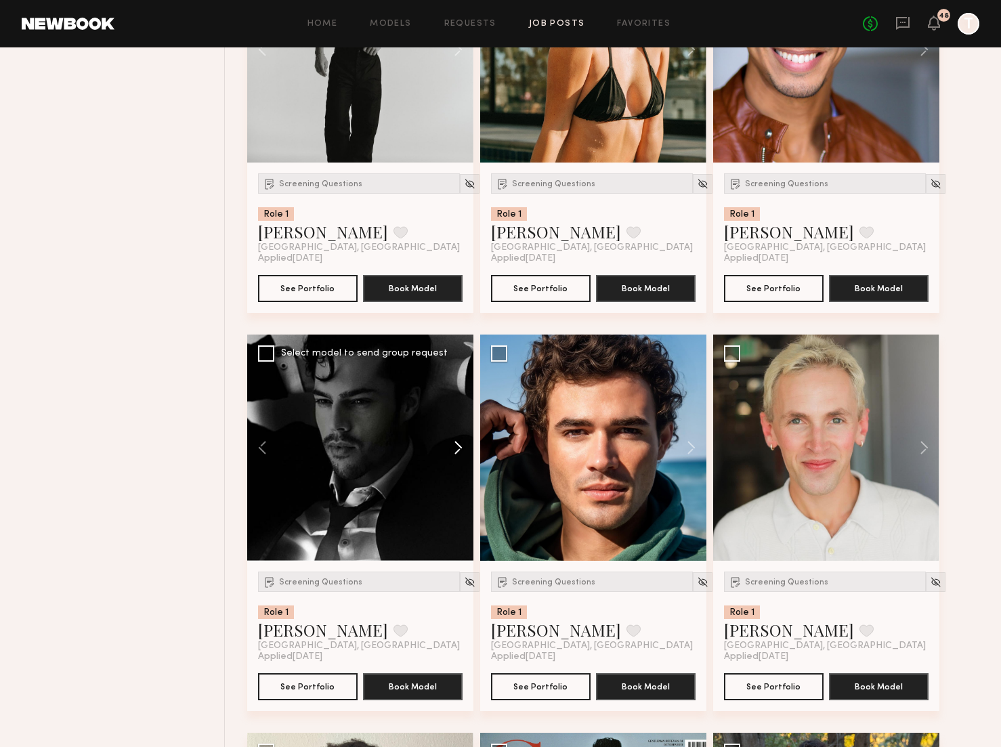
click at [455, 449] on button at bounding box center [451, 448] width 43 height 226
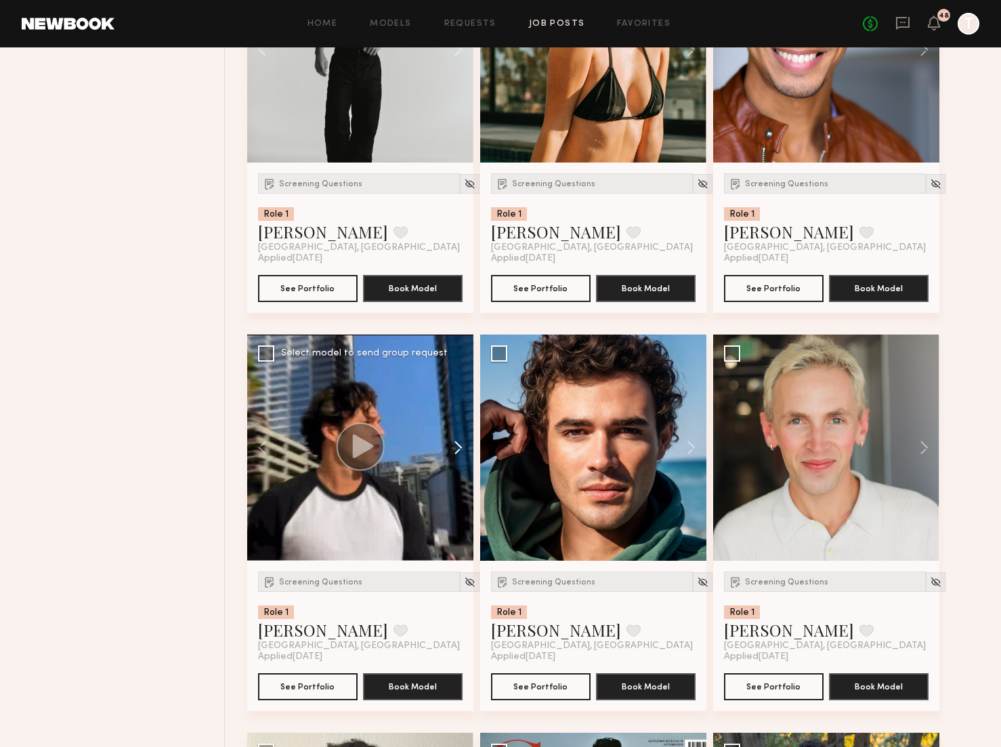
click at [455, 449] on button at bounding box center [451, 448] width 43 height 226
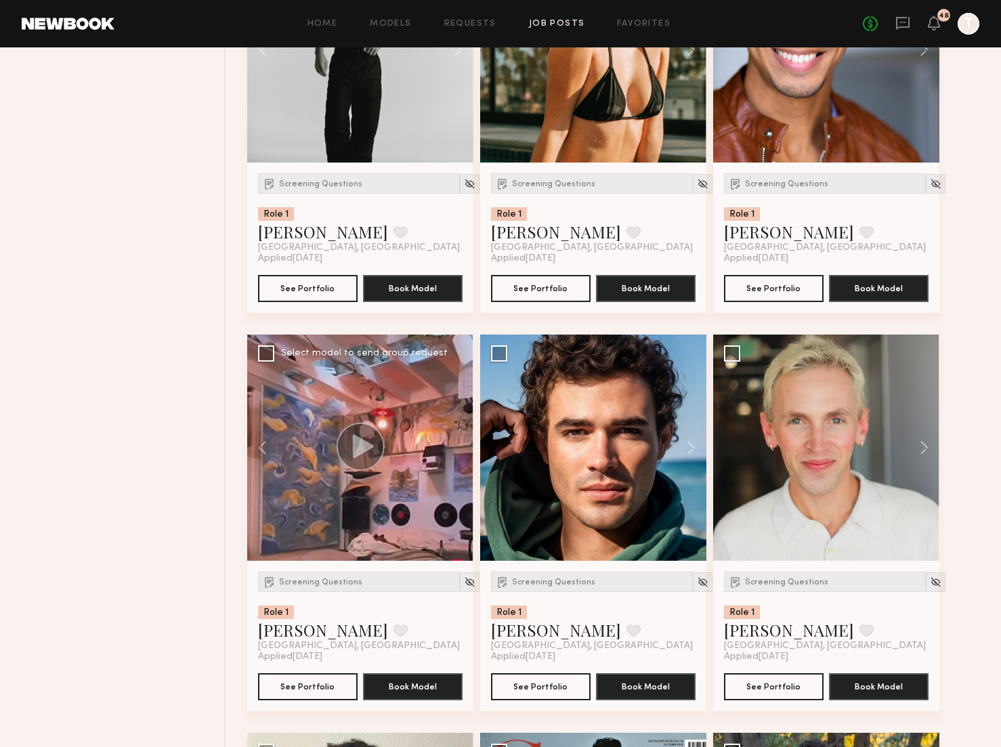
click at [455, 449] on div at bounding box center [360, 448] width 226 height 226
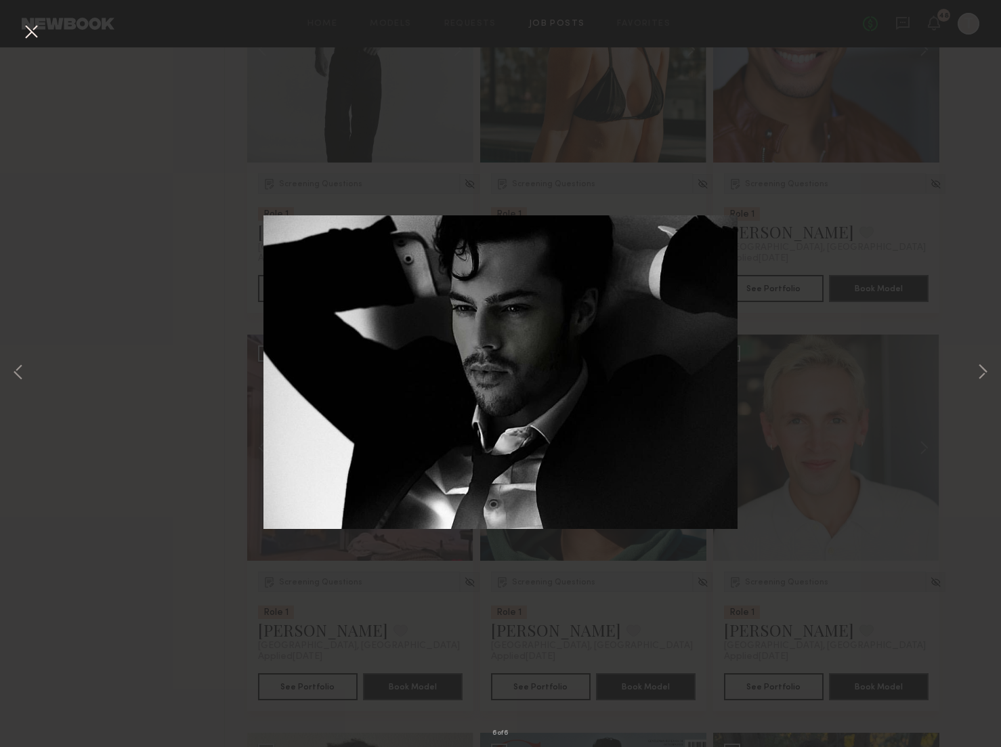
click at [33, 28] on button at bounding box center [31, 32] width 22 height 24
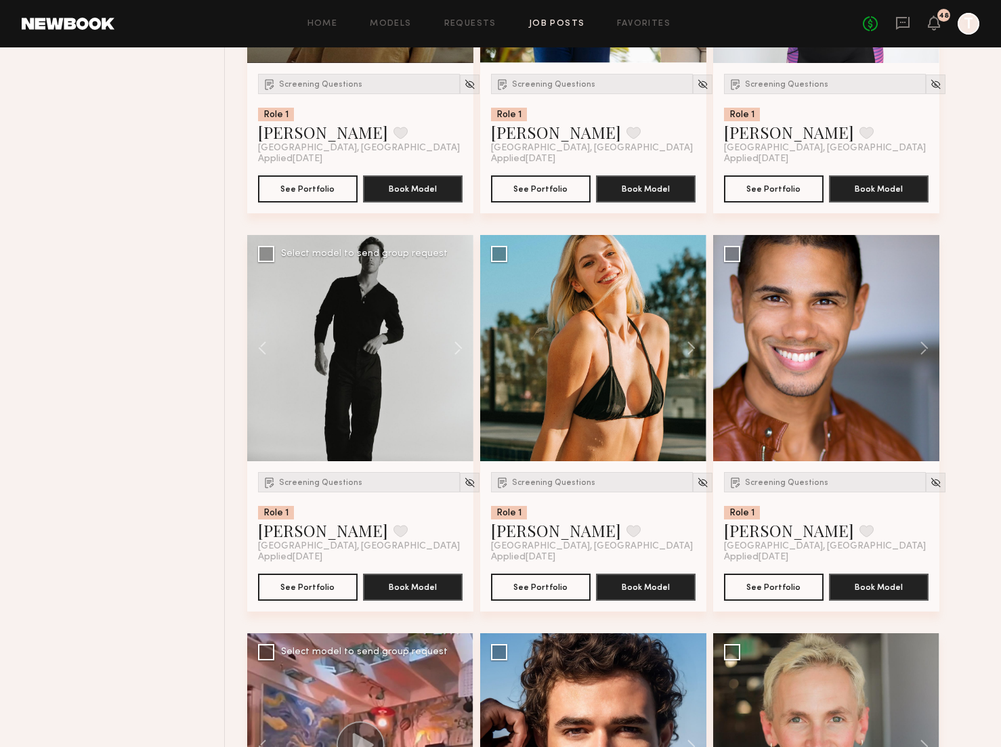
scroll to position [1153, 0]
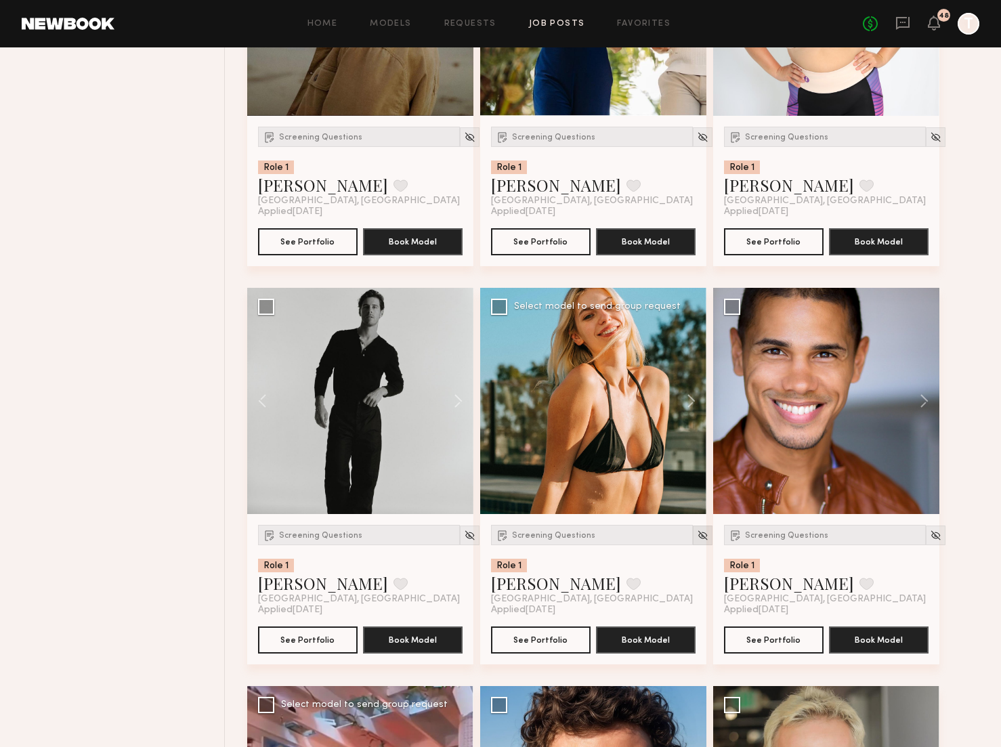
click at [697, 537] on img at bounding box center [703, 536] width 12 height 12
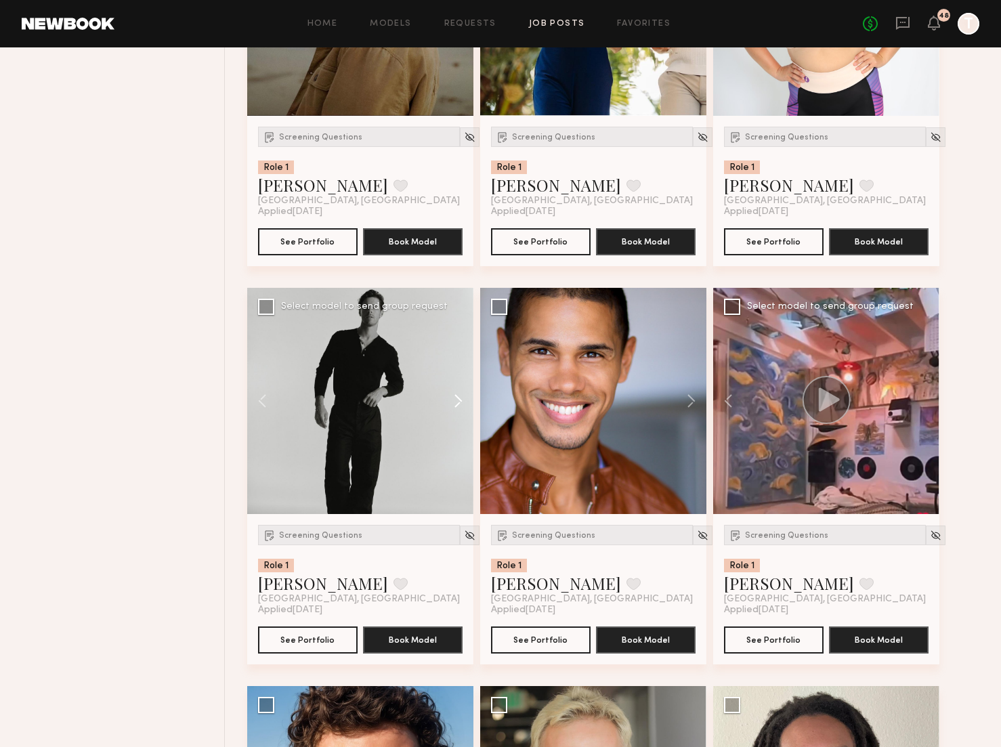
click at [459, 402] on button at bounding box center [451, 401] width 43 height 226
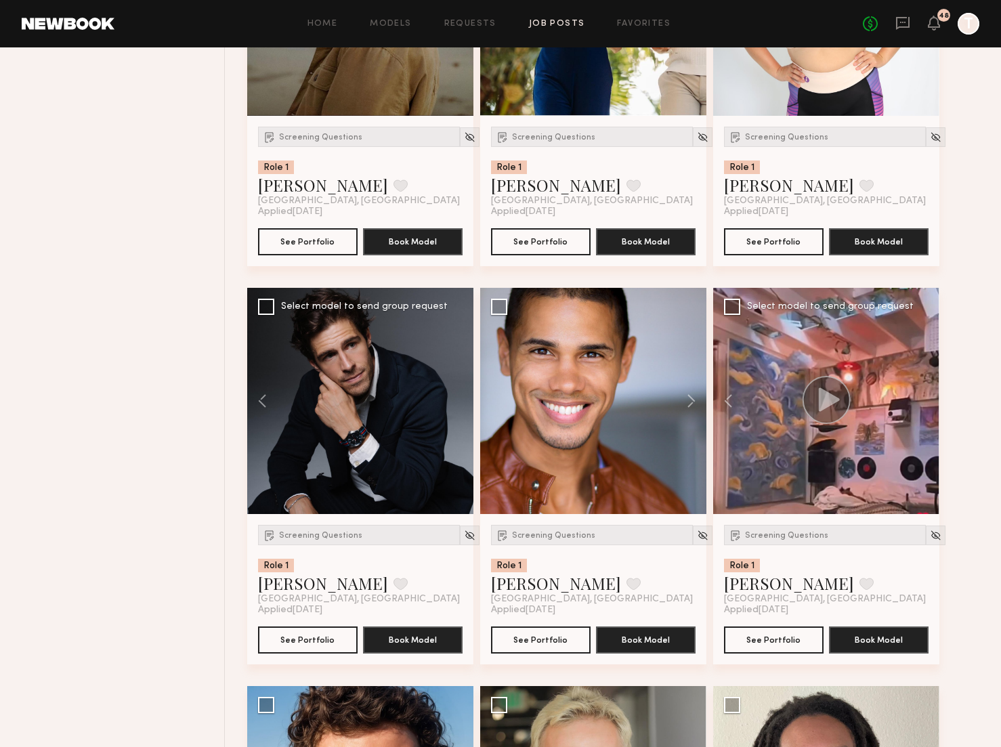
click at [459, 402] on div at bounding box center [360, 401] width 226 height 226
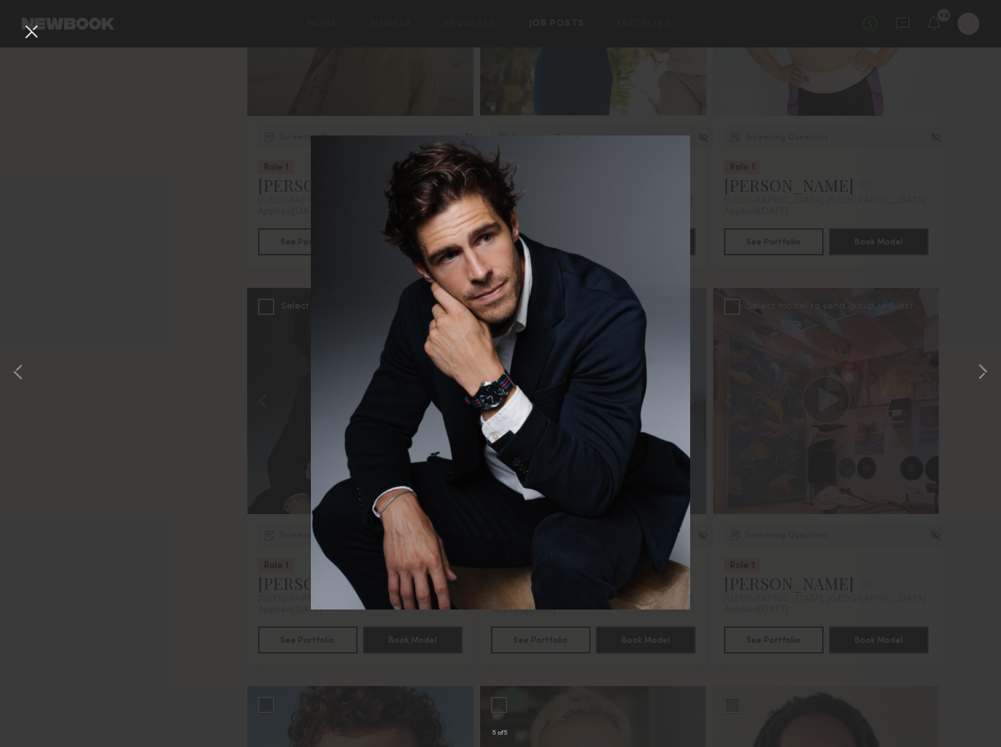
click at [32, 29] on button at bounding box center [31, 32] width 22 height 24
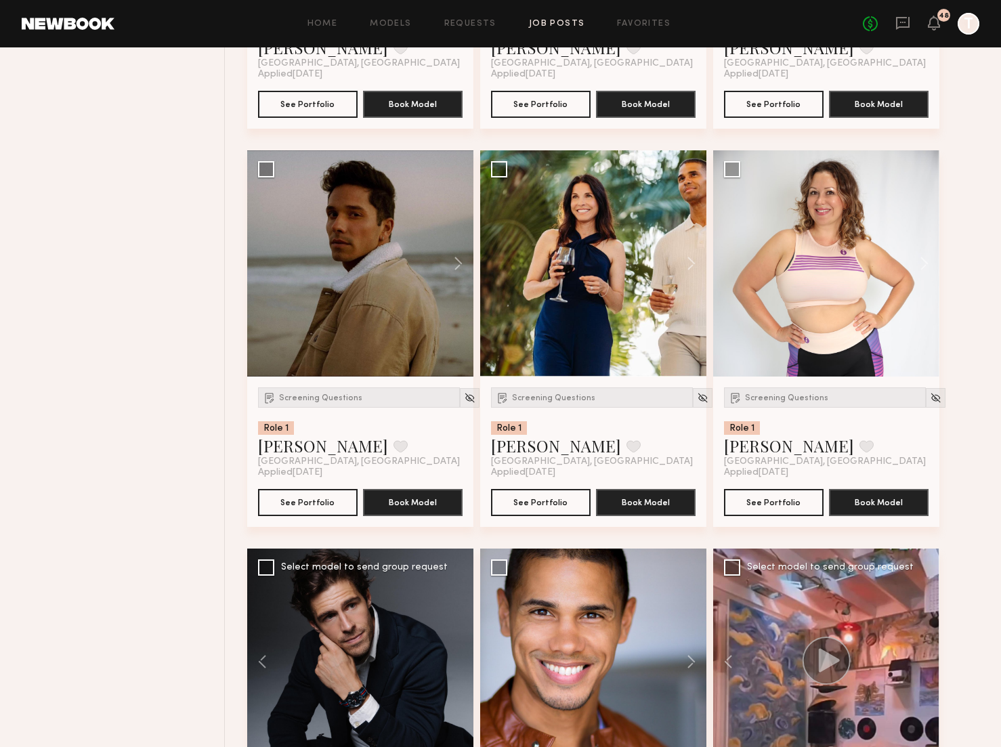
scroll to position [891, 0]
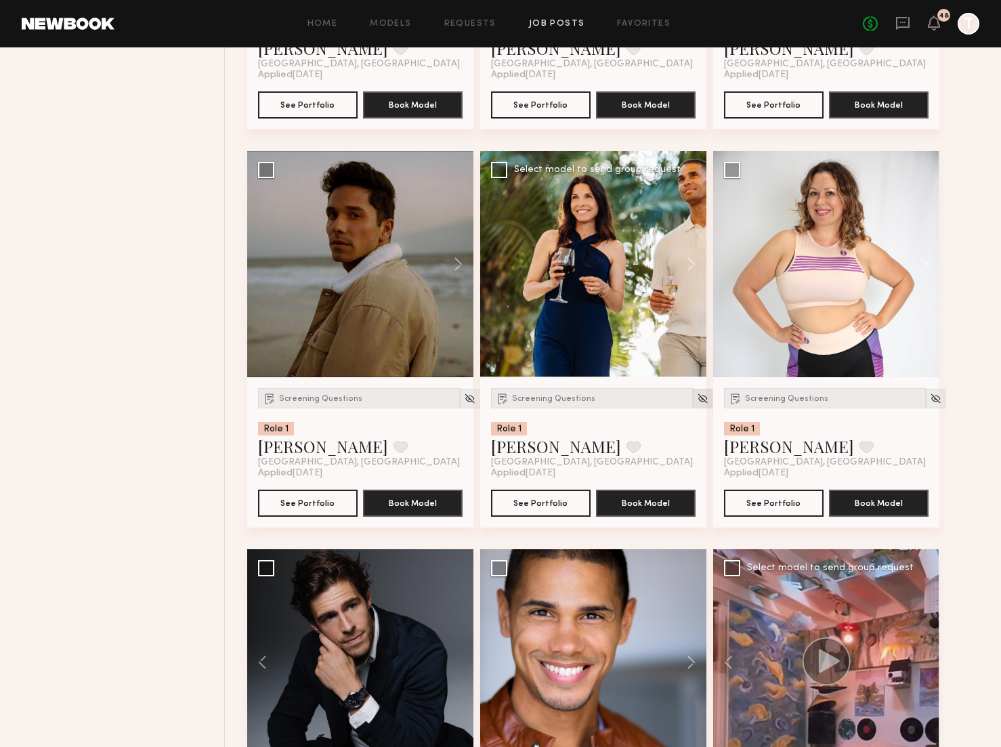
click at [697, 398] on img at bounding box center [703, 399] width 12 height 12
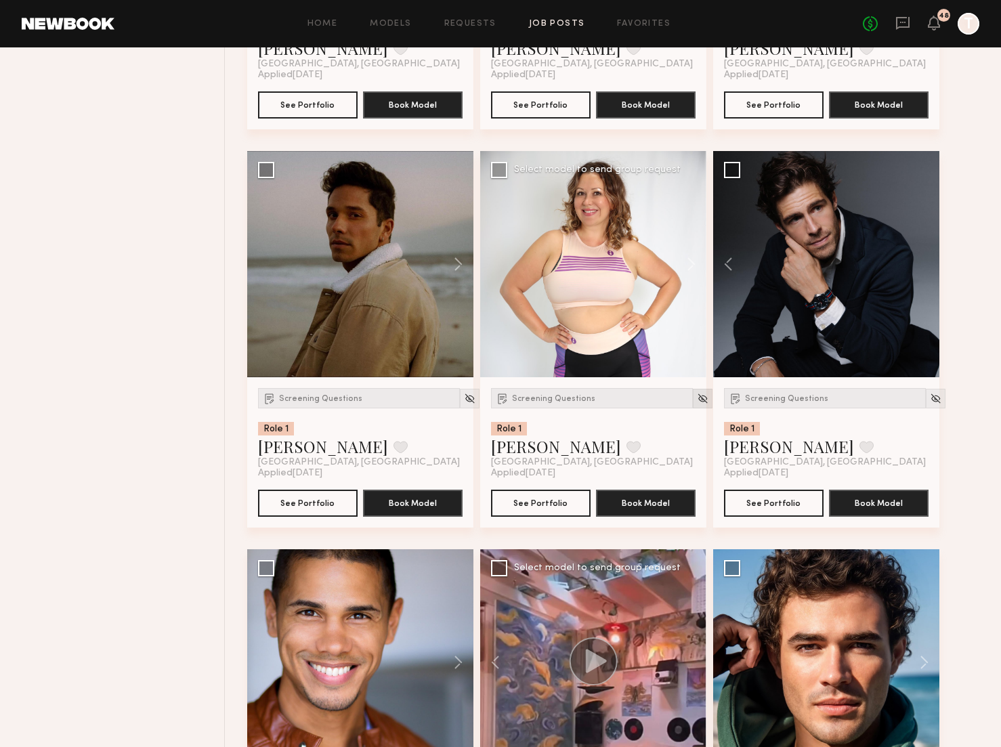
click at [697, 399] on img at bounding box center [703, 399] width 12 height 12
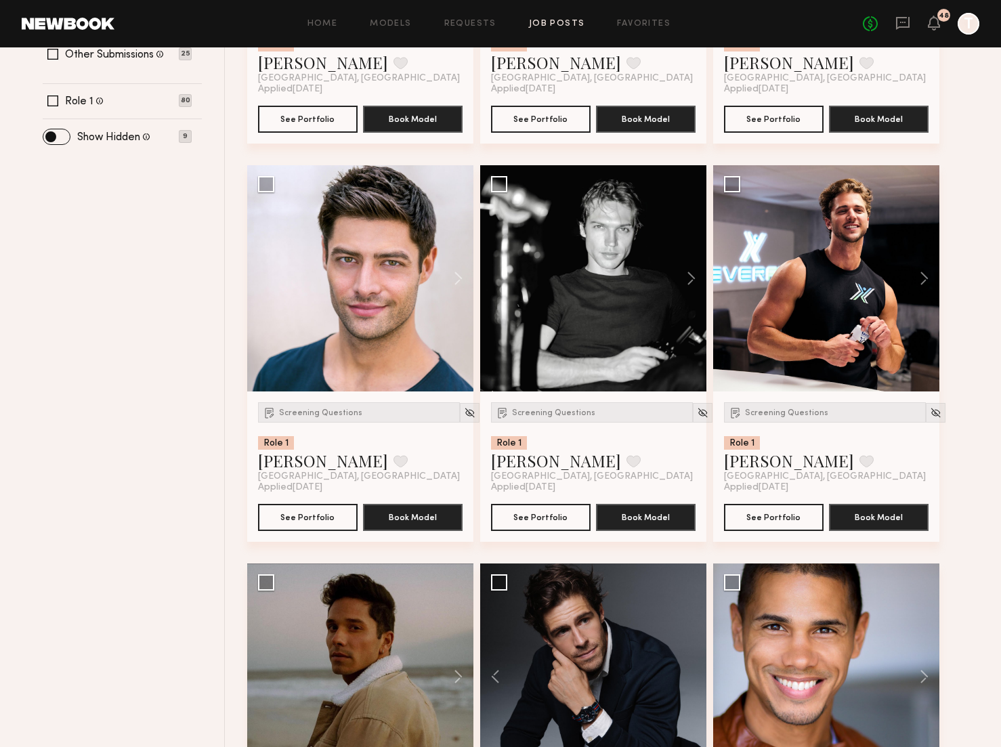
scroll to position [478, 0]
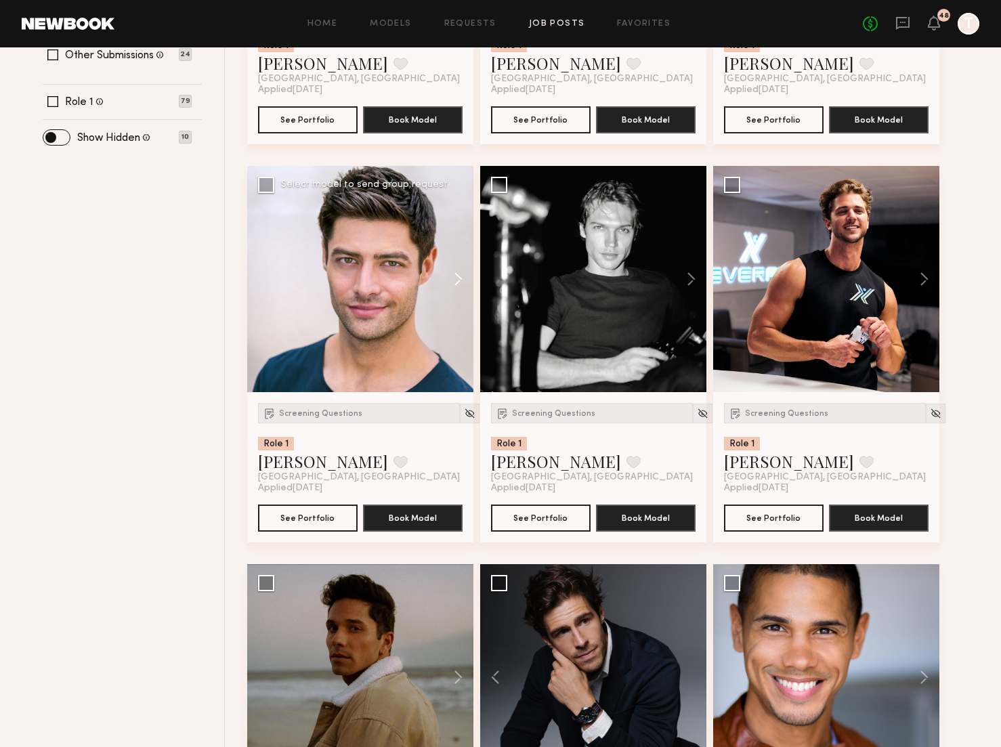
click at [454, 274] on button at bounding box center [451, 279] width 43 height 226
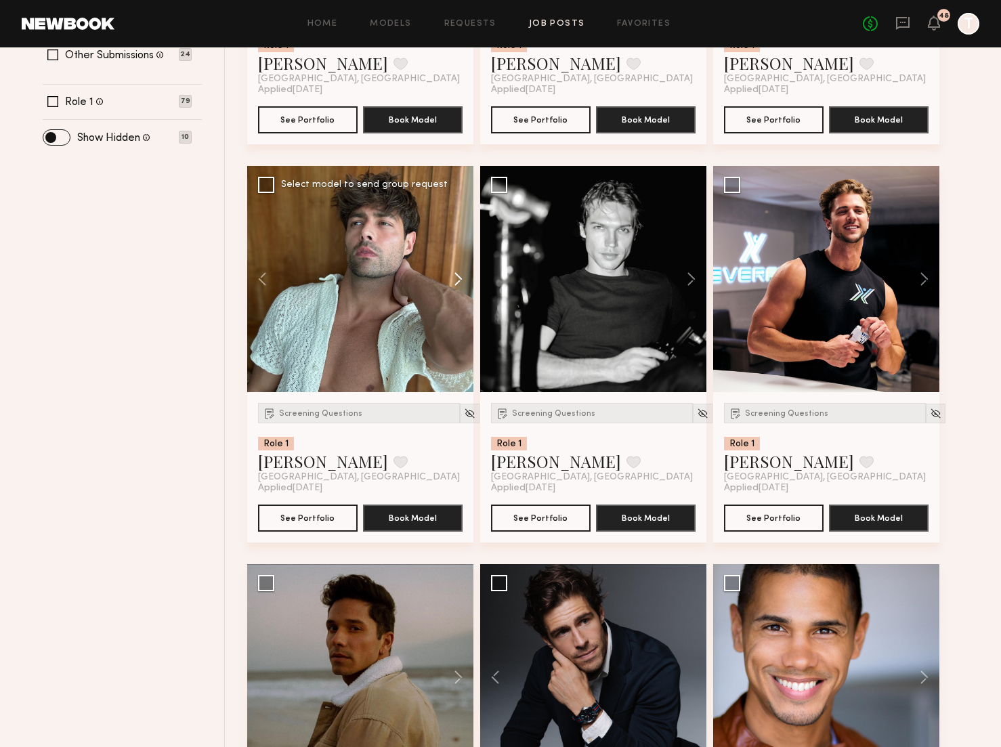
click at [454, 274] on button at bounding box center [451, 279] width 43 height 226
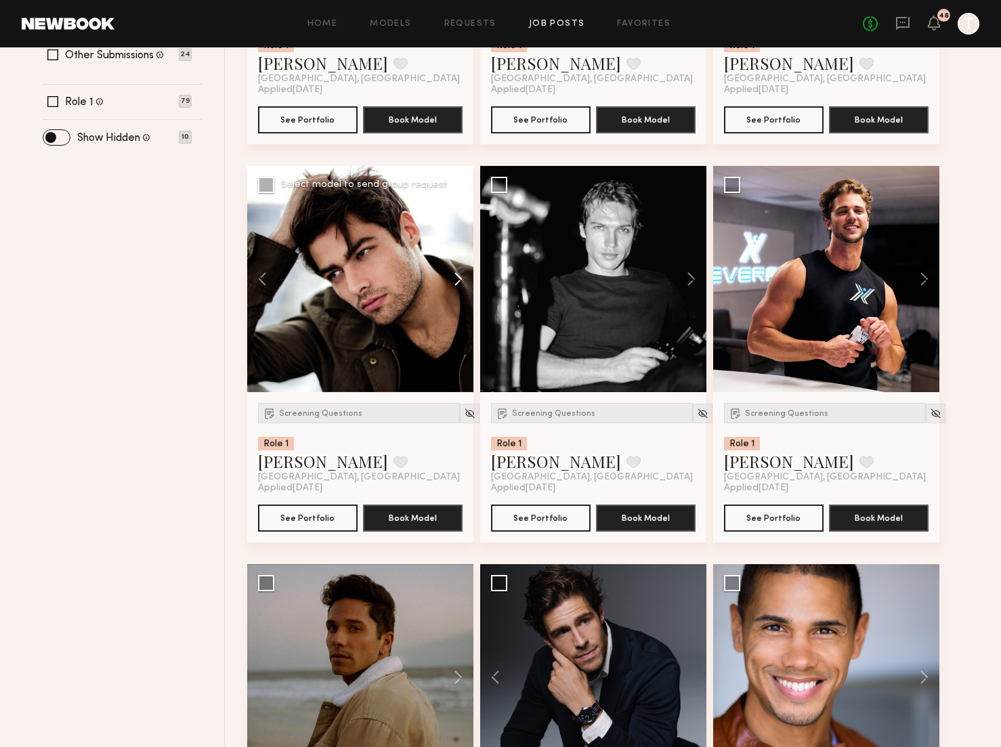
click at [454, 274] on button at bounding box center [451, 279] width 43 height 226
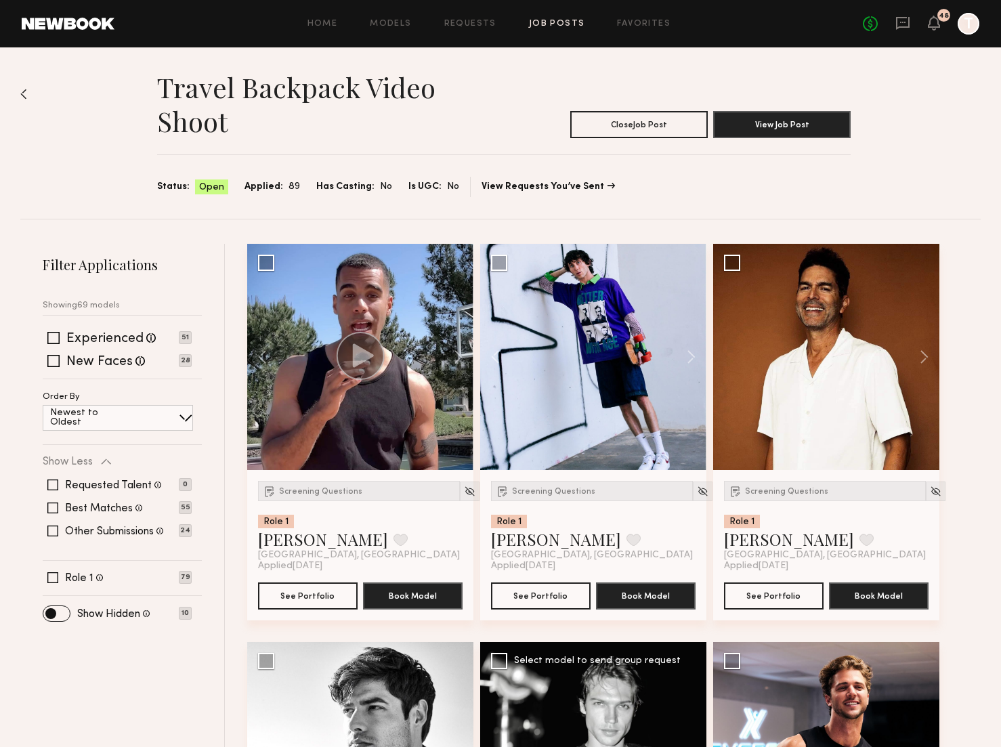
scroll to position [0, 0]
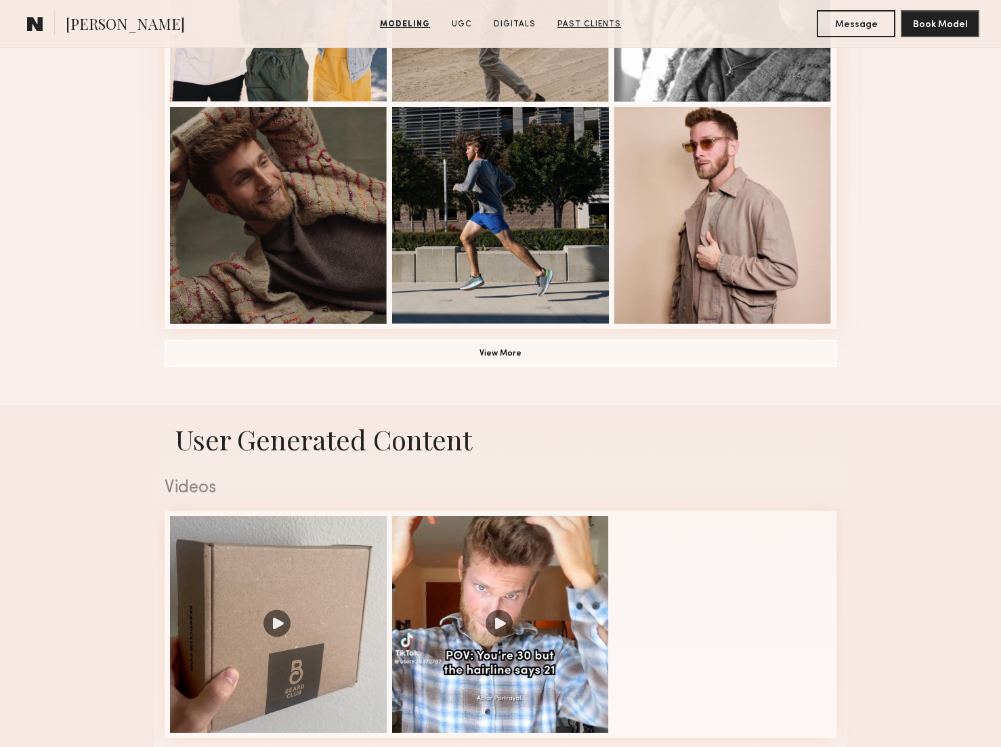
scroll to position [1000, 0]
